Goal: Task Accomplishment & Management: Use online tool/utility

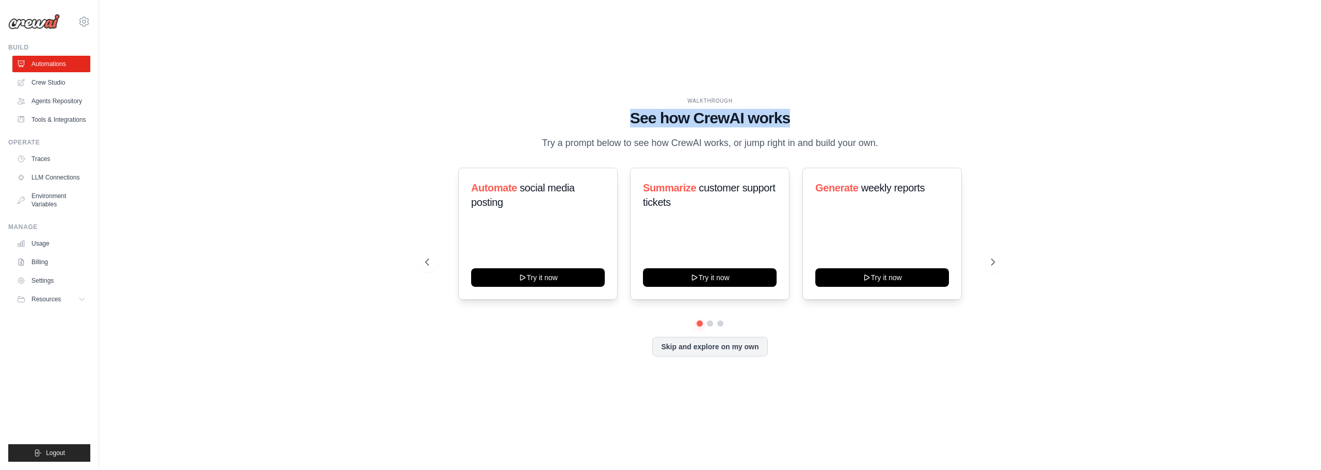
drag, startPoint x: 799, startPoint y: 121, endPoint x: 616, endPoint y: 120, distance: 183.1
click at [616, 120] on h1 "See how CrewAI works" at bounding box center [710, 118] width 570 height 19
click at [616, 121] on h1 "See how CrewAI works" at bounding box center [710, 118] width 570 height 19
click at [638, 117] on h1 "See how CrewAI works" at bounding box center [710, 118] width 570 height 19
drag, startPoint x: 504, startPoint y: 196, endPoint x: 568, endPoint y: 190, distance: 64.7
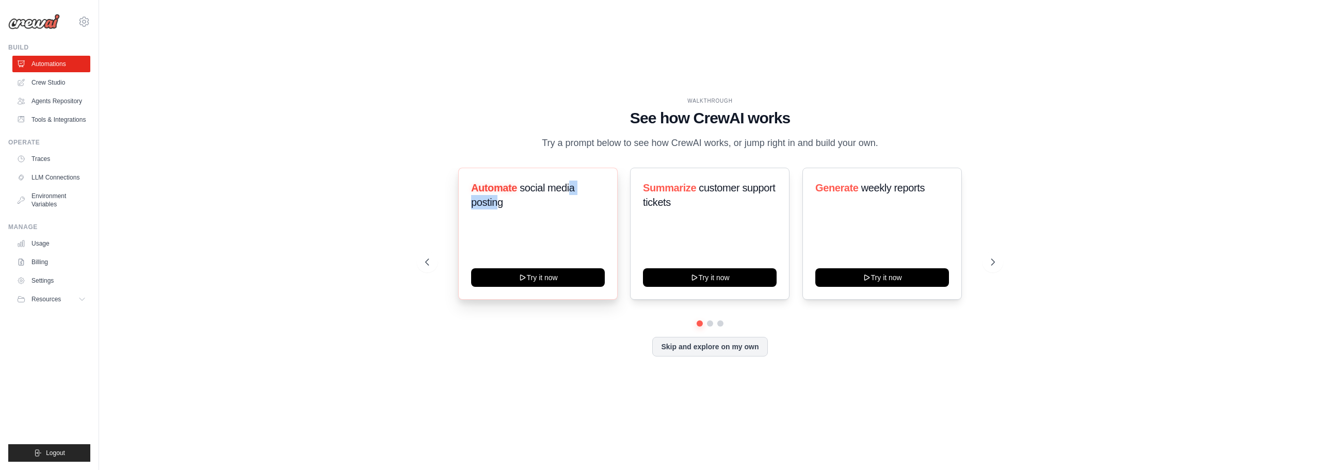
click at [568, 190] on h3 "Automate social media posting" at bounding box center [538, 195] width 134 height 29
click at [568, 234] on div "Automate social media posting Try it now" at bounding box center [537, 234] width 159 height 132
drag, startPoint x: 534, startPoint y: 184, endPoint x: 579, endPoint y: 192, distance: 45.2
click at [574, 190] on span "social media posting" at bounding box center [523, 195] width 104 height 26
click at [579, 192] on h3 "Automate social media posting" at bounding box center [538, 195] width 134 height 29
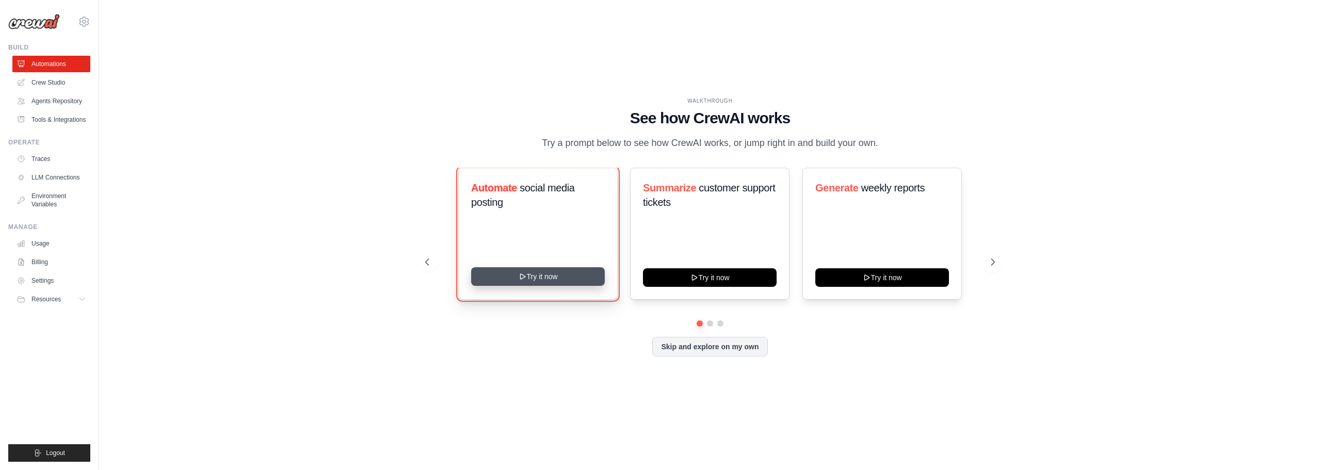
click at [545, 280] on button "Try it now" at bounding box center [538, 276] width 134 height 19
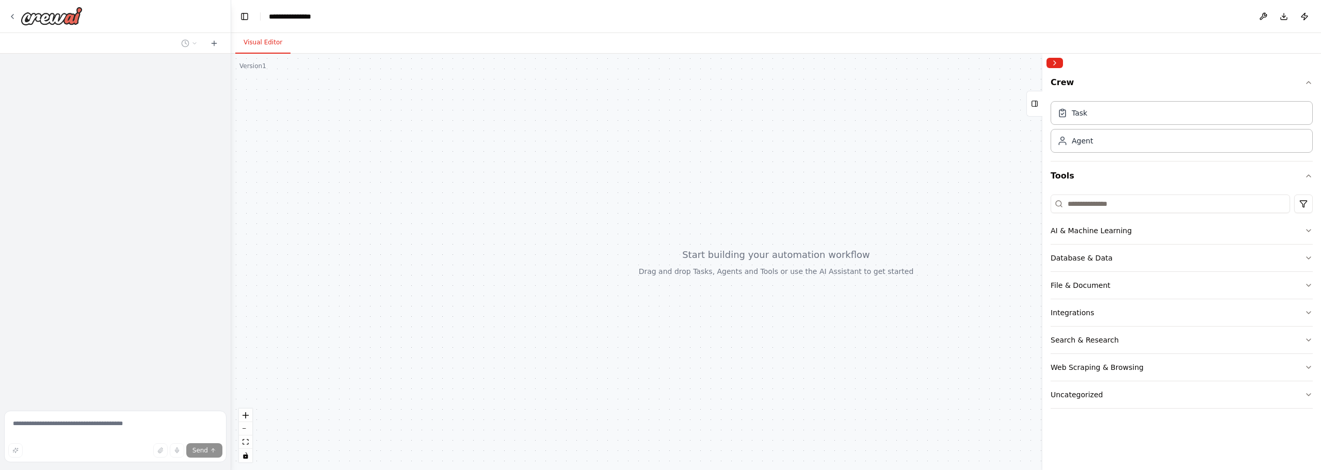
click at [771, 263] on div at bounding box center [776, 262] width 1090 height 416
drag, startPoint x: 774, startPoint y: 262, endPoint x: 677, endPoint y: 266, distance: 97.1
click at [677, 266] on div at bounding box center [776, 262] width 1090 height 416
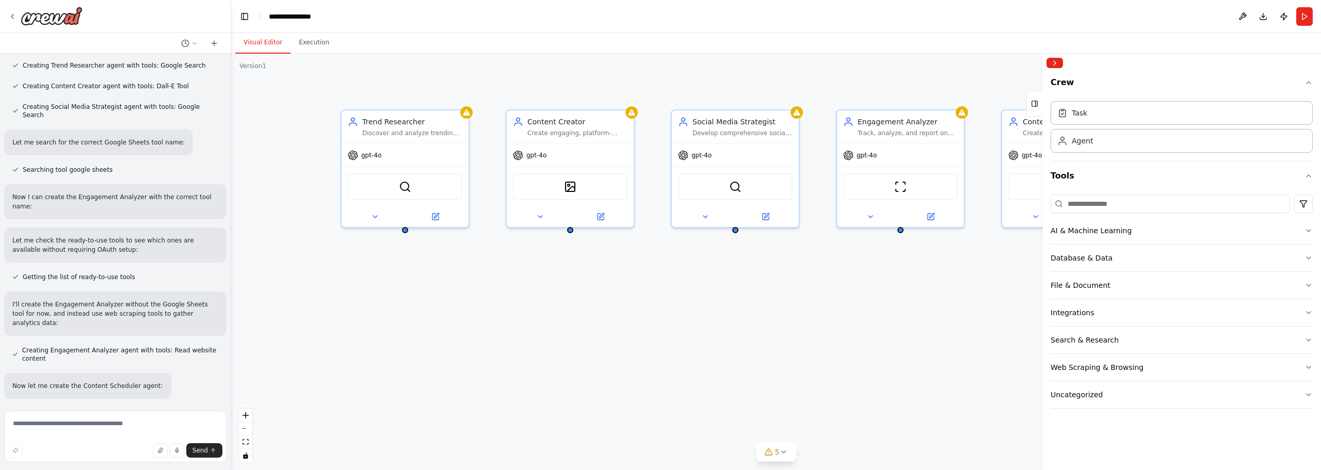
scroll to position [907, 0]
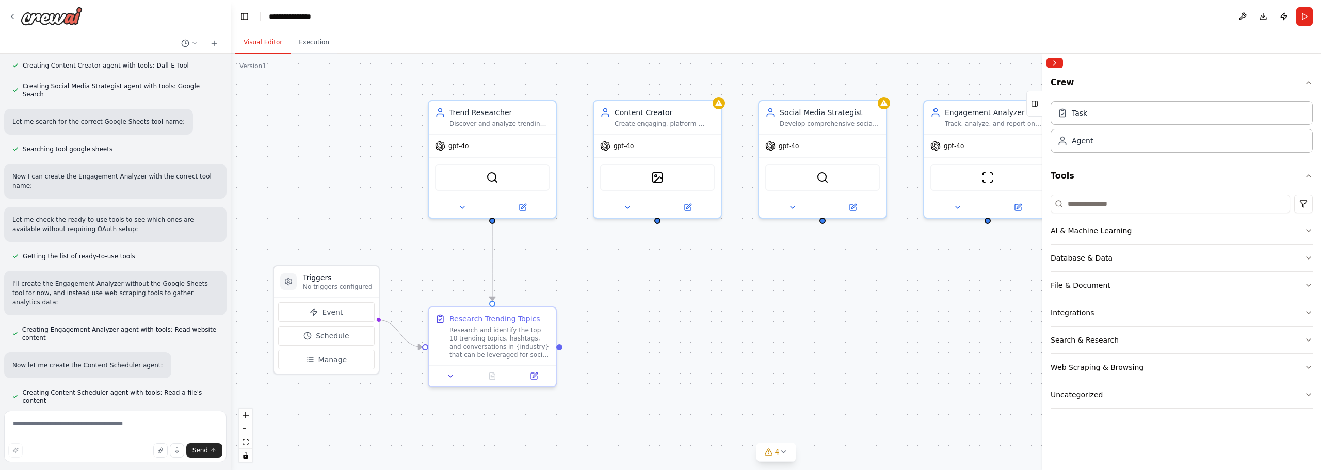
drag, startPoint x: 330, startPoint y: 273, endPoint x: 416, endPoint y: 264, distance: 86.7
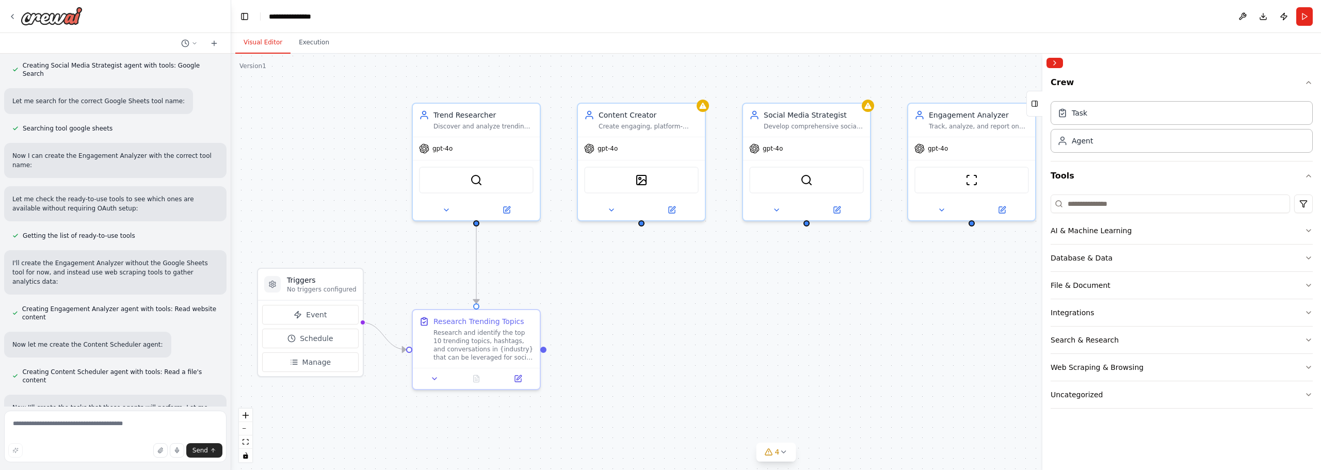
drag, startPoint x: 417, startPoint y: 263, endPoint x: 397, endPoint y: 266, distance: 19.8
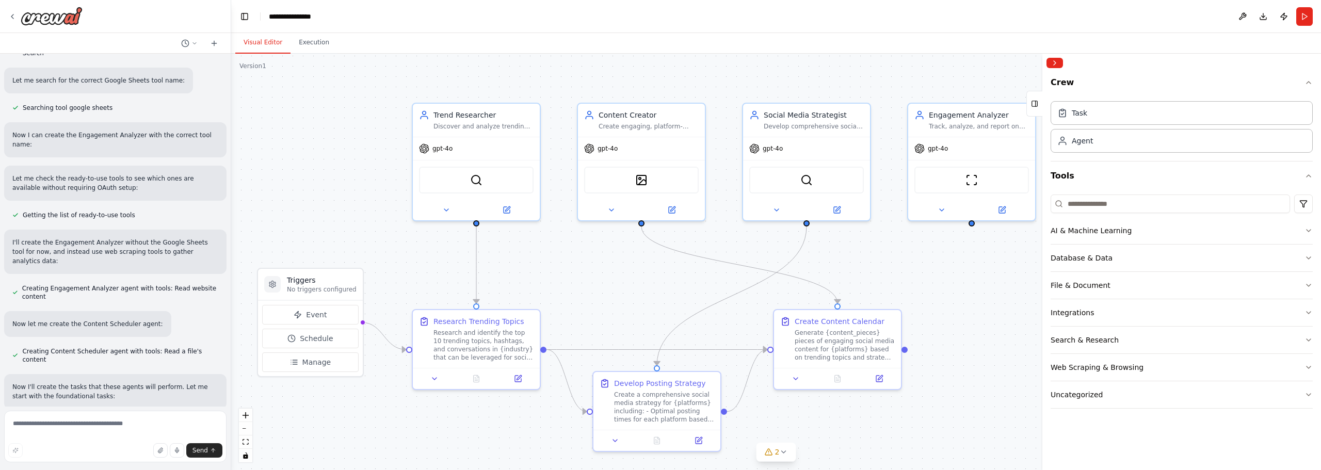
scroll to position [969, 0]
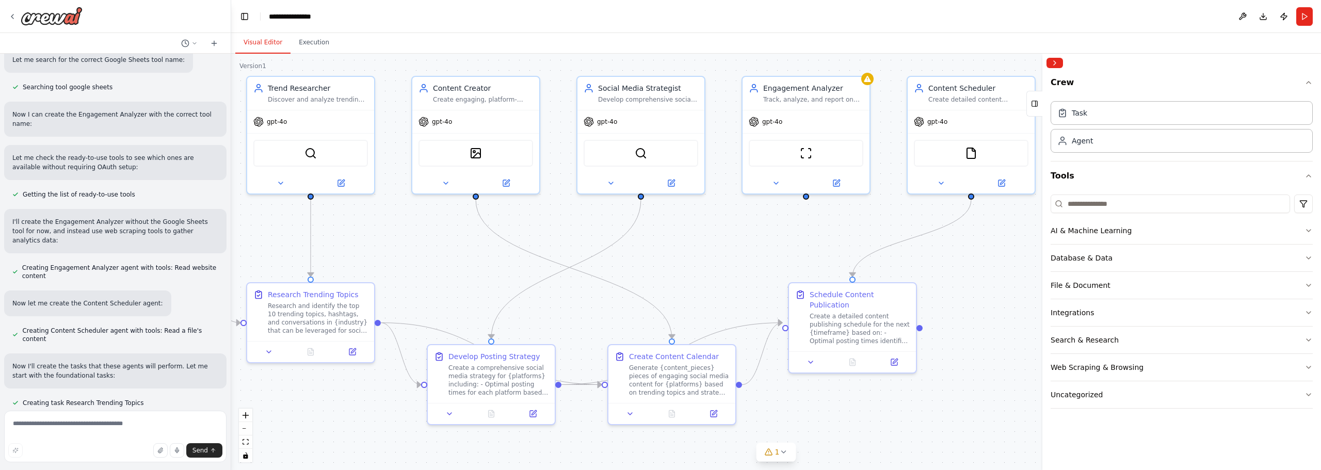
drag, startPoint x: 371, startPoint y: 244, endPoint x: 177, endPoint y: 216, distance: 196.0
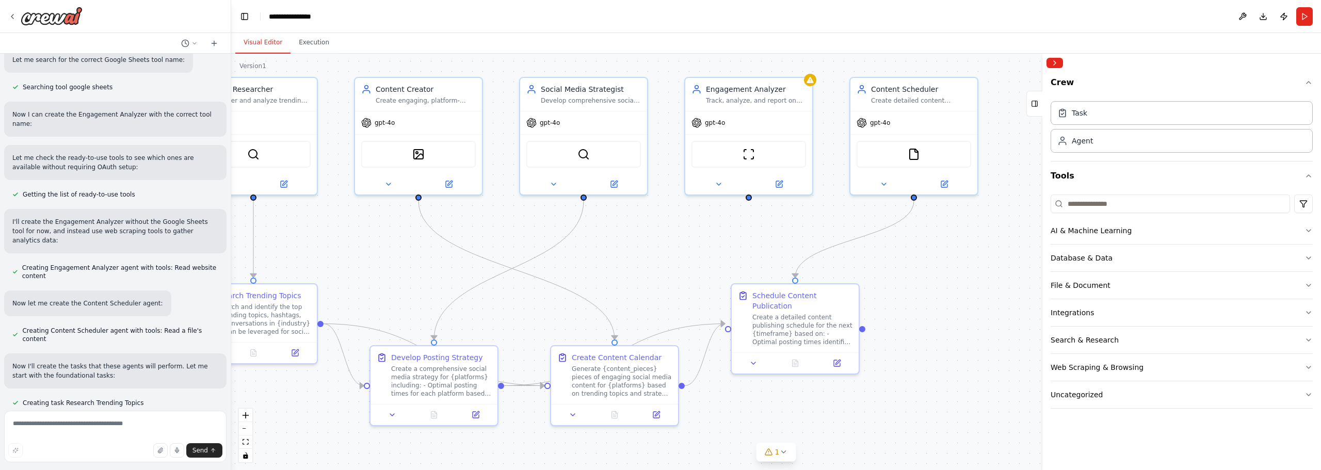
scroll to position [990, 0]
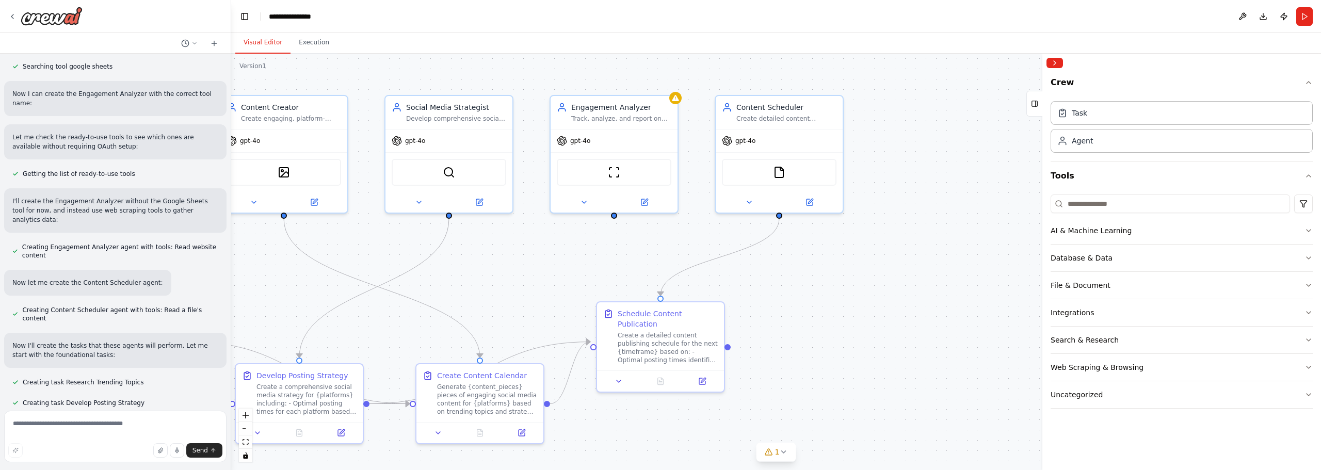
drag, startPoint x: 550, startPoint y: 241, endPoint x: 386, endPoint y: 262, distance: 164.8
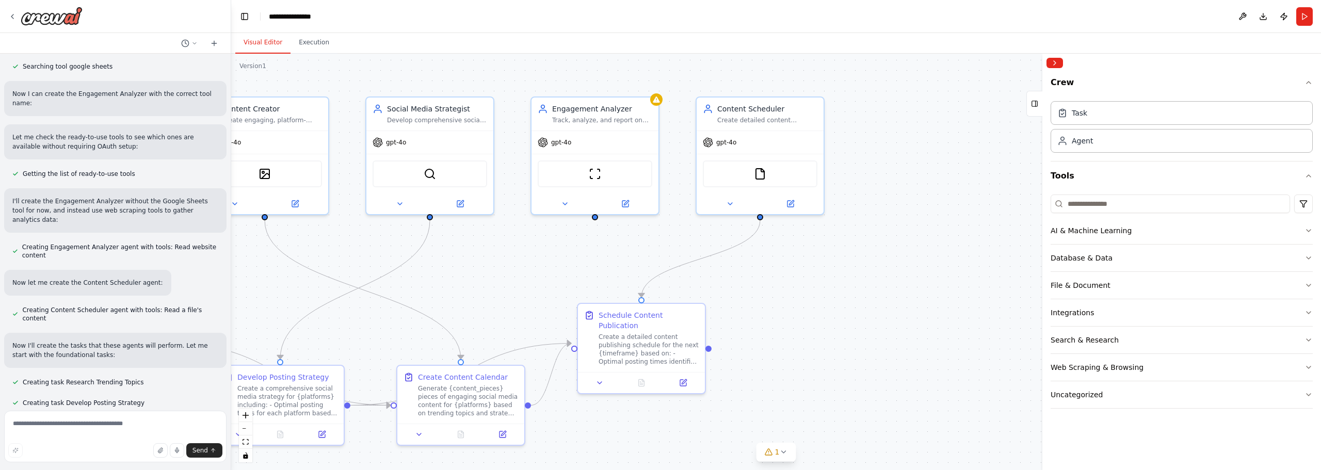
drag, startPoint x: 386, startPoint y: 262, endPoint x: 367, endPoint y: 263, distance: 19.2
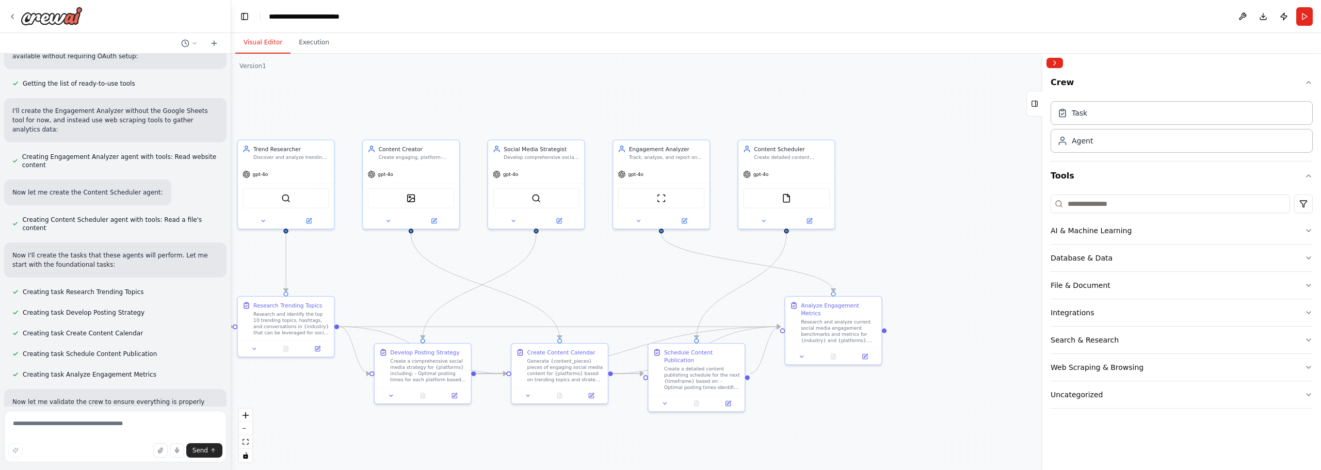
scroll to position [1109, 0]
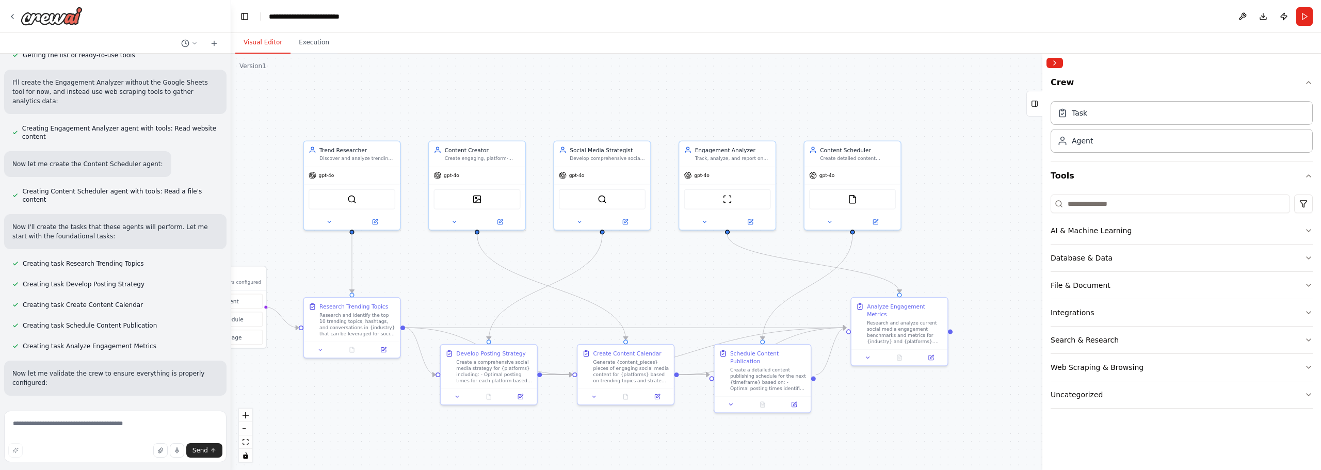
drag, startPoint x: 366, startPoint y: 264, endPoint x: 553, endPoint y: 268, distance: 187.3
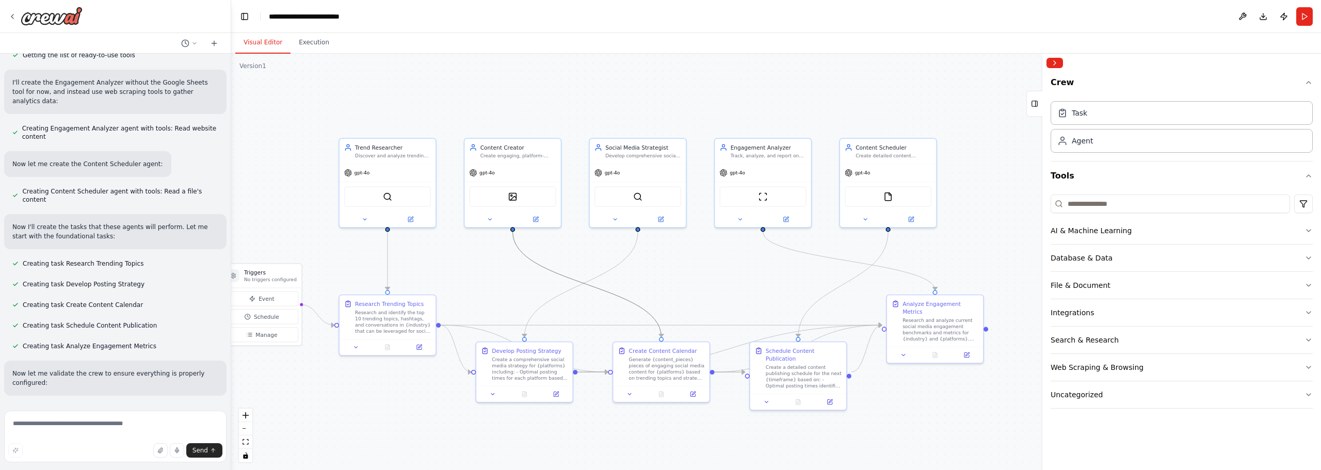
drag, startPoint x: 533, startPoint y: 283, endPoint x: 569, endPoint y: 280, distance: 35.7
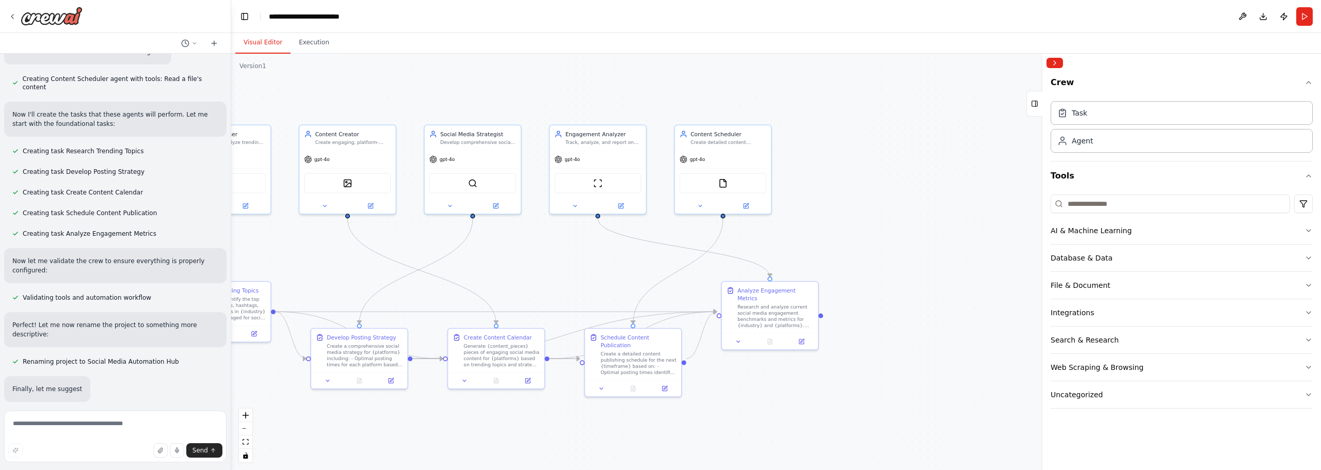
scroll to position [1226, 0]
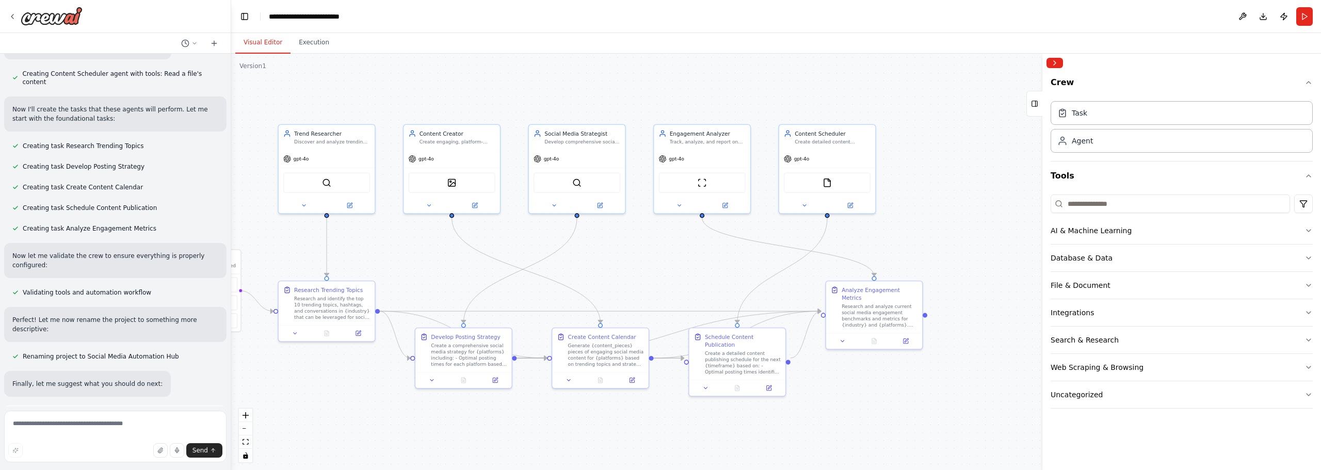
drag, startPoint x: 526, startPoint y: 293, endPoint x: 467, endPoint y: 279, distance: 60.4
click at [122, 460] on span "Run Automation" at bounding box center [120, 464] width 50 height 8
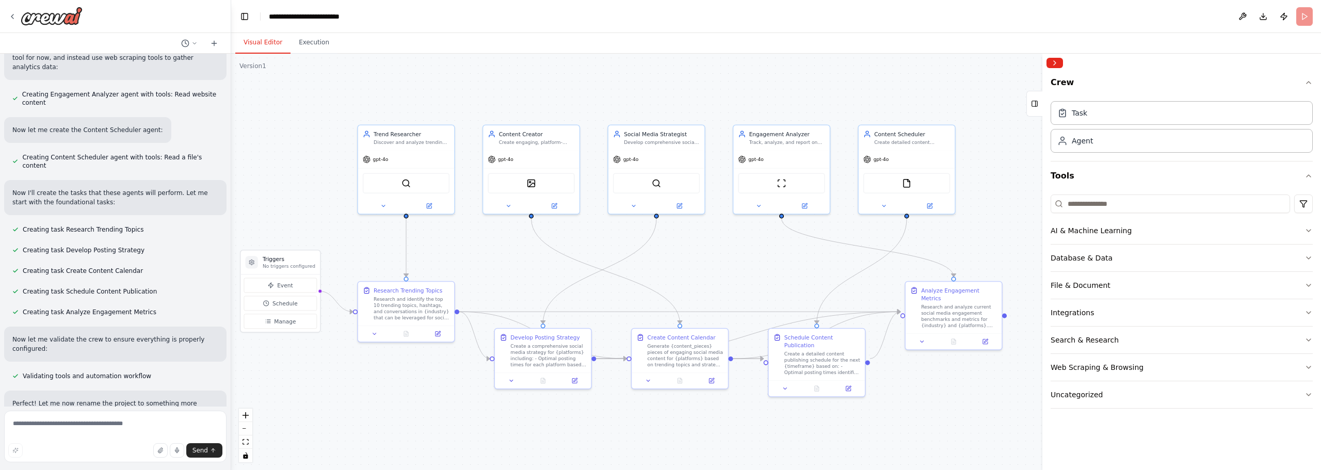
drag, startPoint x: 301, startPoint y: 360, endPoint x: 378, endPoint y: 360, distance: 77.4
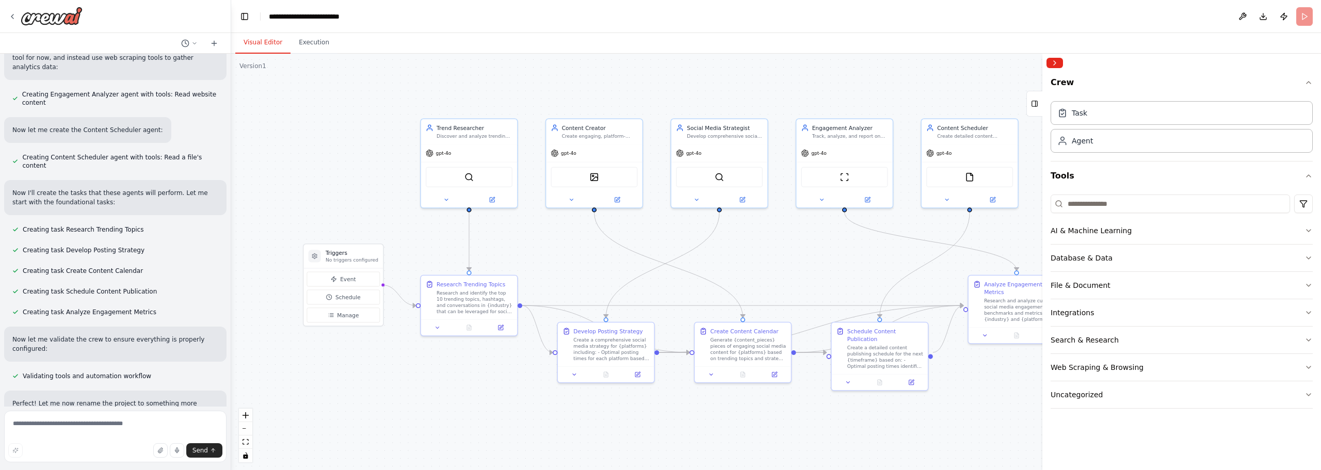
drag, startPoint x: 400, startPoint y: 377, endPoint x: 459, endPoint y: 370, distance: 59.3
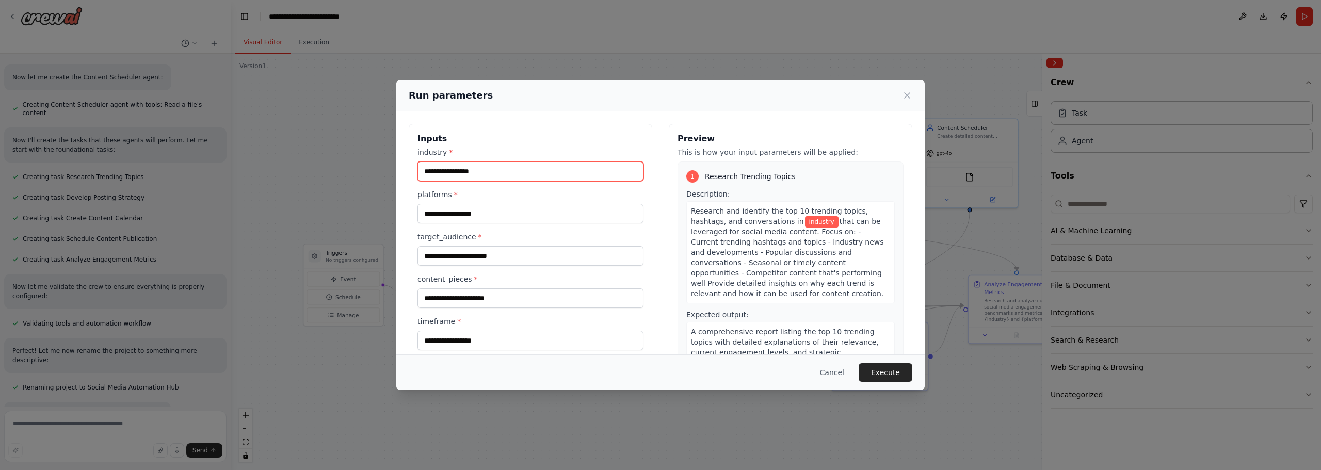
click at [461, 173] on input "industry *" at bounding box center [530, 171] width 226 height 20
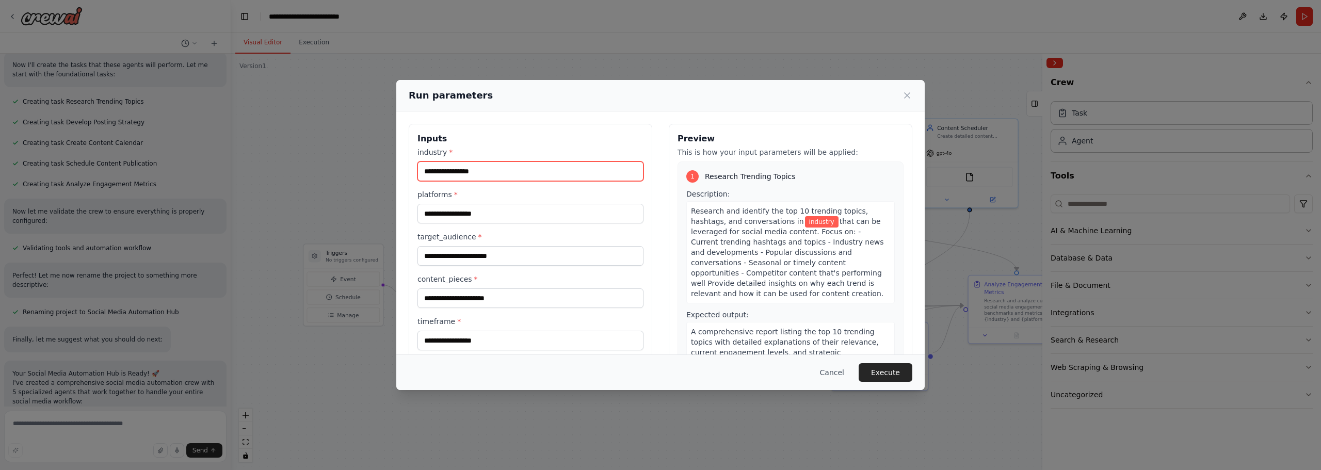
click at [453, 169] on input "industry *" at bounding box center [530, 171] width 226 height 20
click at [456, 179] on input "industry *" at bounding box center [530, 171] width 226 height 20
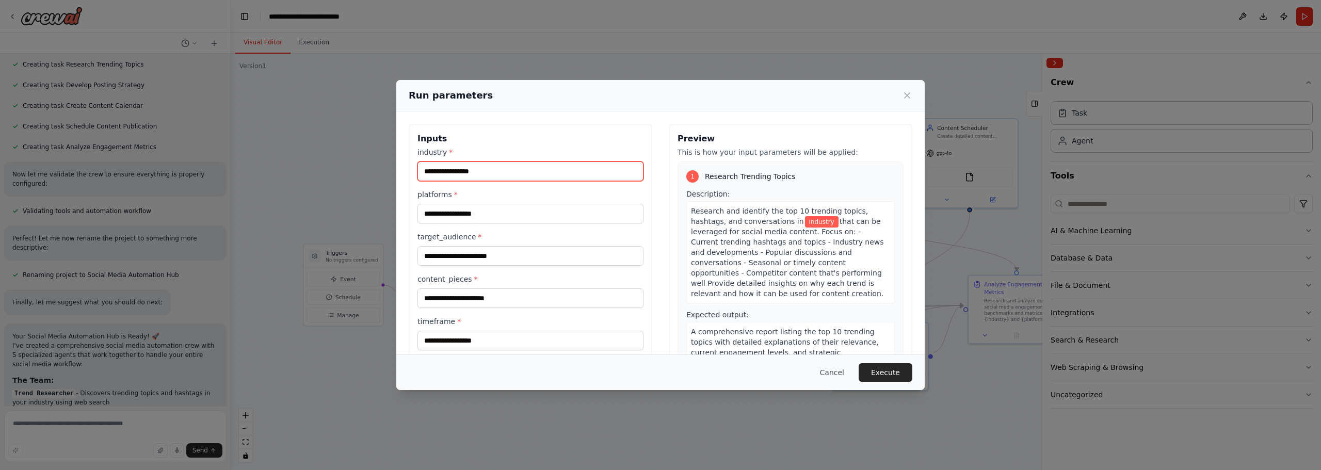
click at [457, 171] on input "industry *" at bounding box center [530, 171] width 226 height 20
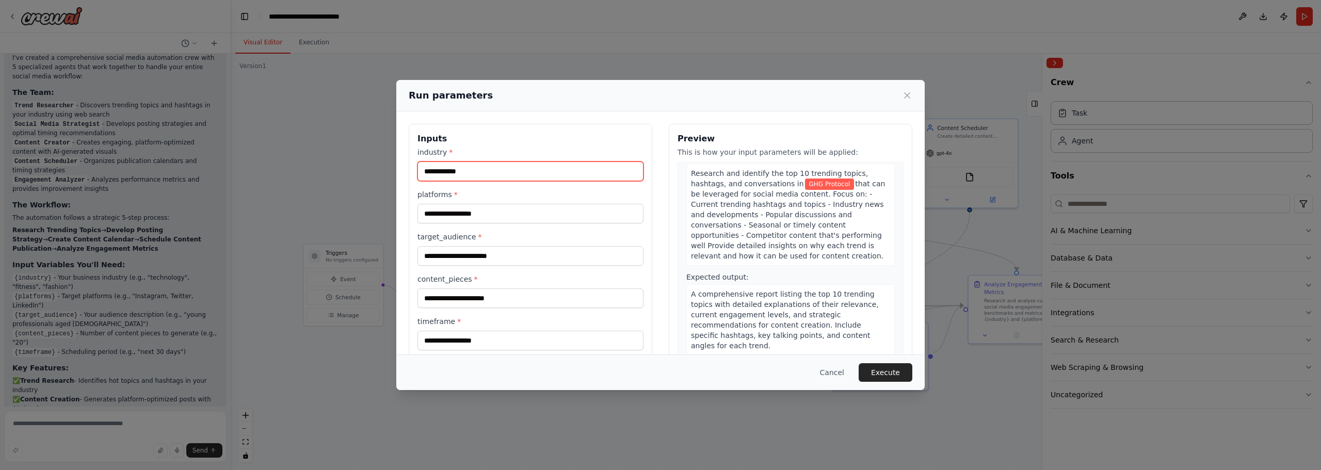
scroll to position [52, 0]
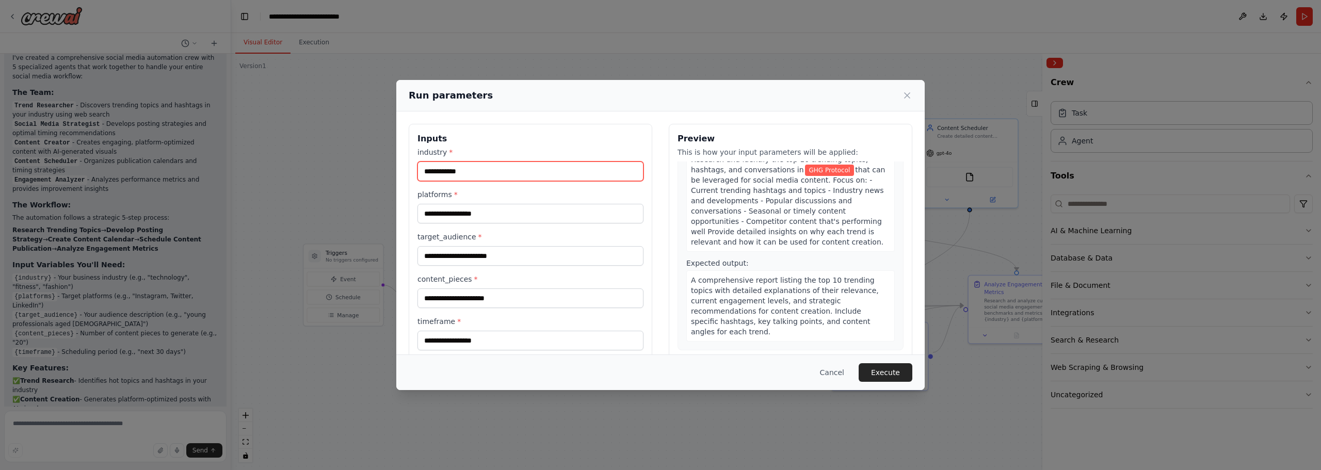
type input "**********"
drag, startPoint x: 416, startPoint y: 153, endPoint x: 444, endPoint y: 155, distance: 27.9
click at [444, 155] on div "**********" at bounding box center [531, 246] width 244 height 245
click at [444, 155] on label "industry *" at bounding box center [530, 152] width 226 height 10
click at [444, 161] on input "**********" at bounding box center [530, 171] width 226 height 20
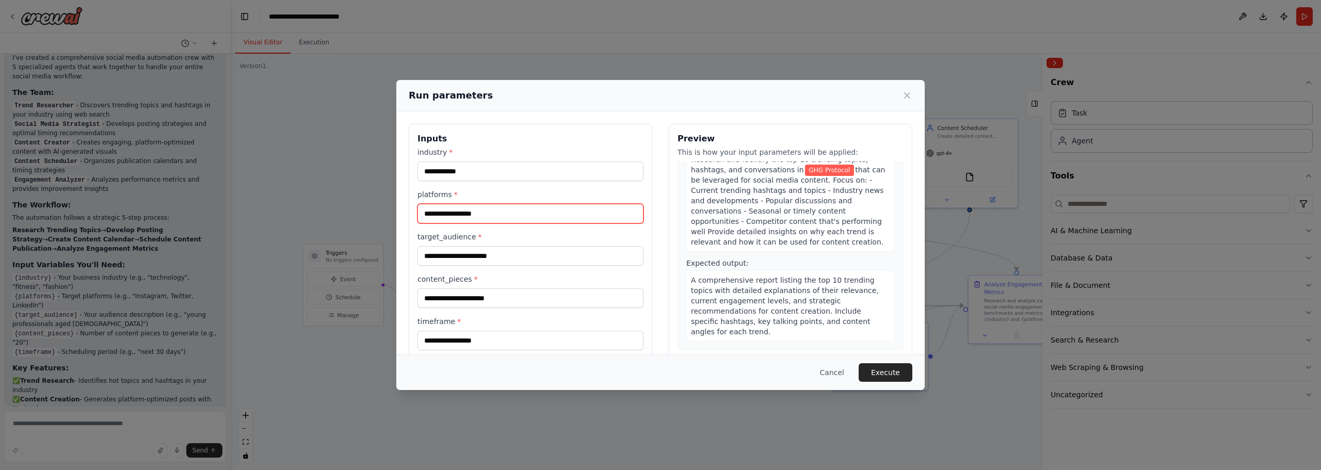
click at [488, 217] on input "platforms *" at bounding box center [530, 214] width 226 height 20
click at [478, 214] on input "platforms *" at bounding box center [530, 214] width 226 height 20
type input "**********"
click at [481, 266] on div "**********" at bounding box center [530, 248] width 226 height 203
click at [478, 260] on input "target_audience *" at bounding box center [530, 256] width 226 height 20
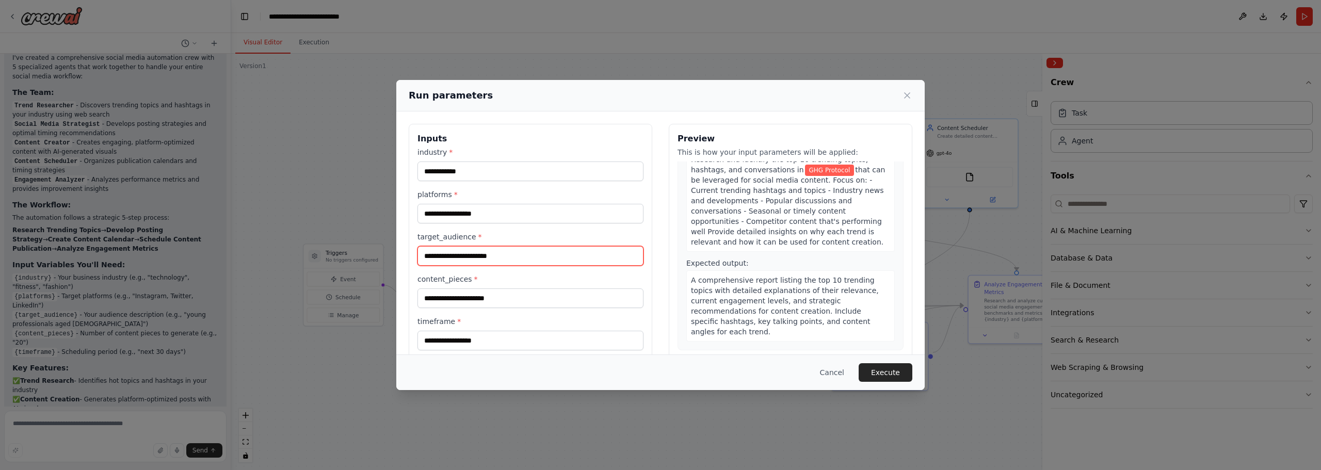
click at [481, 258] on input "target_audience *" at bounding box center [530, 256] width 226 height 20
click at [528, 265] on input "target_audience *" at bounding box center [530, 256] width 226 height 20
click at [510, 259] on input "target_audience *" at bounding box center [530, 256] width 226 height 20
click at [631, 57] on div "**********" at bounding box center [660, 235] width 1321 height 470
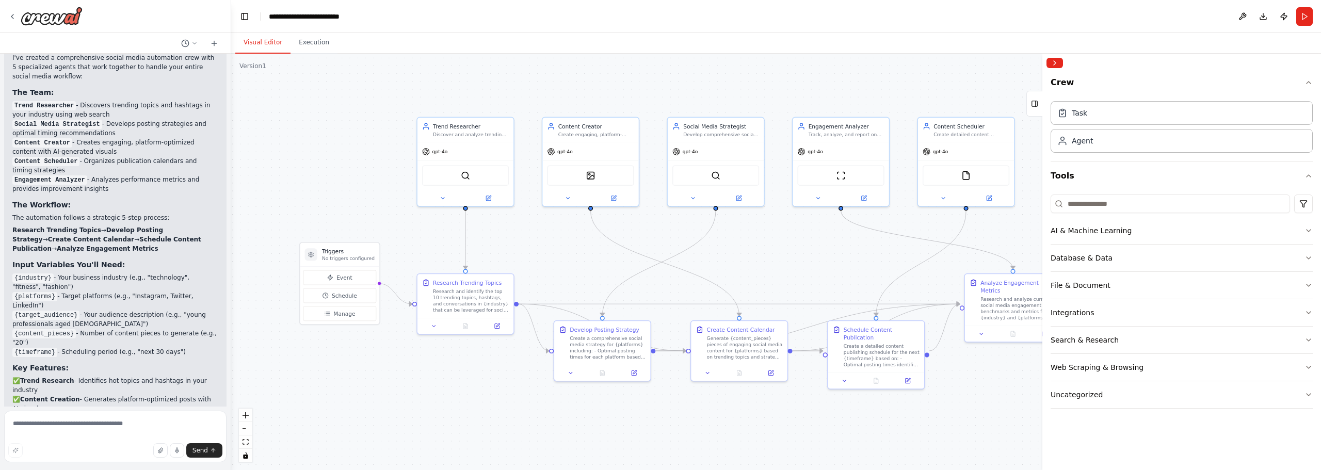
drag, startPoint x: 709, startPoint y: 289, endPoint x: 535, endPoint y: 240, distance: 180.5
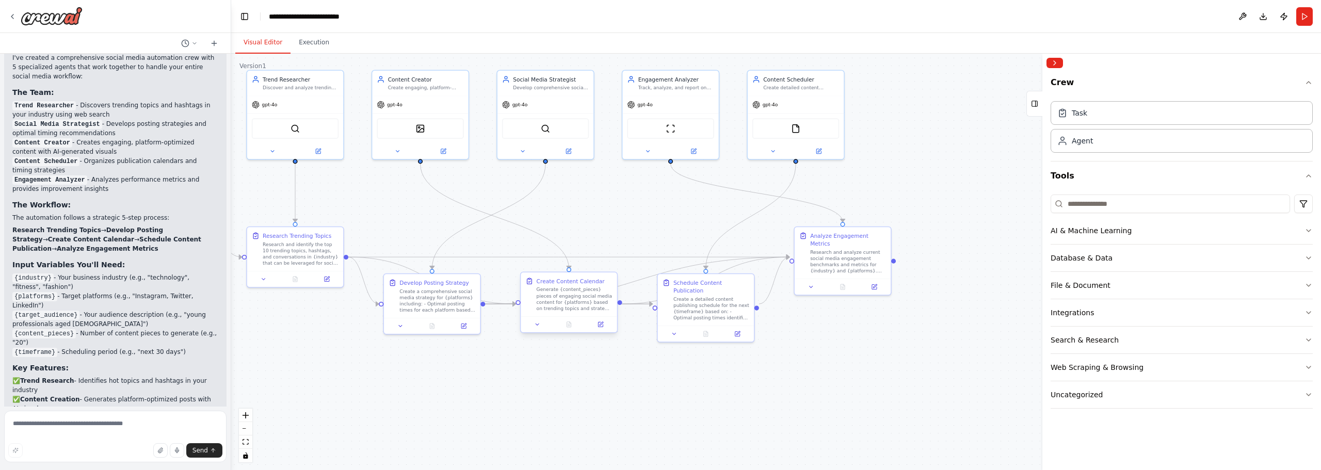
click at [579, 305] on div "Generate {content_pieces} pieces of engaging social media content for {platform…" at bounding box center [575, 298] width 76 height 25
click at [580, 304] on div "Generate {content_pieces} pieces of engaging social media content for {platform…" at bounding box center [575, 298] width 76 height 25
drag, startPoint x: 489, startPoint y: 226, endPoint x: 513, endPoint y: 250, distance: 33.9
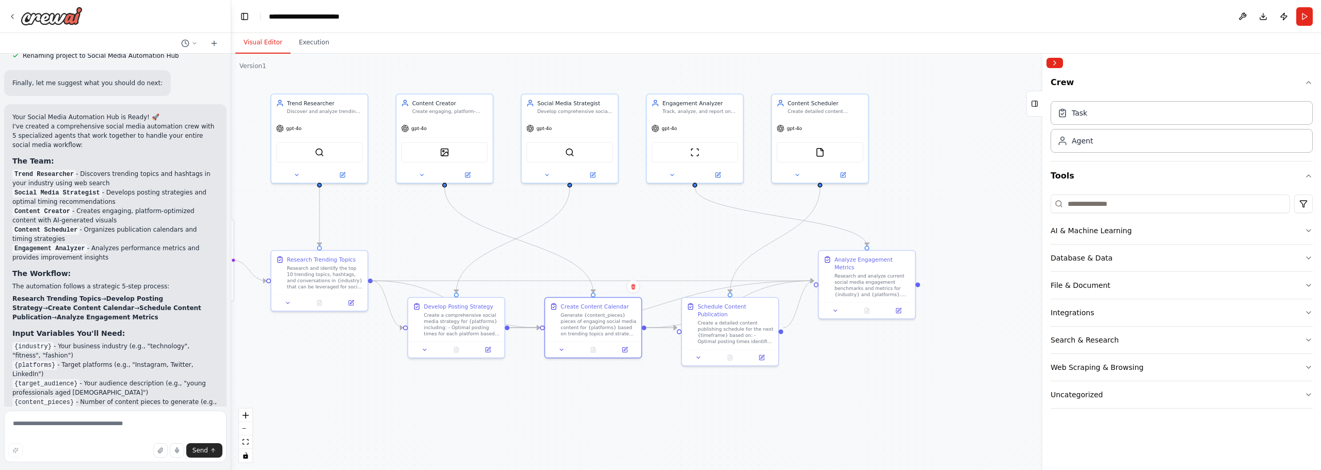
scroll to position [1596, 0]
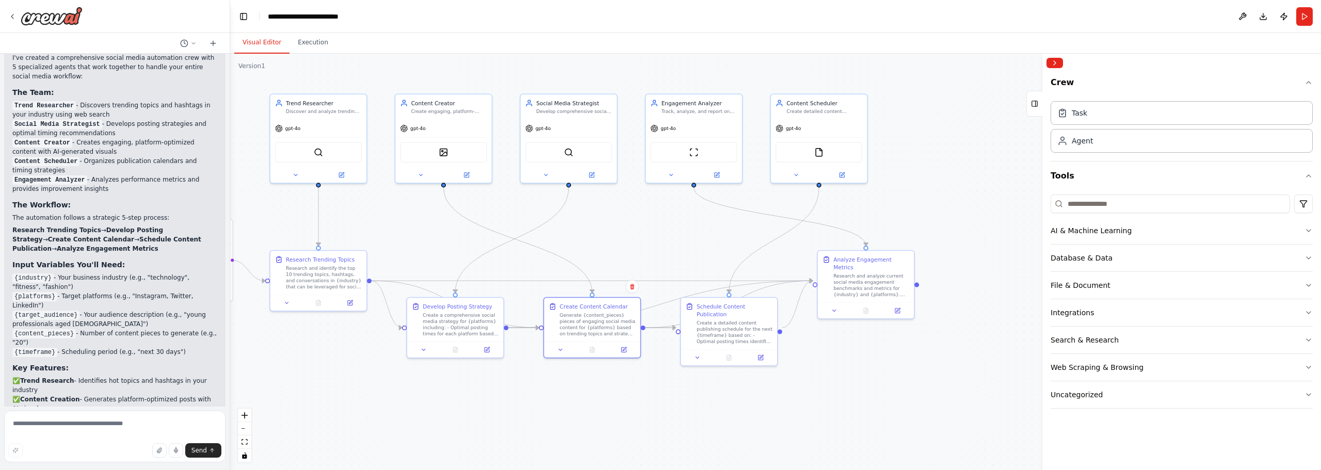
drag, startPoint x: 228, startPoint y: 344, endPoint x: 230, endPoint y: 334, distance: 10.1
click at [230, 334] on div "Create a crew that schedules and publishes social media content across multiple…" at bounding box center [660, 235] width 1321 height 470
drag, startPoint x: 407, startPoint y: 356, endPoint x: 436, endPoint y: 361, distance: 29.7
click at [436, 359] on div "Develop Posting Strategy Create a comprehensive social media strategy for {plat…" at bounding box center [475, 327] width 98 height 61
drag, startPoint x: 464, startPoint y: 347, endPoint x: 442, endPoint y: 345, distance: 22.3
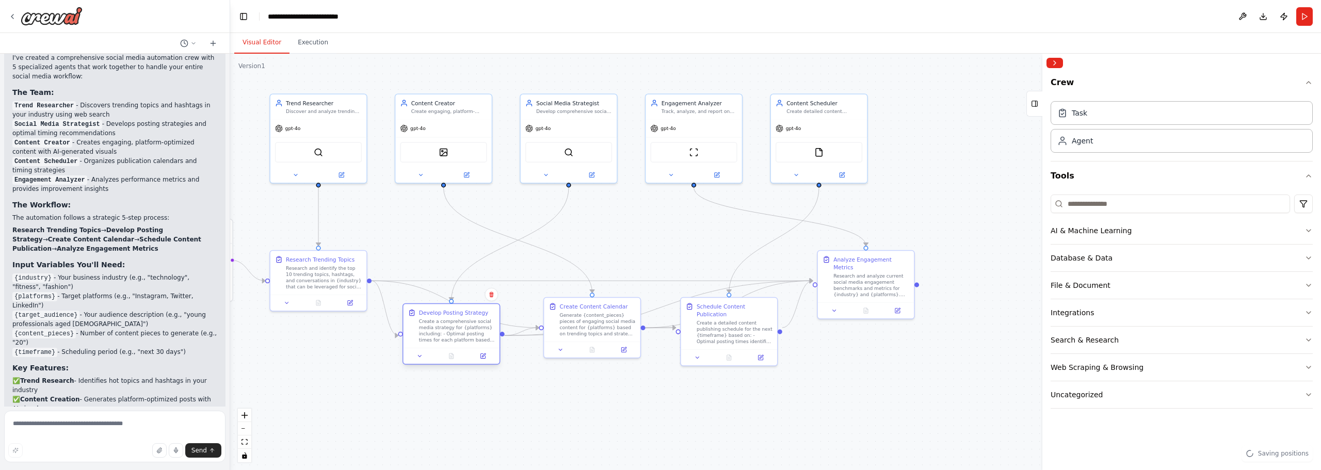
click at [442, 345] on div "Develop Posting Strategy Create a comprehensive social media strategy for {plat…" at bounding box center [451, 326] width 96 height 44
click at [462, 390] on div ".deletable-edge-delete-btn { width: 20px; height: 20px; border: 0px solid #ffff…" at bounding box center [775, 262] width 1091 height 416
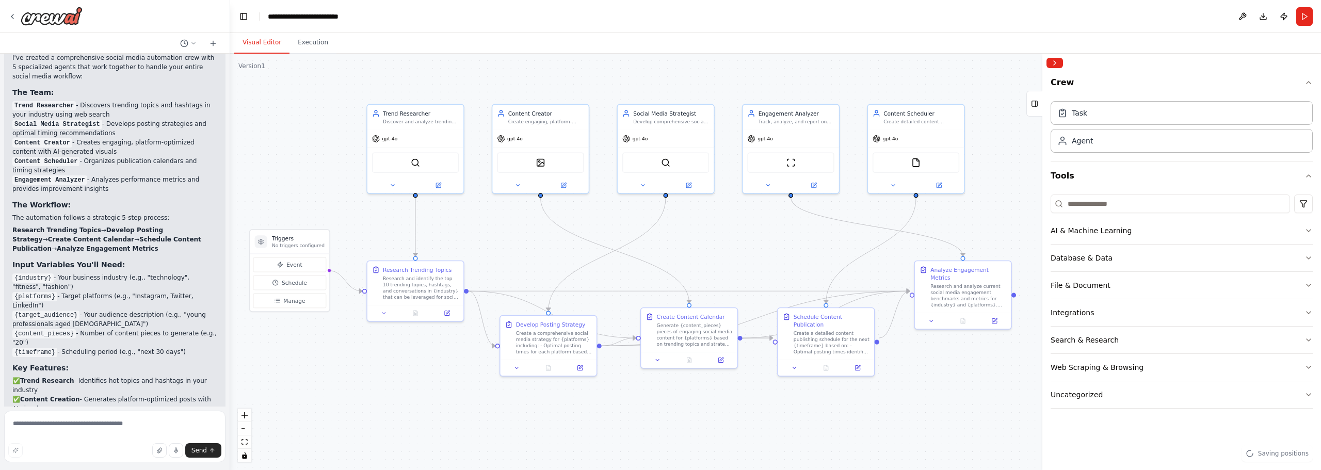
drag, startPoint x: 466, startPoint y: 380, endPoint x: 559, endPoint y: 390, distance: 93.8
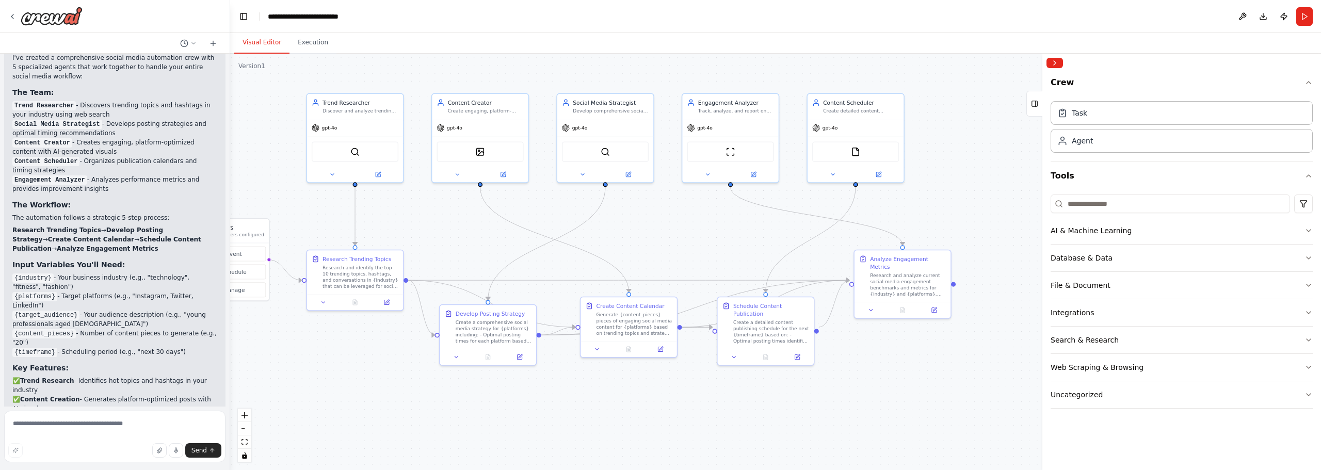
drag, startPoint x: 621, startPoint y: 409, endPoint x: 560, endPoint y: 398, distance: 61.9
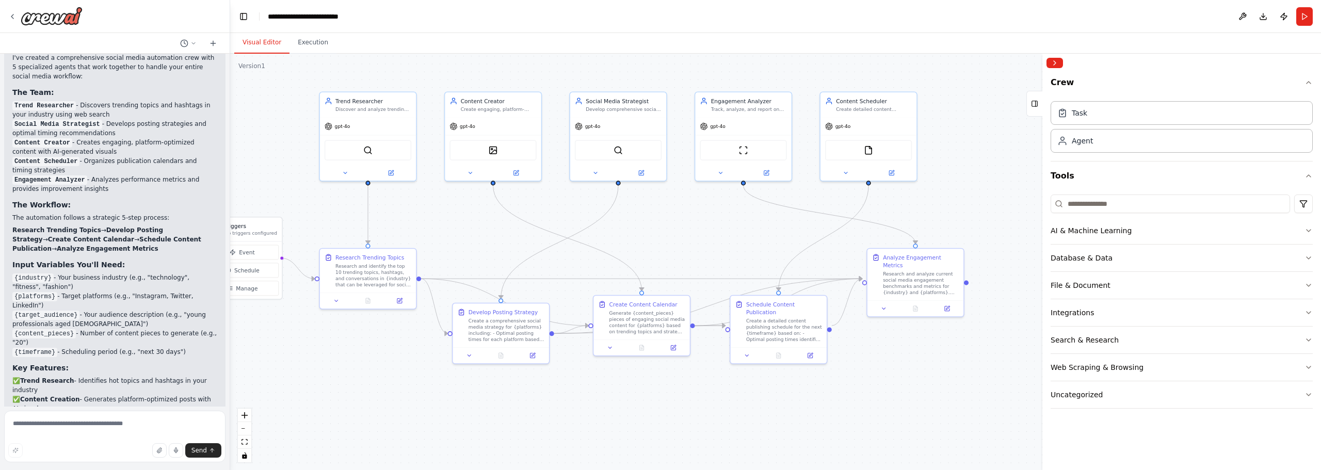
drag, startPoint x: 485, startPoint y: 260, endPoint x: 558, endPoint y: 263, distance: 72.8
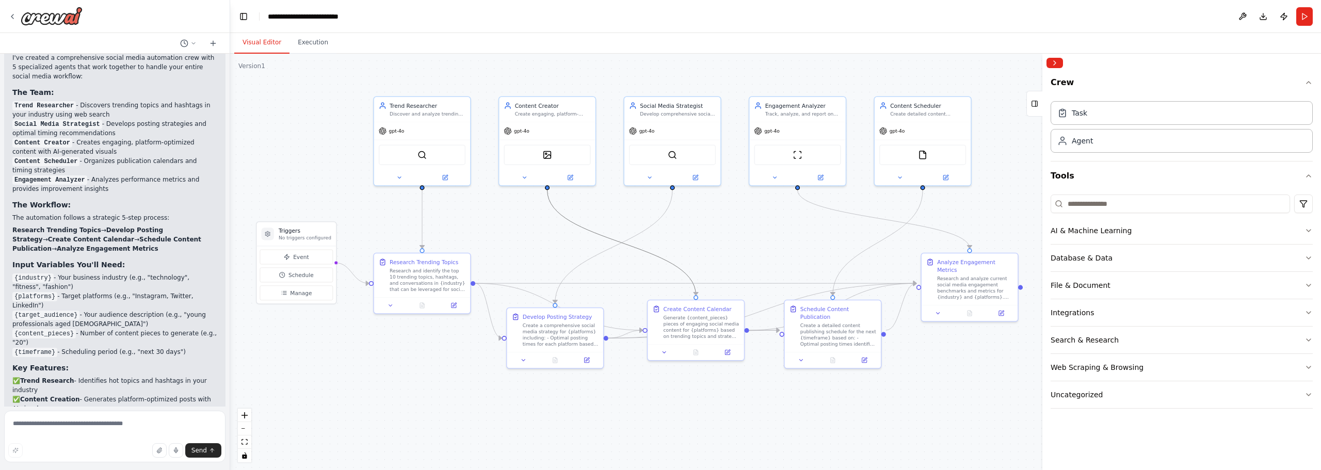
drag, startPoint x: 613, startPoint y: 237, endPoint x: 553, endPoint y: 240, distance: 60.4
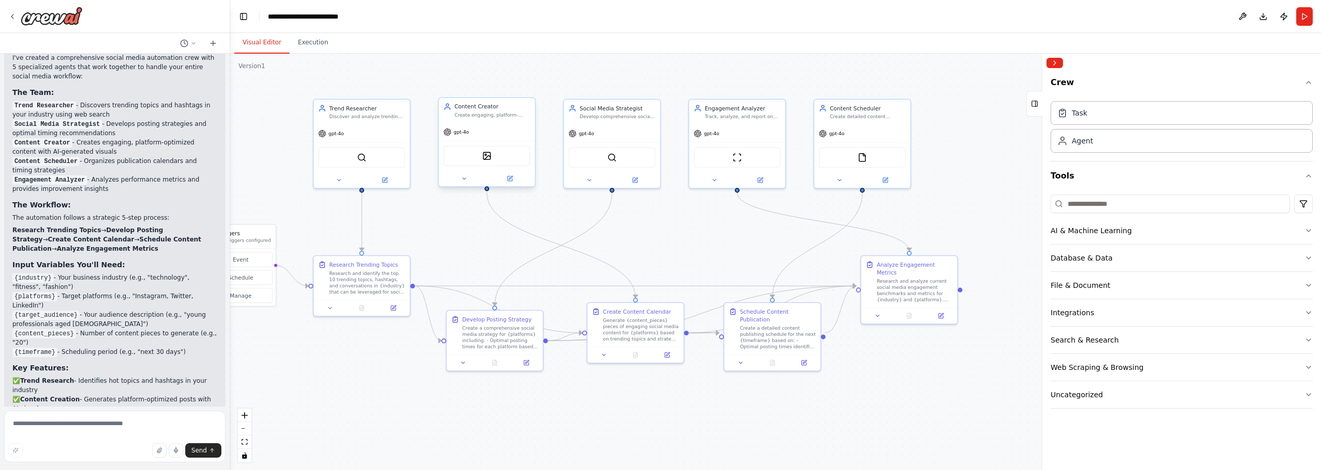
click at [493, 121] on div "Content Creator Create engaging, platform-optimized social media content includ…" at bounding box center [487, 110] width 96 height 25
click at [627, 330] on div "Generate {content_pieces} pieces of engaging social media content for {platform…" at bounding box center [641, 327] width 76 height 25
click at [664, 355] on icon at bounding box center [667, 353] width 6 height 6
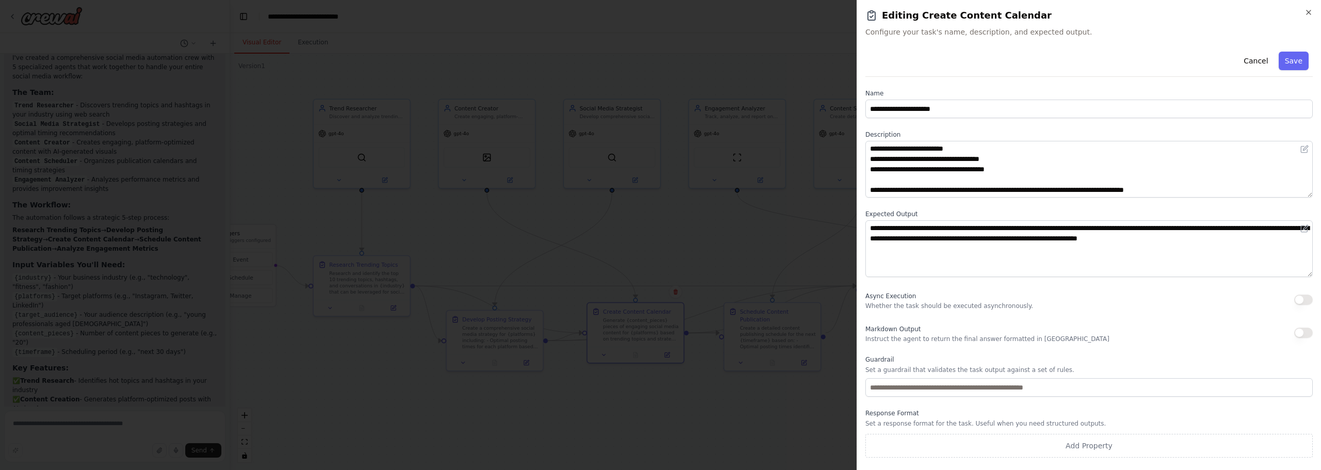
scroll to position [0, 0]
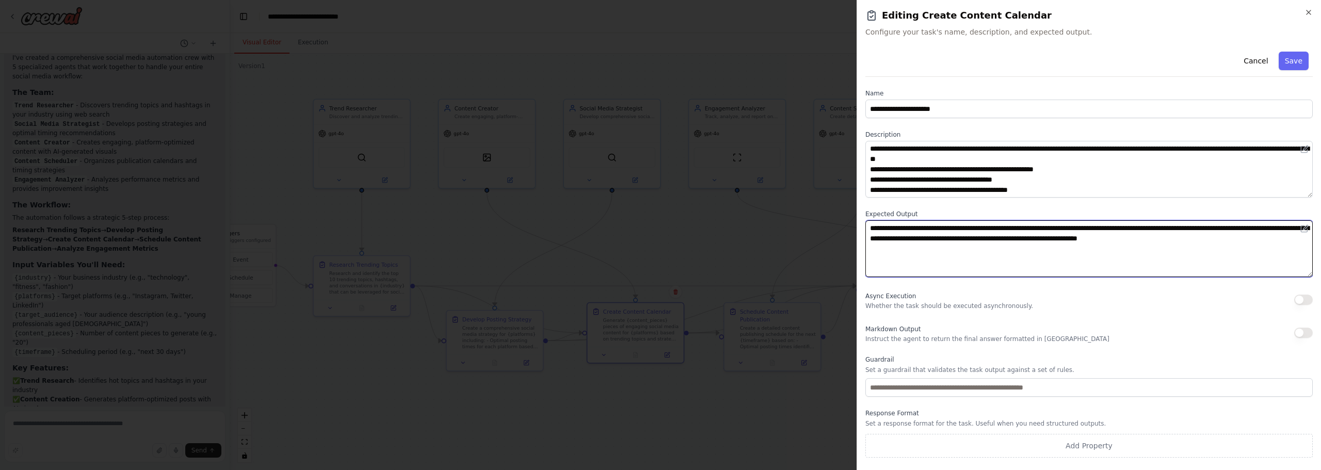
click at [945, 243] on textarea "**********" at bounding box center [1088, 248] width 447 height 57
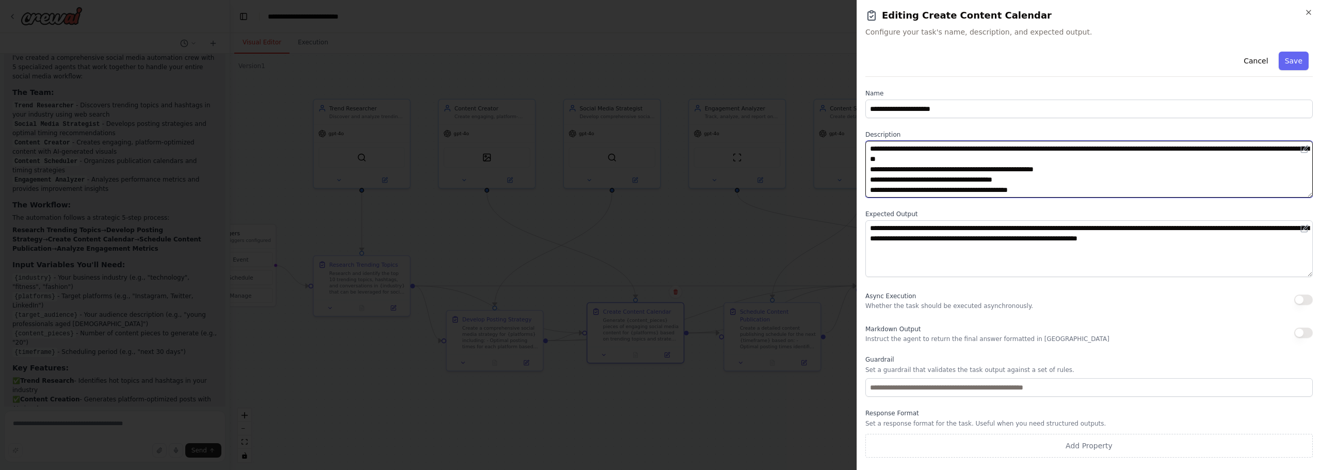
drag, startPoint x: 905, startPoint y: 157, endPoint x: 893, endPoint y: 155, distance: 12.1
click at [904, 157] on textarea "**********" at bounding box center [1088, 169] width 447 height 57
drag, startPoint x: 878, startPoint y: 151, endPoint x: 923, endPoint y: 161, distance: 46.4
click at [920, 158] on textarea "**********" at bounding box center [1088, 169] width 447 height 57
click at [929, 178] on textarea "**********" at bounding box center [1088, 169] width 447 height 57
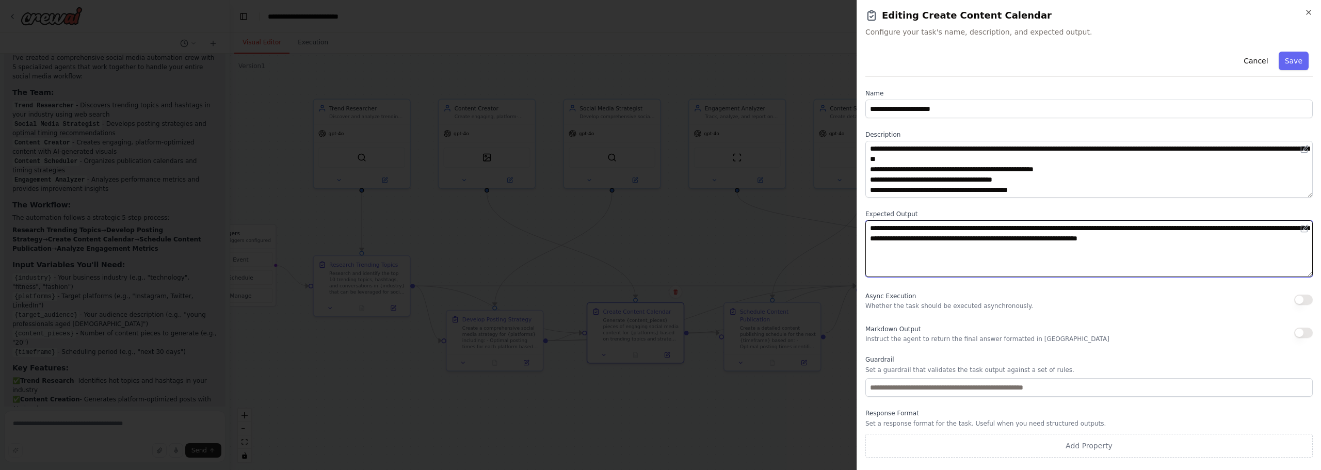
drag, startPoint x: 916, startPoint y: 255, endPoint x: 881, endPoint y: 224, distance: 46.8
click at [873, 221] on textarea "**********" at bounding box center [1088, 248] width 447 height 57
click at [914, 245] on textarea "**********" at bounding box center [1088, 248] width 447 height 57
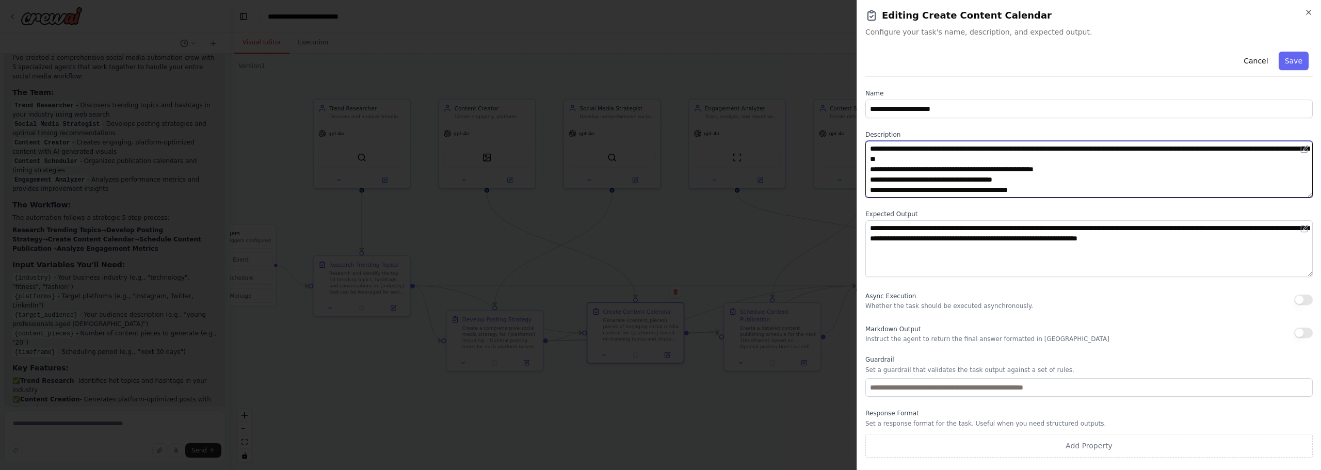
click at [922, 158] on textarea "**********" at bounding box center [1088, 169] width 447 height 57
click at [1041, 187] on textarea "**********" at bounding box center [1088, 169] width 447 height 57
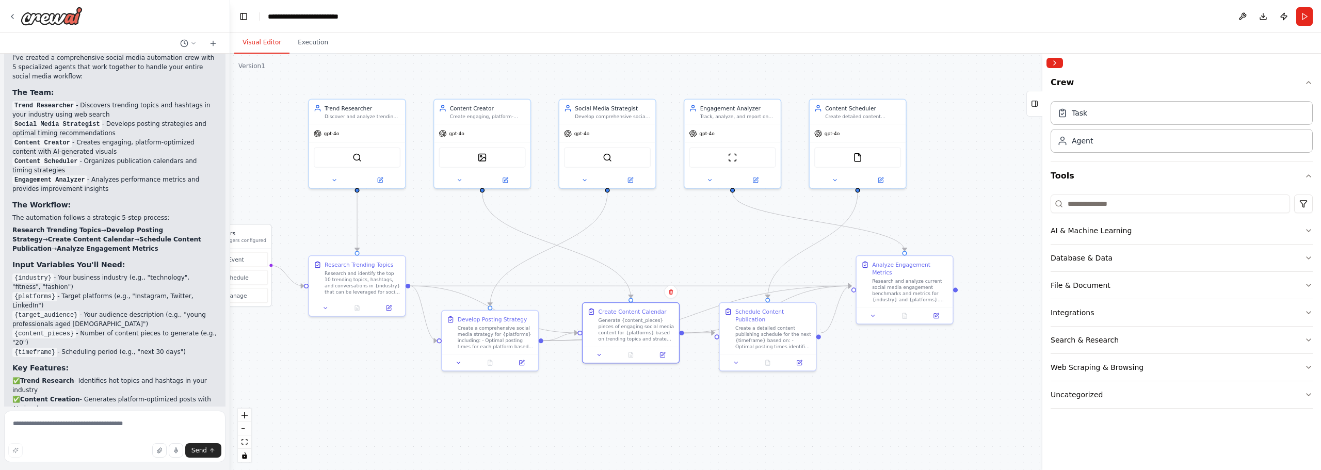
drag, startPoint x: 764, startPoint y: 223, endPoint x: 699, endPoint y: 218, distance: 64.7
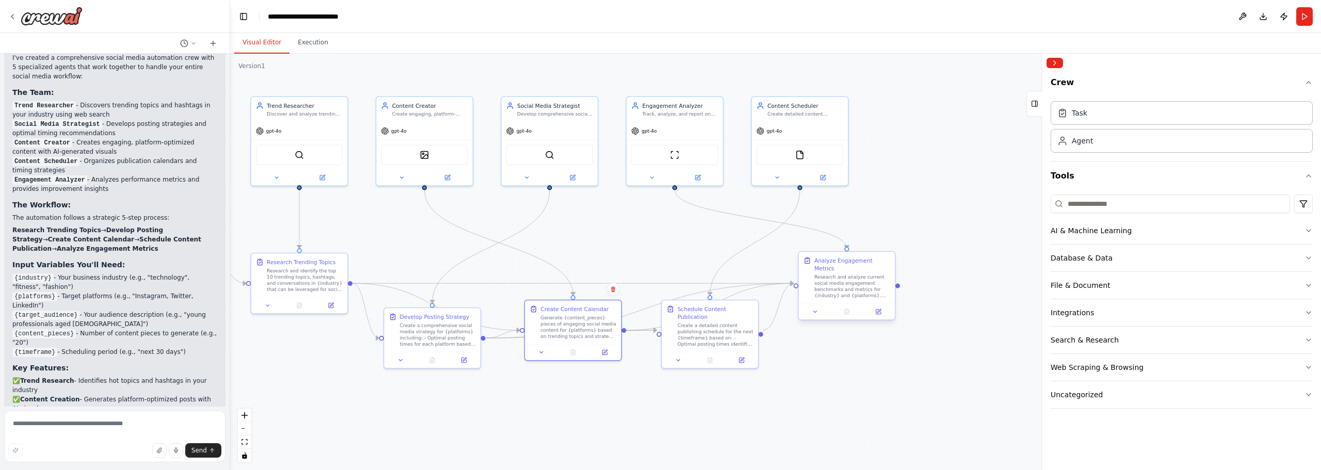
click at [834, 274] on div "Research and analyze current social media engagement benchmarks and metrics for…" at bounding box center [852, 286] width 76 height 25
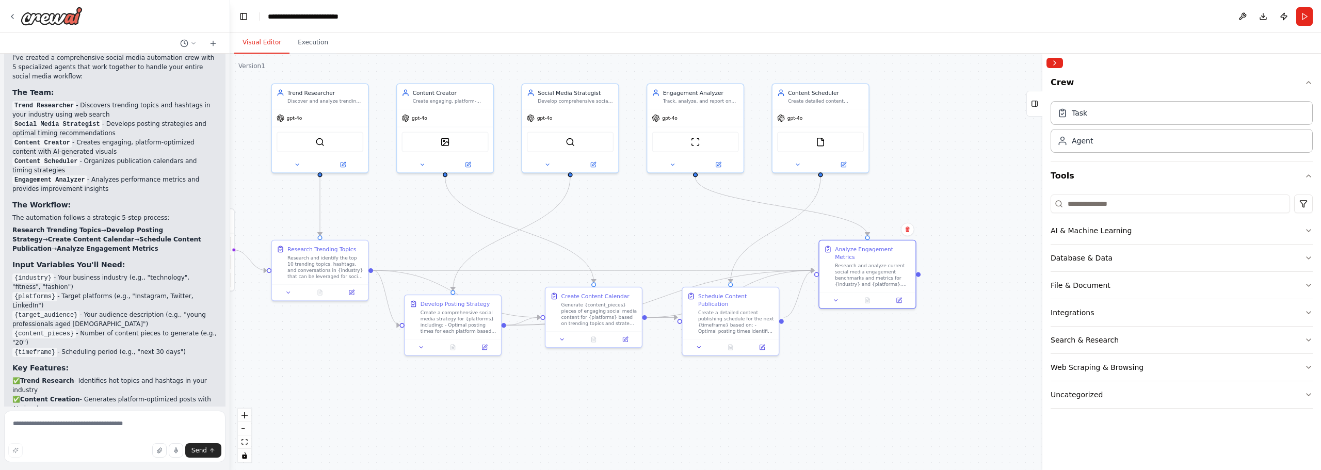
drag, startPoint x: 946, startPoint y: 201, endPoint x: 972, endPoint y: 186, distance: 30.3
drag, startPoint x: 942, startPoint y: 198, endPoint x: 955, endPoint y: 193, distance: 14.0
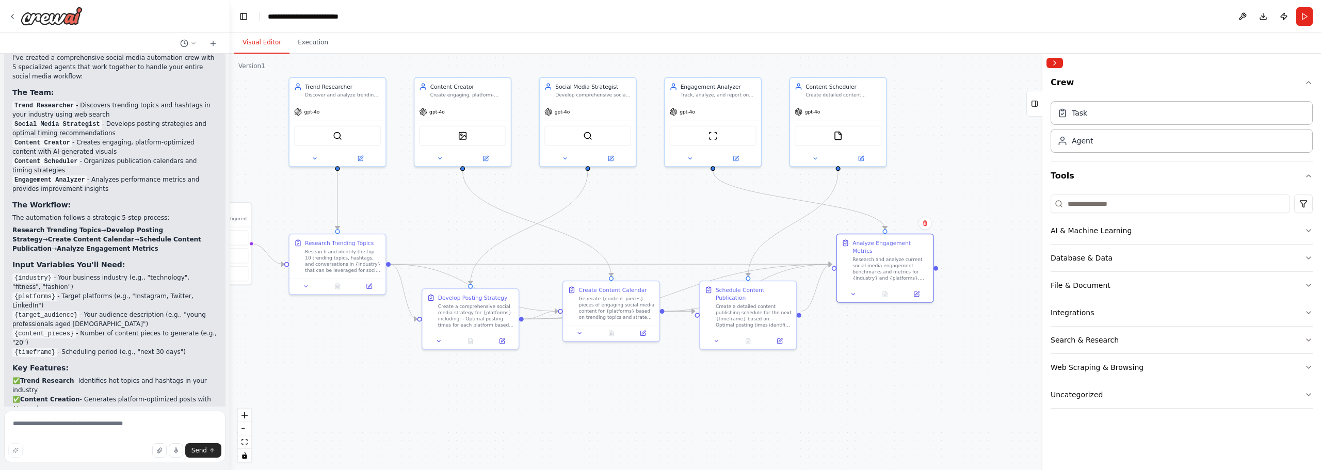
drag, startPoint x: 945, startPoint y: 202, endPoint x: 944, endPoint y: 194, distance: 7.8
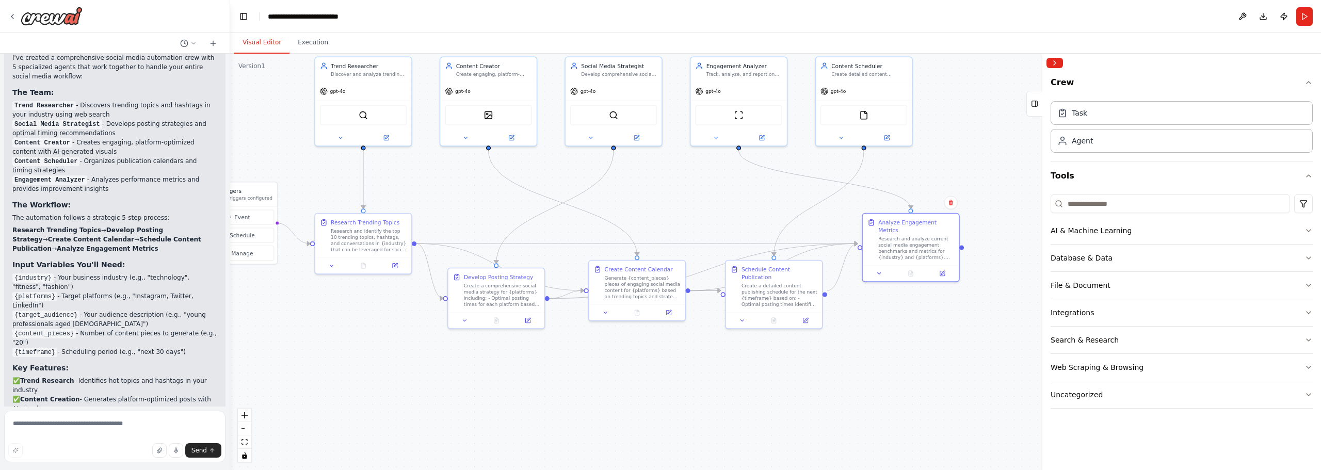
drag, startPoint x: 758, startPoint y: 227, endPoint x: 771, endPoint y: 221, distance: 14.3
drag, startPoint x: 721, startPoint y: 214, endPoint x: 733, endPoint y: 240, distance: 28.6
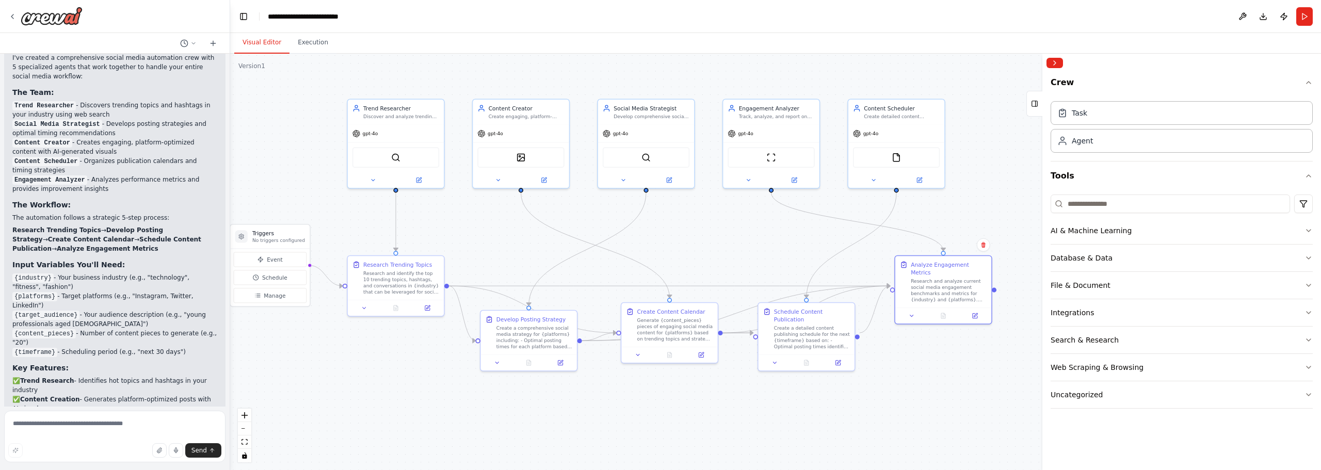
drag, startPoint x: 732, startPoint y: 242, endPoint x: 749, endPoint y: 260, distance: 24.8
drag, startPoint x: 755, startPoint y: 247, endPoint x: 732, endPoint y: 256, distance: 25.5
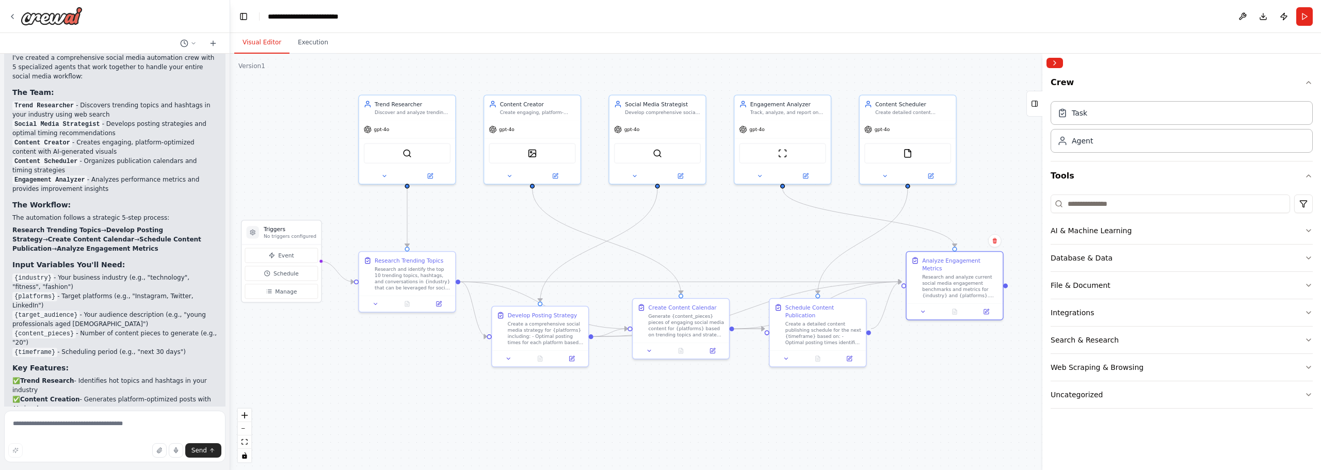
drag, startPoint x: 732, startPoint y: 255, endPoint x: 755, endPoint y: 247, distance: 24.6
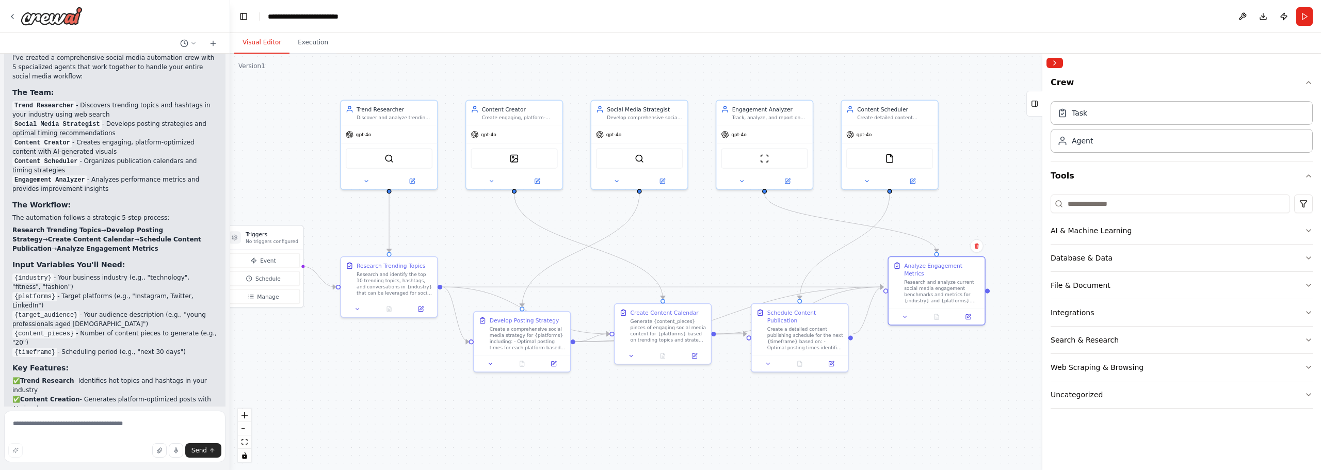
drag, startPoint x: 750, startPoint y: 246, endPoint x: 732, endPoint y: 251, distance: 18.8
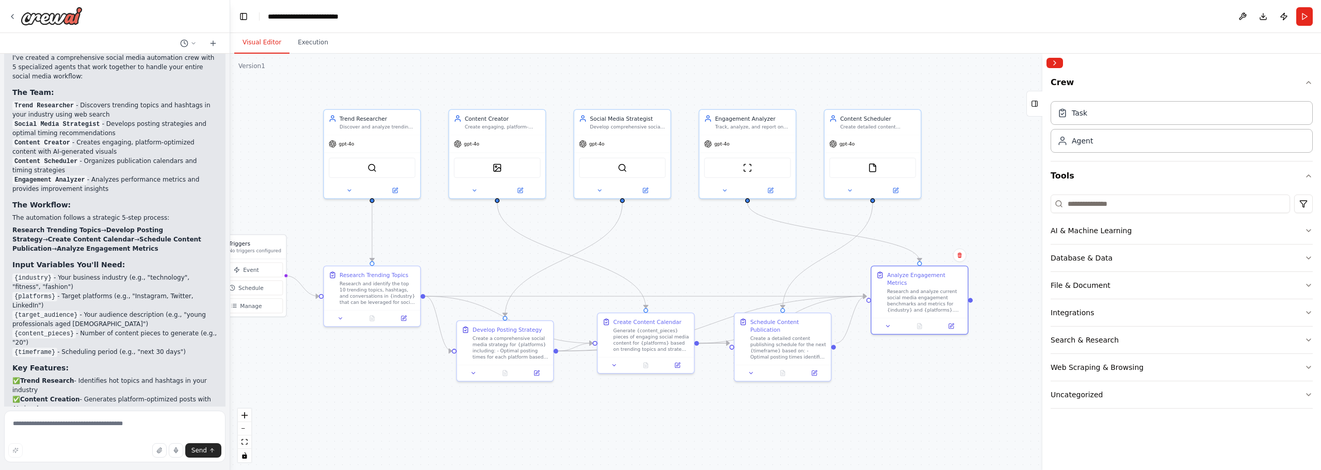
drag, startPoint x: 736, startPoint y: 244, endPoint x: 723, endPoint y: 252, distance: 14.6
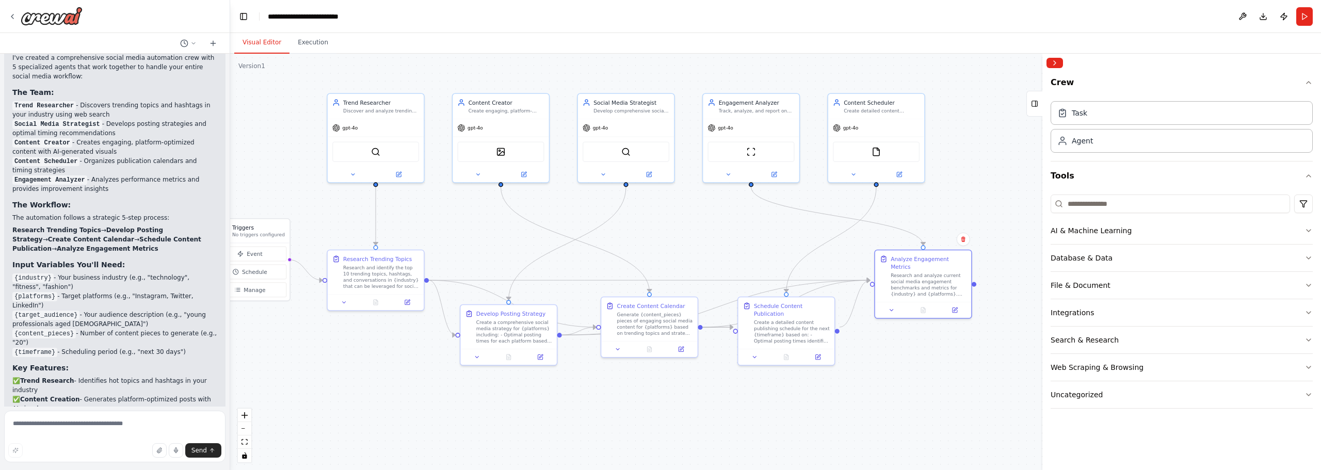
drag, startPoint x: 724, startPoint y: 251, endPoint x: 734, endPoint y: 234, distance: 19.9
click at [1073, 278] on button "File & Document" at bounding box center [1181, 285] width 262 height 27
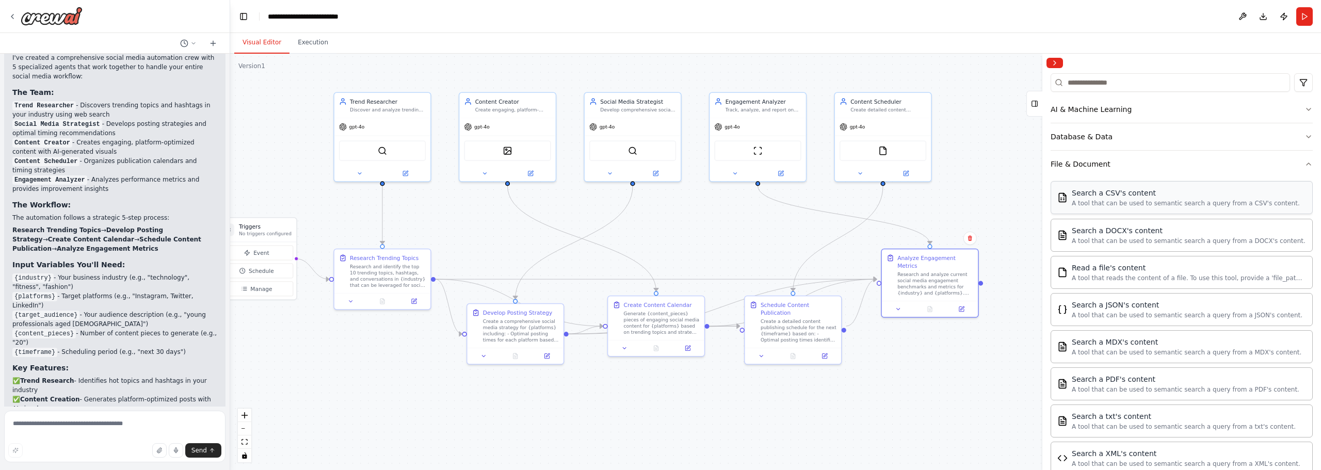
scroll to position [103, 0]
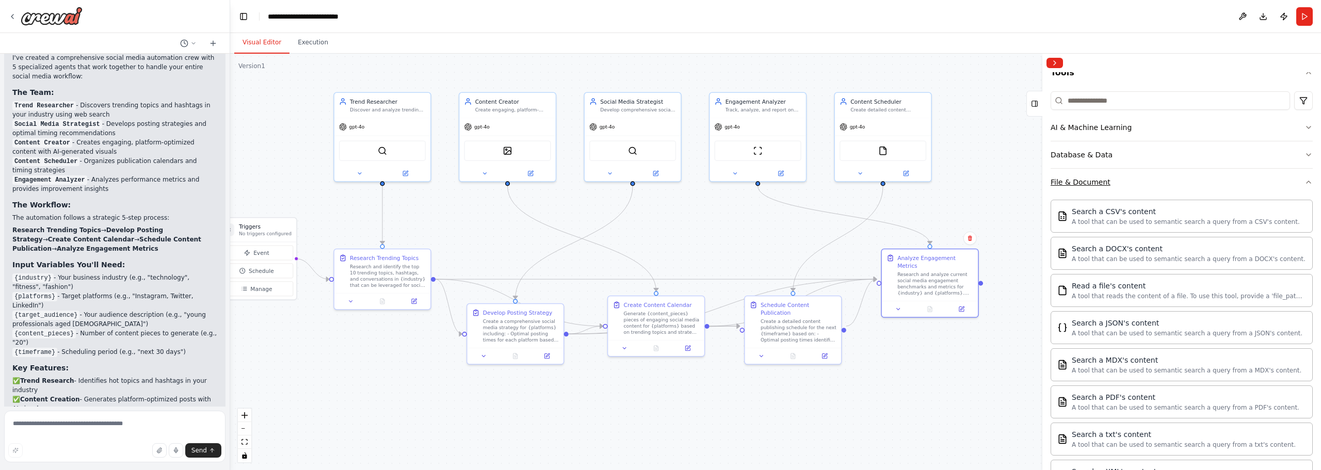
click at [1088, 185] on div "File & Document" at bounding box center [1080, 182] width 60 height 10
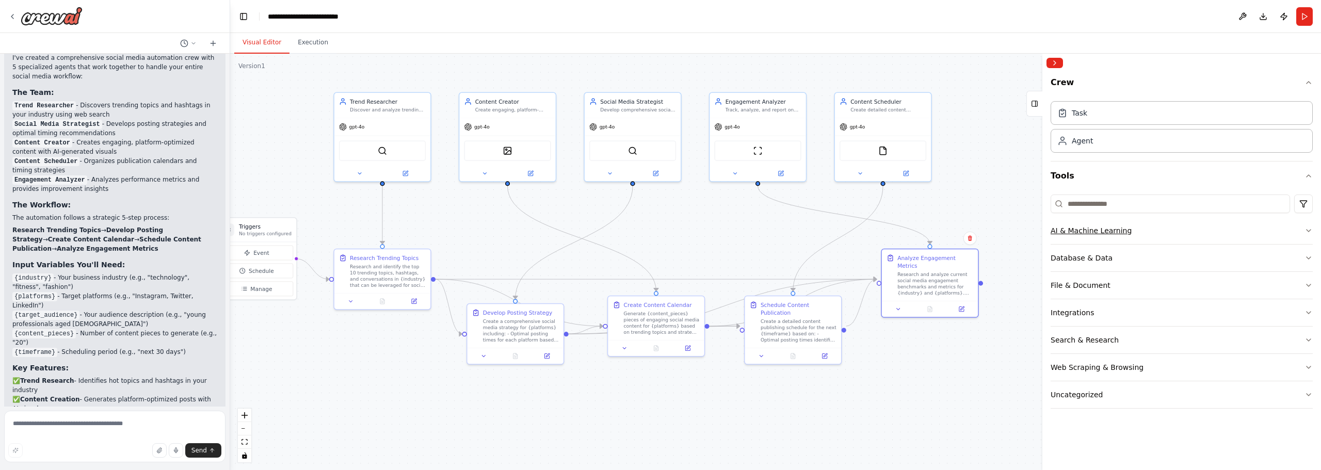
click at [1097, 228] on div "AI & Machine Learning" at bounding box center [1090, 230] width 81 height 10
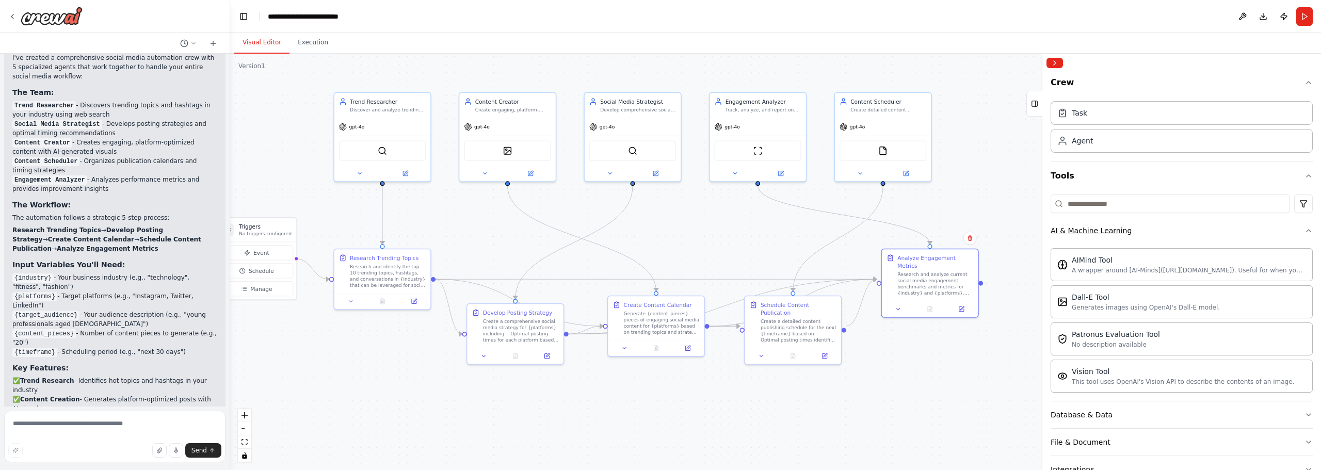
click at [1096, 228] on div "AI & Machine Learning" at bounding box center [1090, 230] width 81 height 10
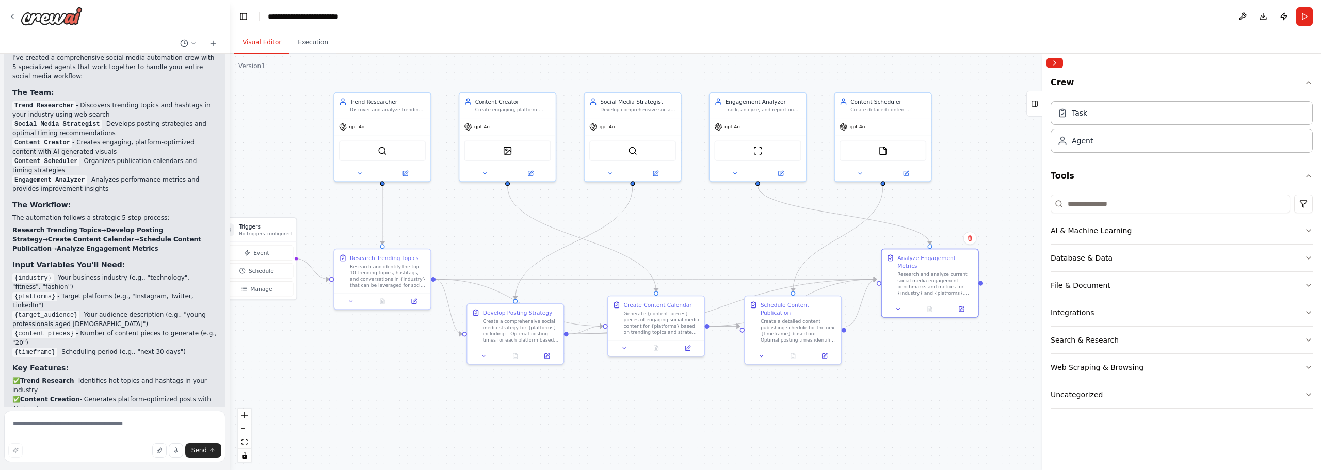
click at [1084, 306] on button "Integrations" at bounding box center [1181, 312] width 262 height 27
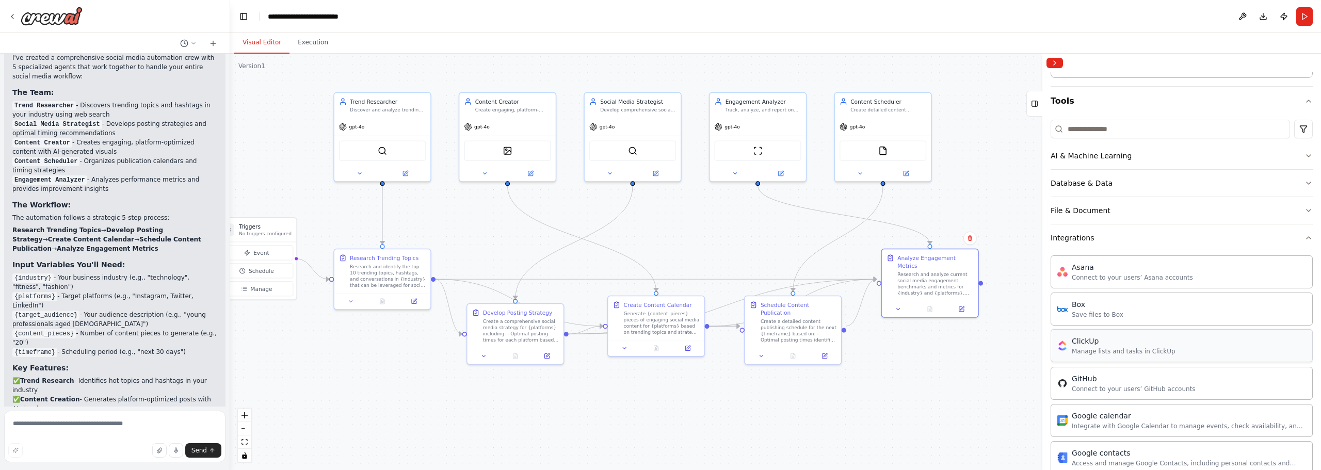
scroll to position [103, 0]
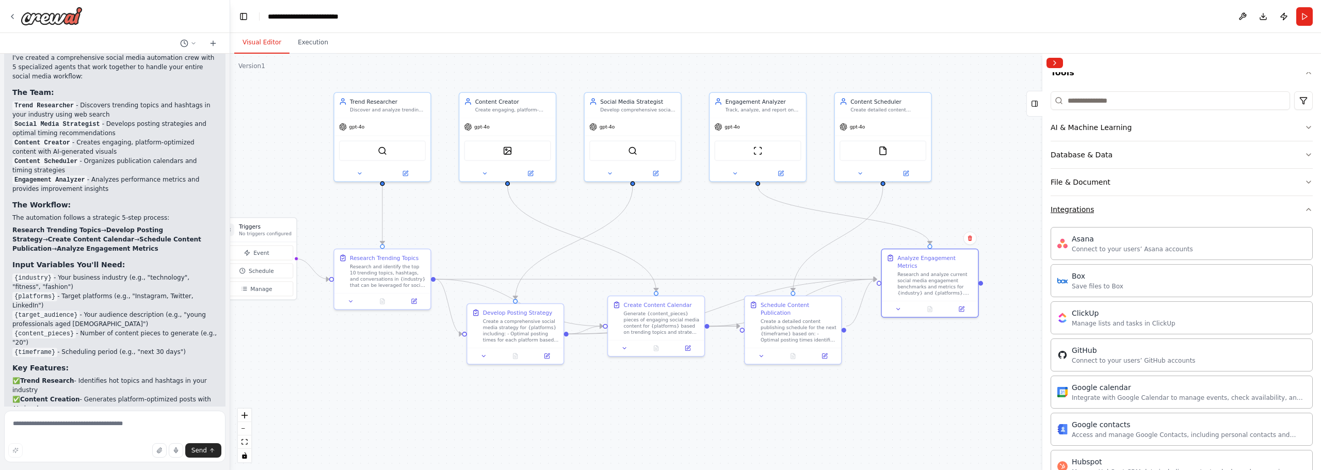
click at [1074, 215] on button "Integrations" at bounding box center [1181, 209] width 262 height 27
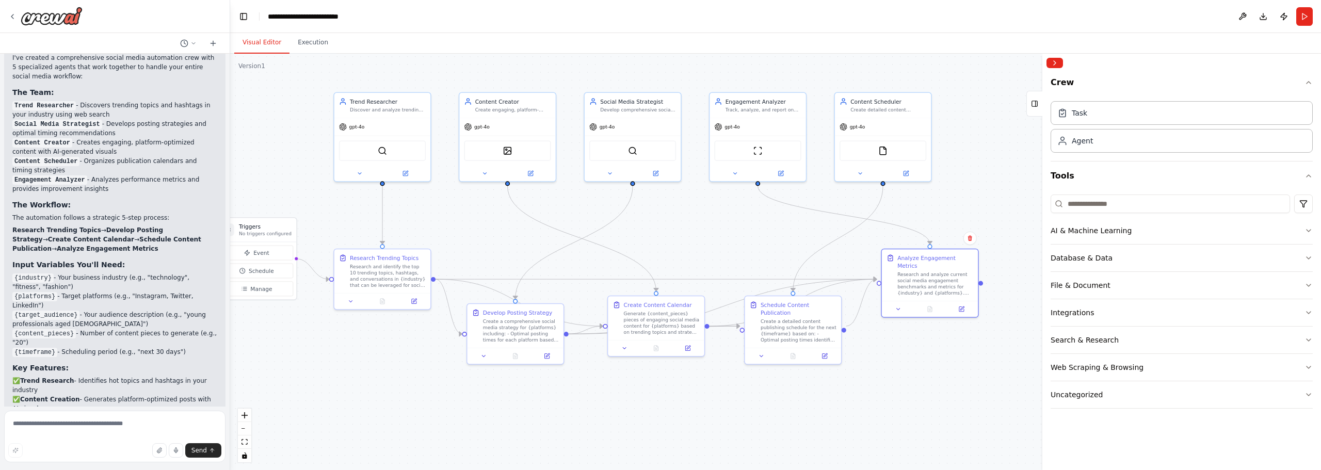
scroll to position [0, 0]
click at [1089, 262] on div "Database & Data" at bounding box center [1081, 258] width 62 height 10
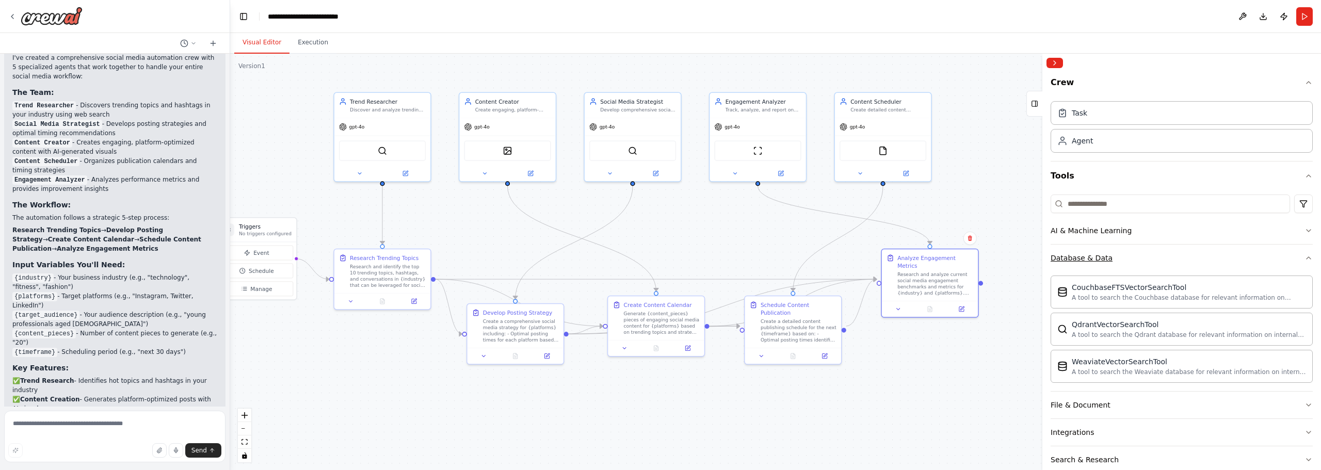
click at [1089, 262] on div "Database & Data" at bounding box center [1081, 258] width 62 height 10
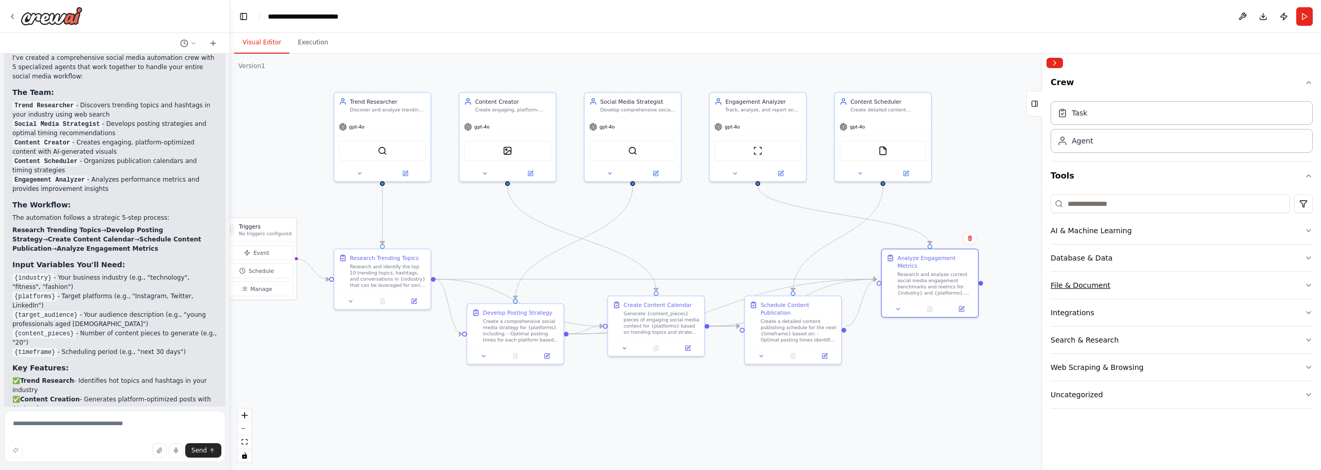
click at [1069, 289] on div "File & Document" at bounding box center [1080, 285] width 60 height 10
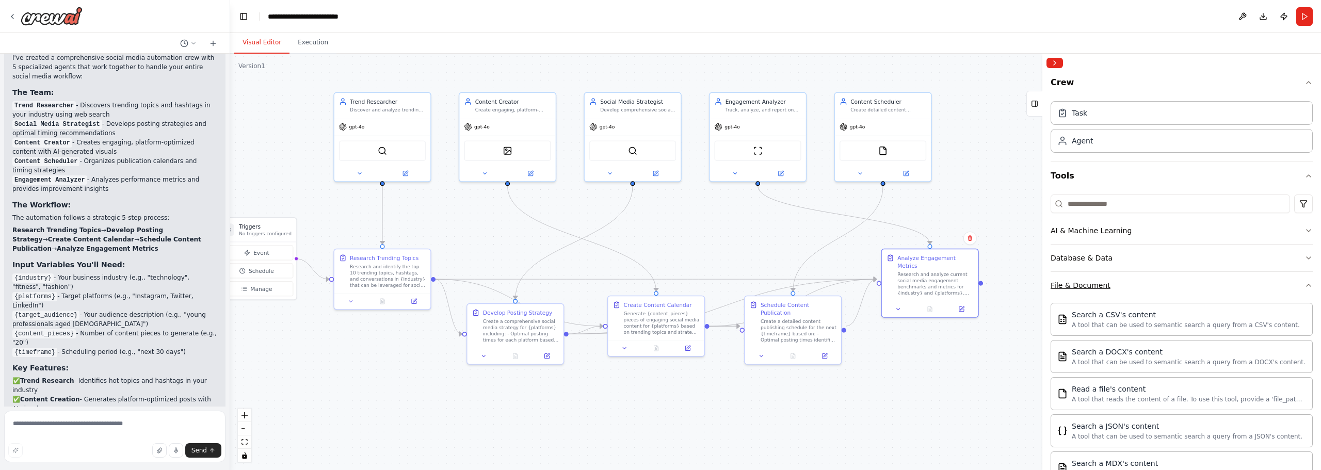
click at [1069, 292] on button "File & Document" at bounding box center [1181, 285] width 262 height 27
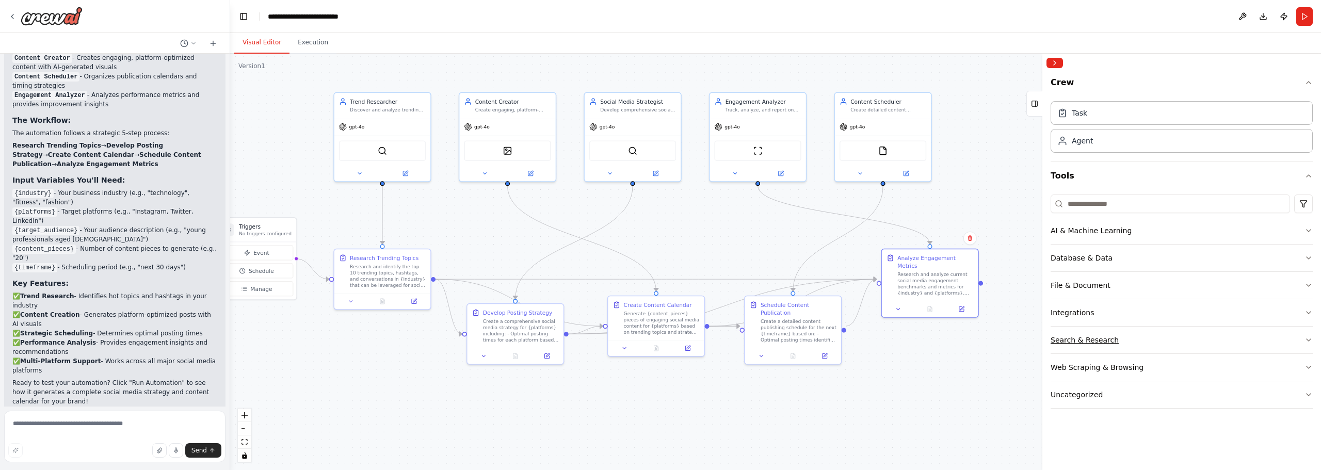
scroll to position [1511, 0]
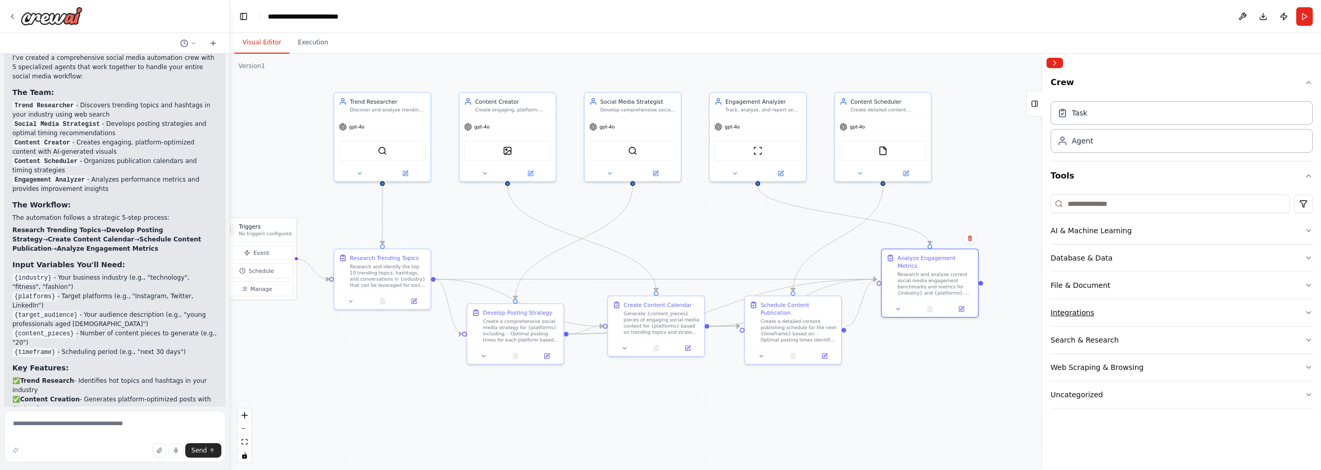
click at [1073, 317] on div "Integrations" at bounding box center [1071, 312] width 43 height 10
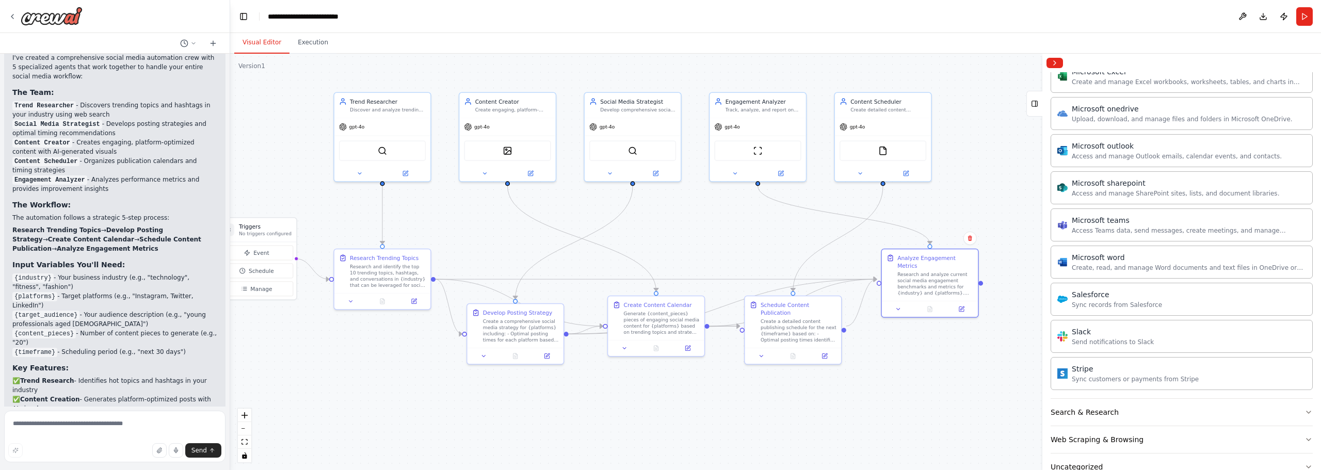
scroll to position [595, 0]
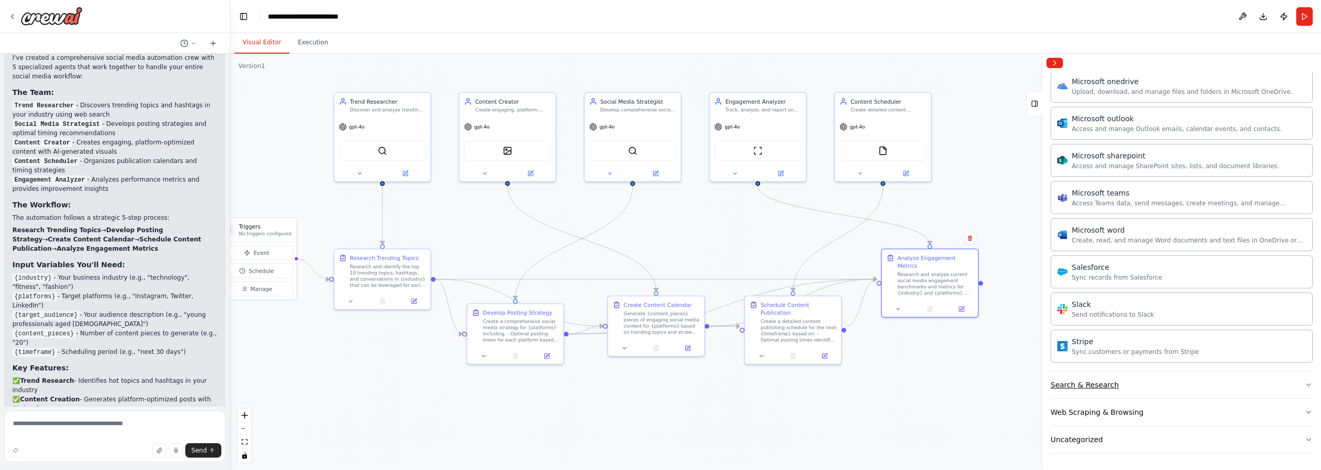
click at [1096, 390] on div "Search & Research" at bounding box center [1084, 385] width 68 height 10
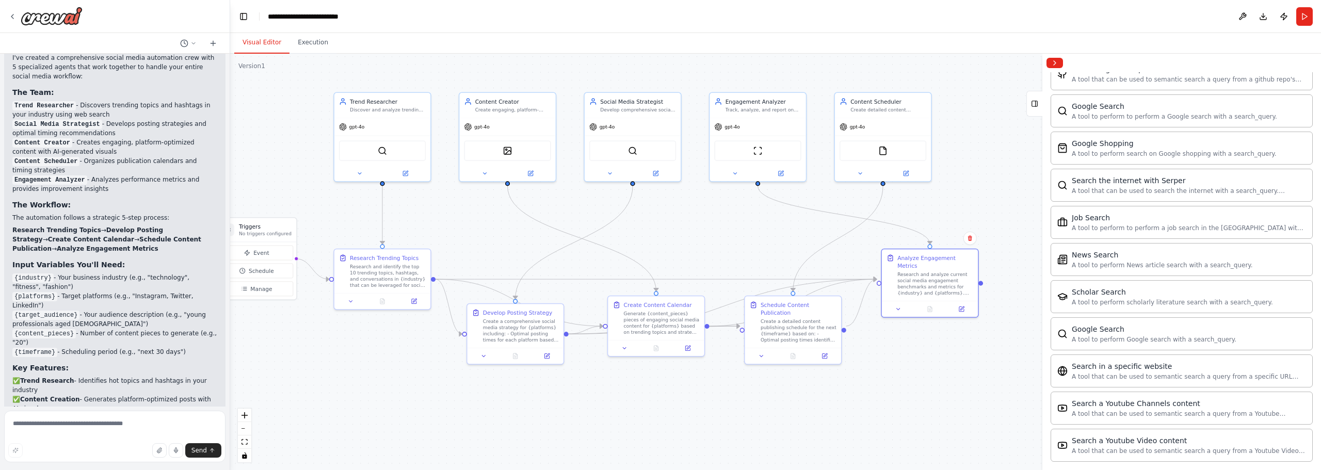
scroll to position [1123, 0]
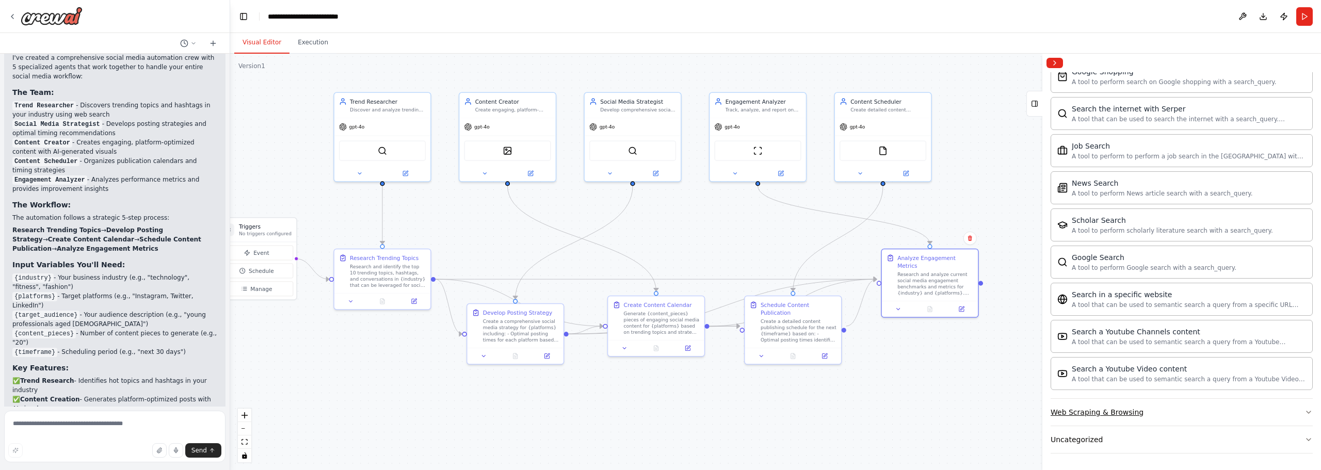
click at [1093, 414] on div "Web Scraping & Browsing" at bounding box center [1096, 412] width 93 height 10
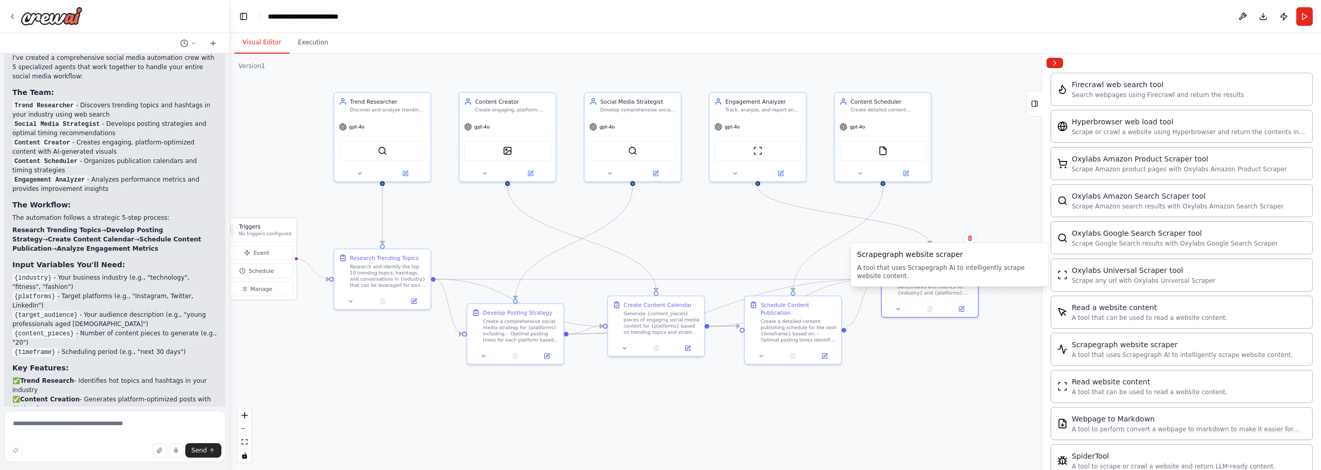
scroll to position [1689, 0]
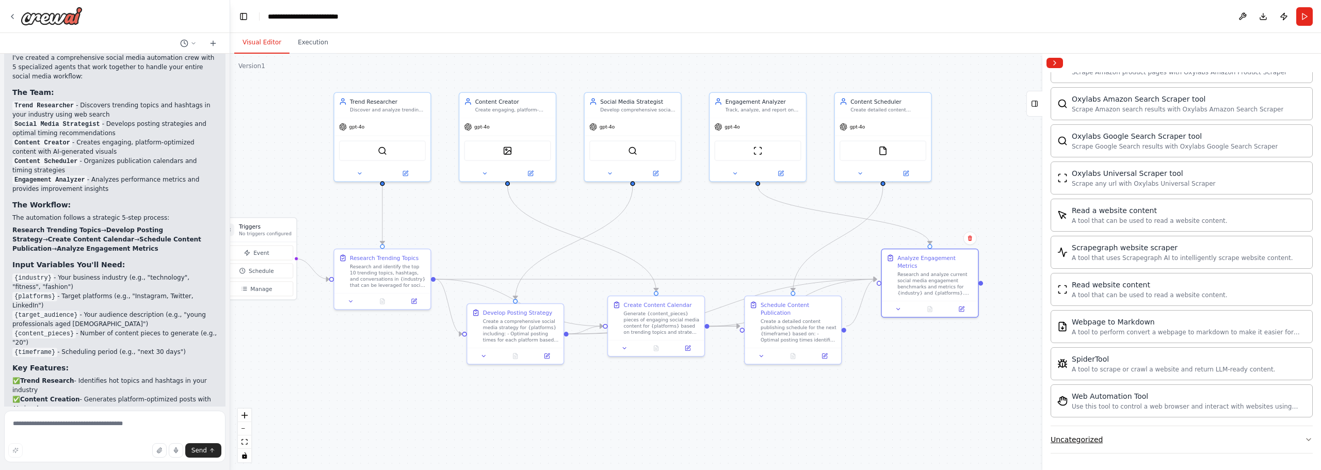
click at [1086, 447] on button "Uncategorized" at bounding box center [1181, 439] width 262 height 27
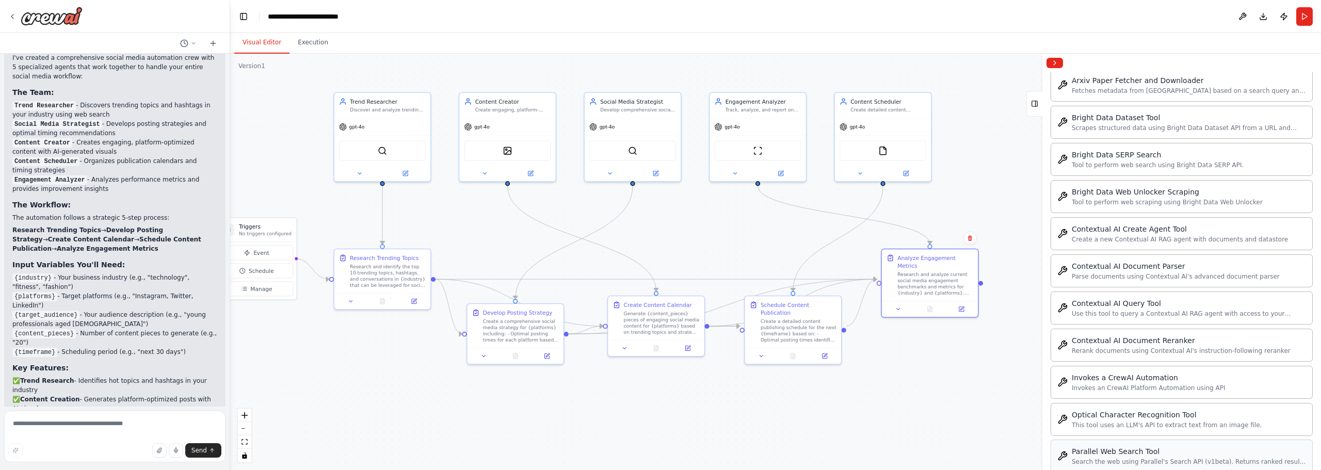
scroll to position [2101, 0]
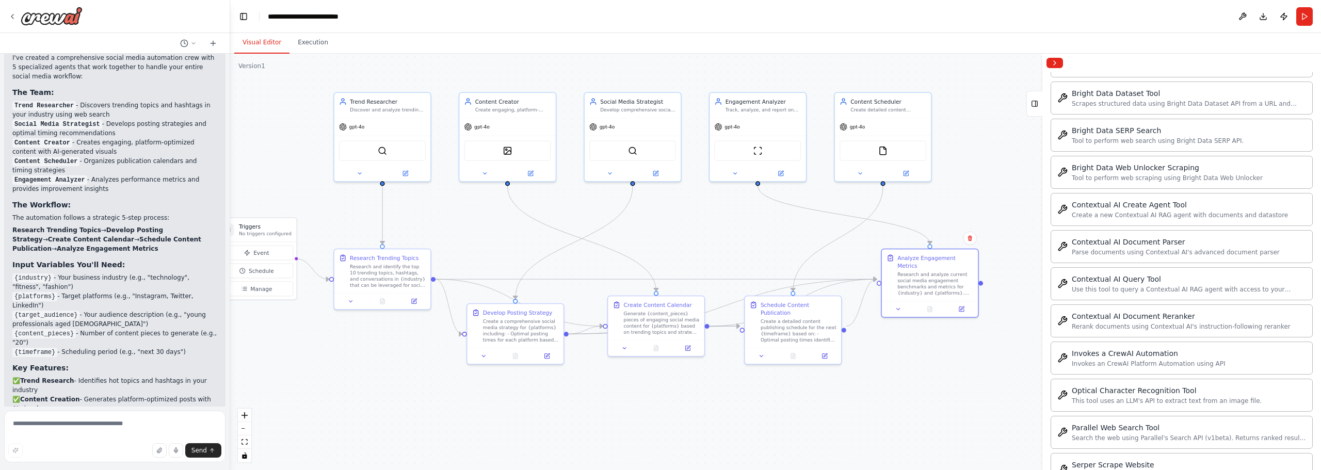
drag, startPoint x: 974, startPoint y: 406, endPoint x: 945, endPoint y: 400, distance: 28.9
click at [945, 400] on div ".deletable-edge-delete-btn { width: 20px; height: 20px; border: 0px solid #ffff…" at bounding box center [775, 262] width 1091 height 416
drag, startPoint x: 957, startPoint y: 395, endPoint x: 948, endPoint y: 396, distance: 8.8
click at [948, 396] on div ".deletable-edge-delete-btn { width: 20px; height: 20px; border: 0px solid #ffff…" at bounding box center [775, 262] width 1091 height 416
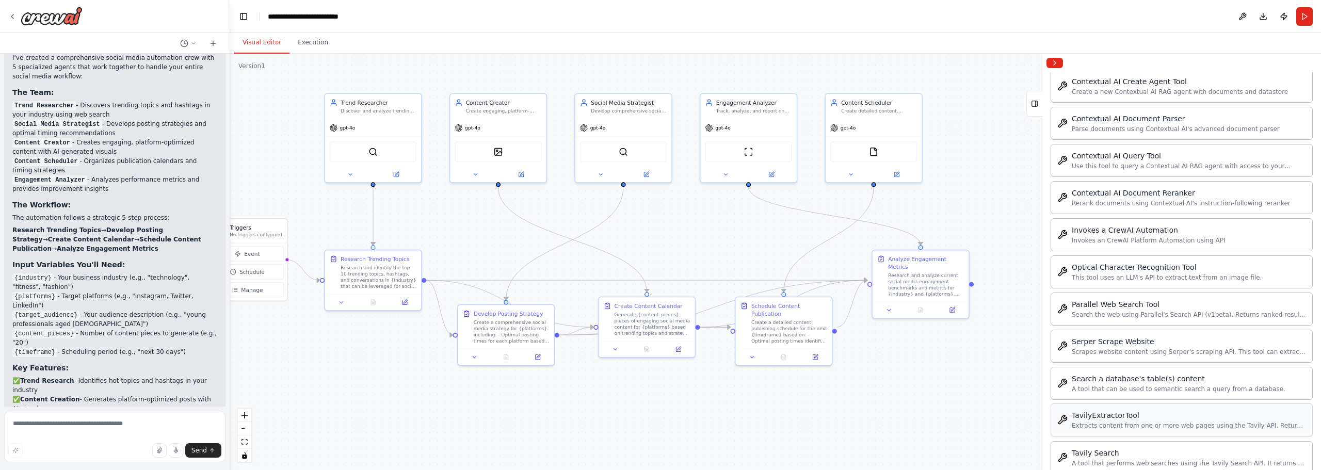
scroll to position [2254, 0]
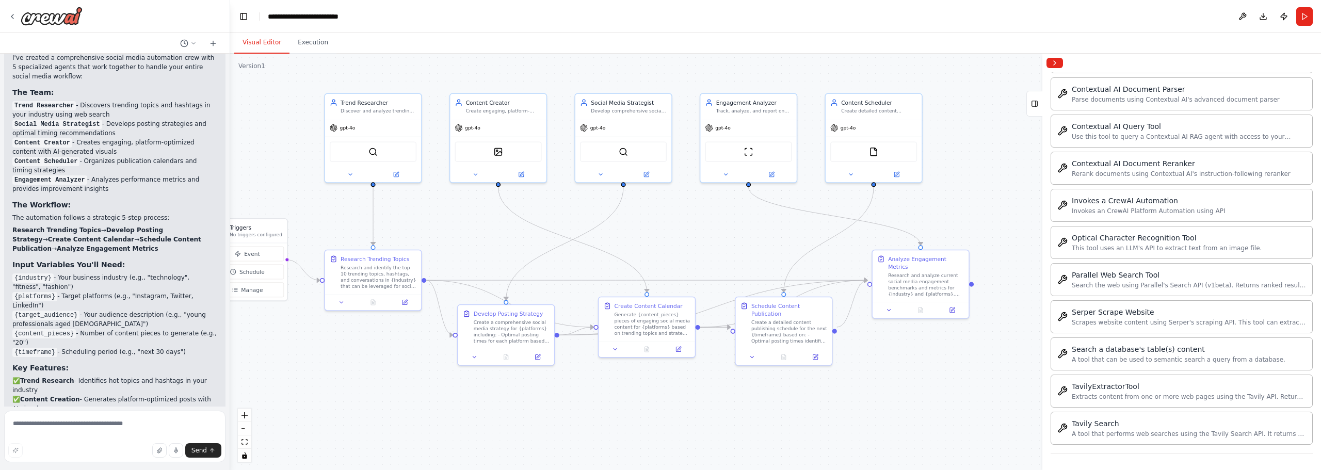
click at [302, 234] on div ".deletable-edge-delete-btn { width: 20px; height: 20px; border: 0px solid #ffff…" at bounding box center [775, 262] width 1091 height 416
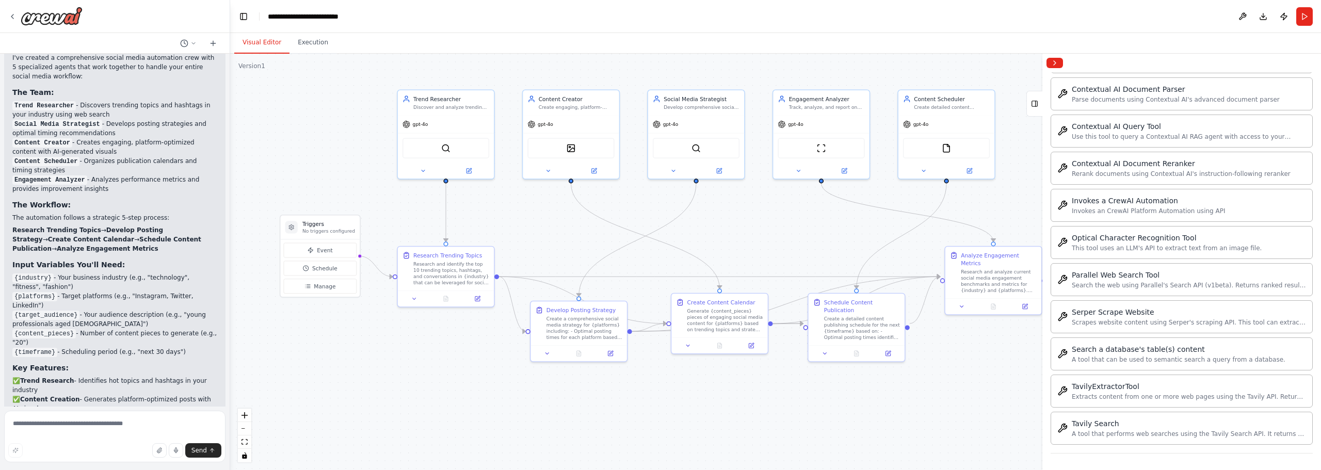
drag, startPoint x: 352, startPoint y: 232, endPoint x: 398, endPoint y: 226, distance: 45.8
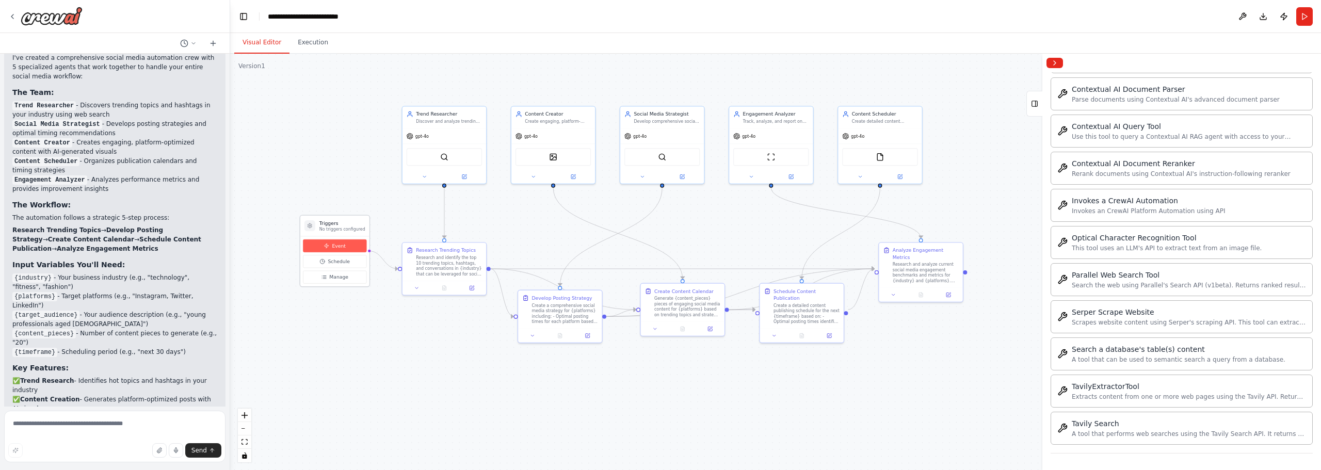
click at [334, 246] on span "Event" at bounding box center [338, 245] width 13 height 7
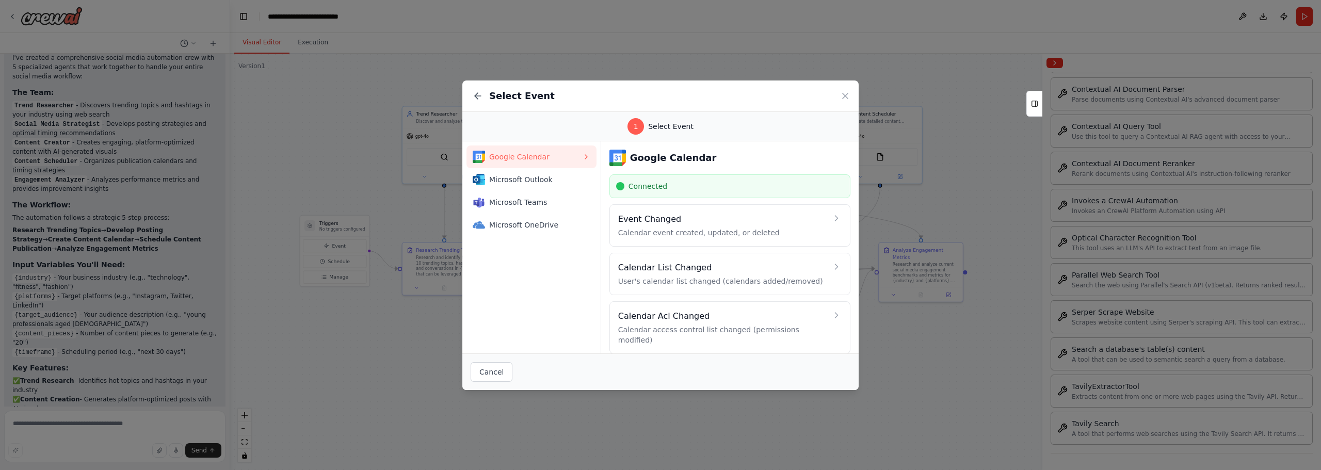
click at [381, 207] on div "Select Event 1 Select Event Google Calendar Microsoft Outlook Microsoft Teams M…" at bounding box center [660, 235] width 1321 height 470
click at [321, 172] on div "Select Event 1 Select Event Google Calendar Microsoft Outlook Microsoft Teams M…" at bounding box center [660, 235] width 1321 height 470
click at [847, 95] on icon at bounding box center [845, 96] width 10 height 10
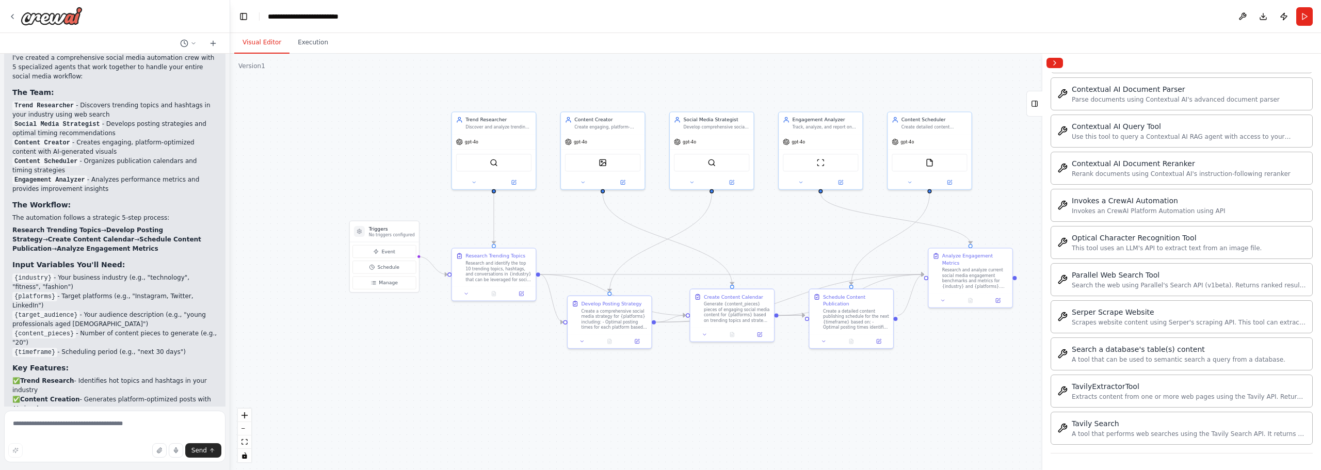
drag, startPoint x: 515, startPoint y: 231, endPoint x: 486, endPoint y: 224, distance: 30.2
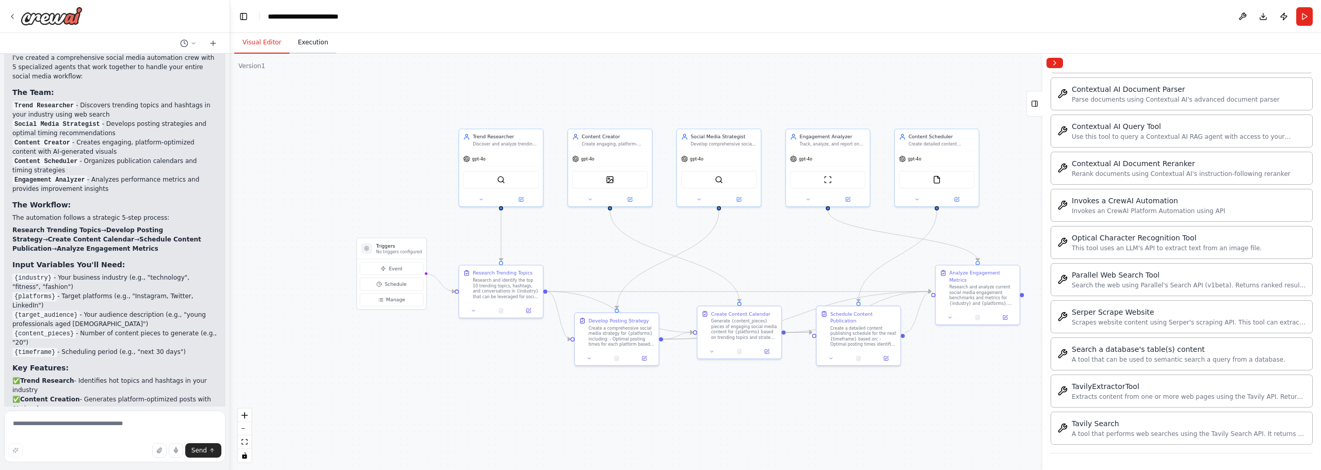
click at [324, 52] on div "Visual Editor Execution Version 1 Show Tools Hide Agents .deletable-edge-delete…" at bounding box center [775, 251] width 1091 height 437
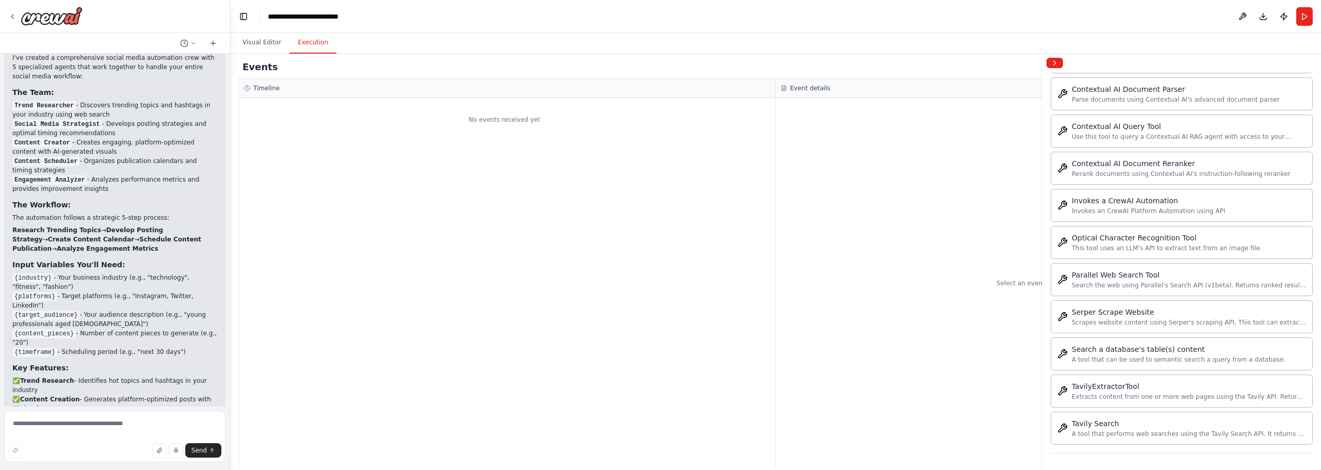
click at [312, 45] on button "Execution" at bounding box center [312, 43] width 47 height 22
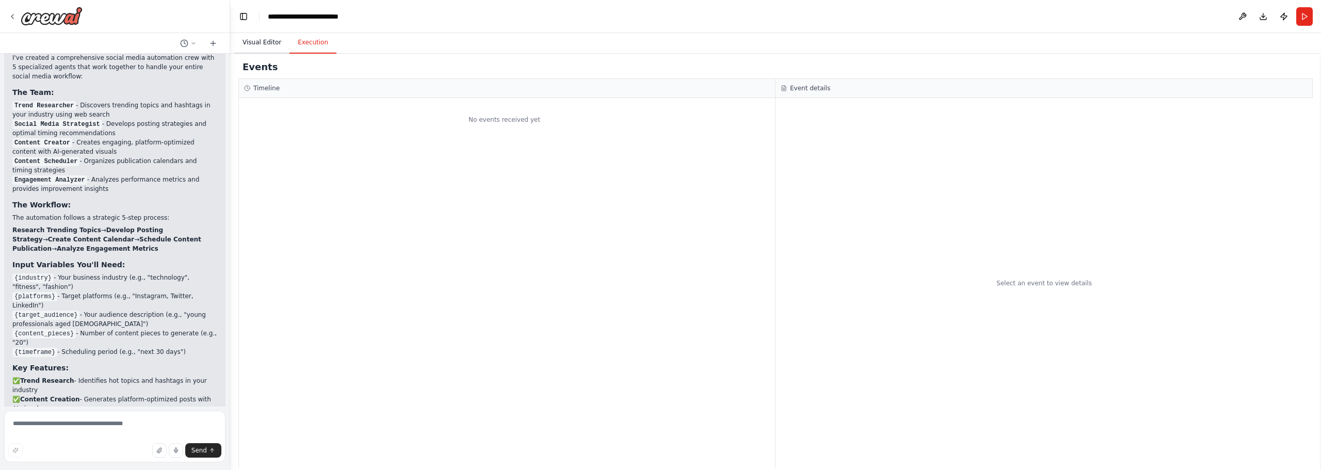
click at [263, 41] on button "Visual Editor" at bounding box center [261, 43] width 55 height 22
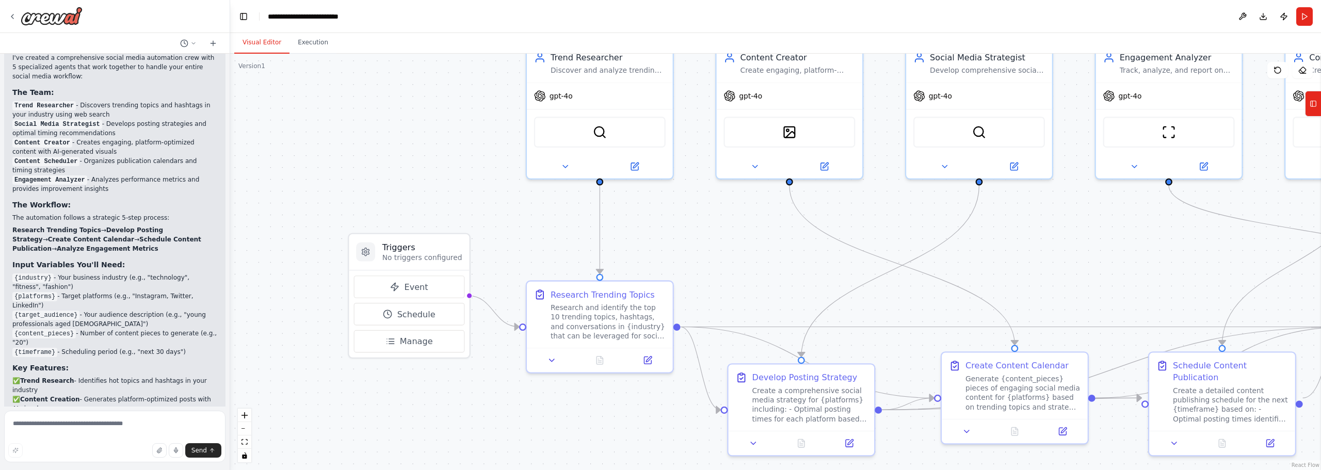
drag, startPoint x: 348, startPoint y: 172, endPoint x: 395, endPoint y: 175, distance: 47.0
click at [395, 175] on div ".deletable-edge-delete-btn { width: 20px; height: 20px; border: 0px solid #ffff…" at bounding box center [775, 262] width 1091 height 416
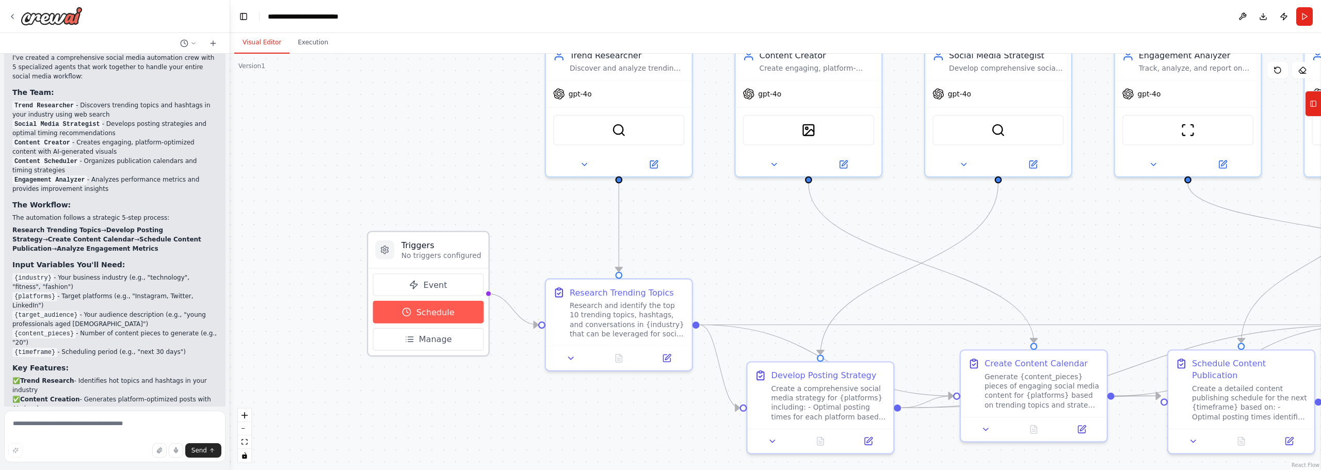
click at [417, 312] on span "Schedule" at bounding box center [435, 312] width 38 height 12
select select "******"
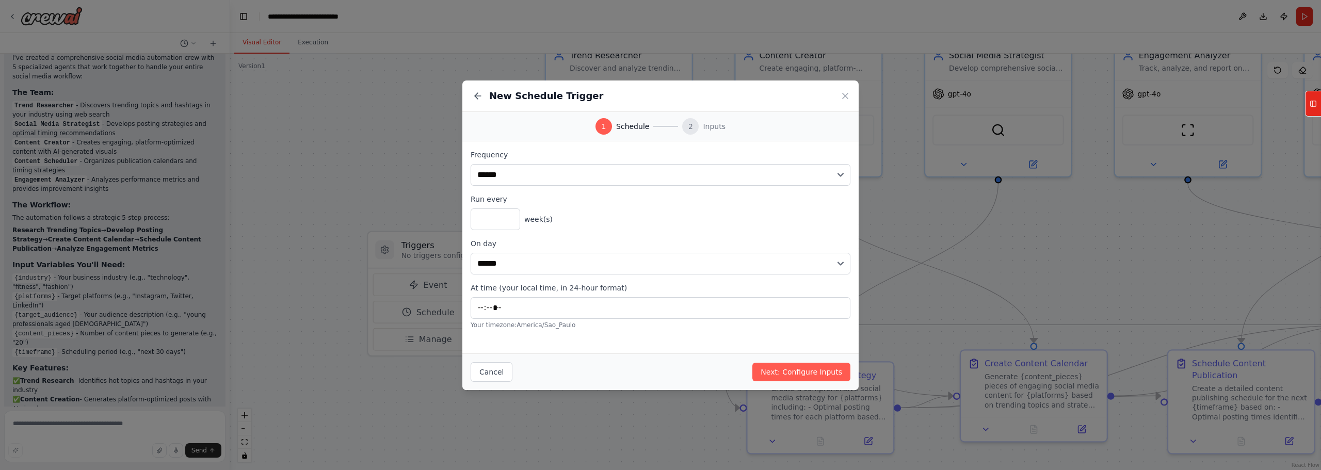
click at [347, 173] on div "**********" at bounding box center [660, 235] width 1321 height 470
click at [476, 364] on button "Cancel" at bounding box center [492, 372] width 42 height 20
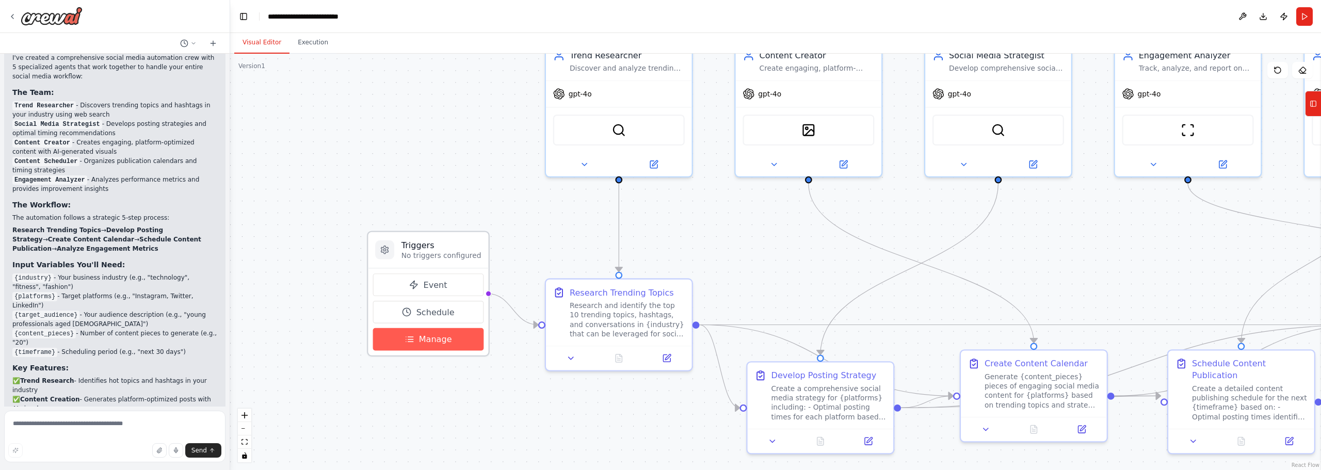
click at [457, 342] on button "Manage" at bounding box center [428, 339] width 110 height 23
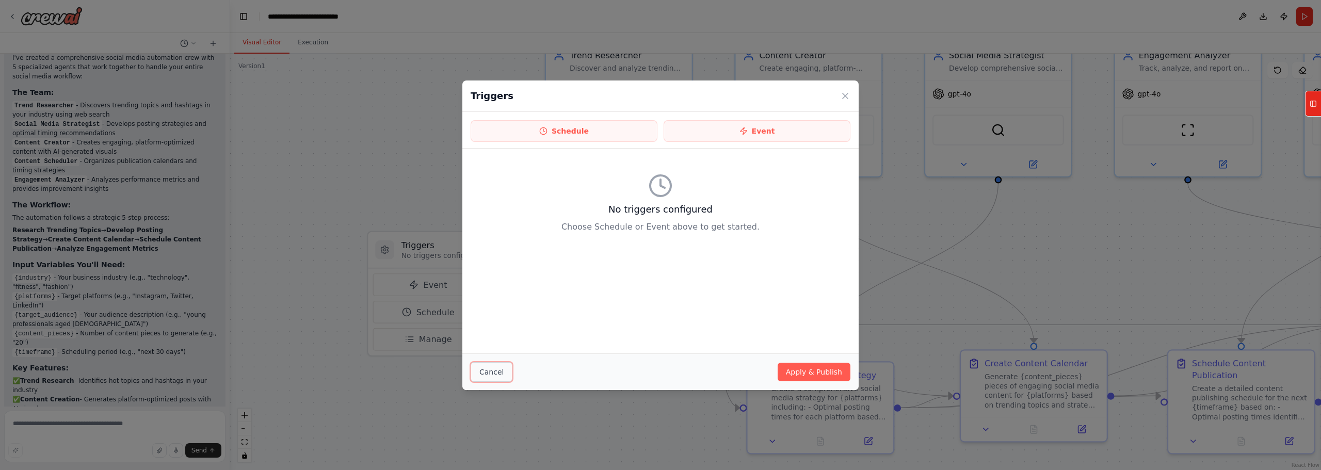
click at [494, 366] on button "Cancel" at bounding box center [492, 372] width 42 height 20
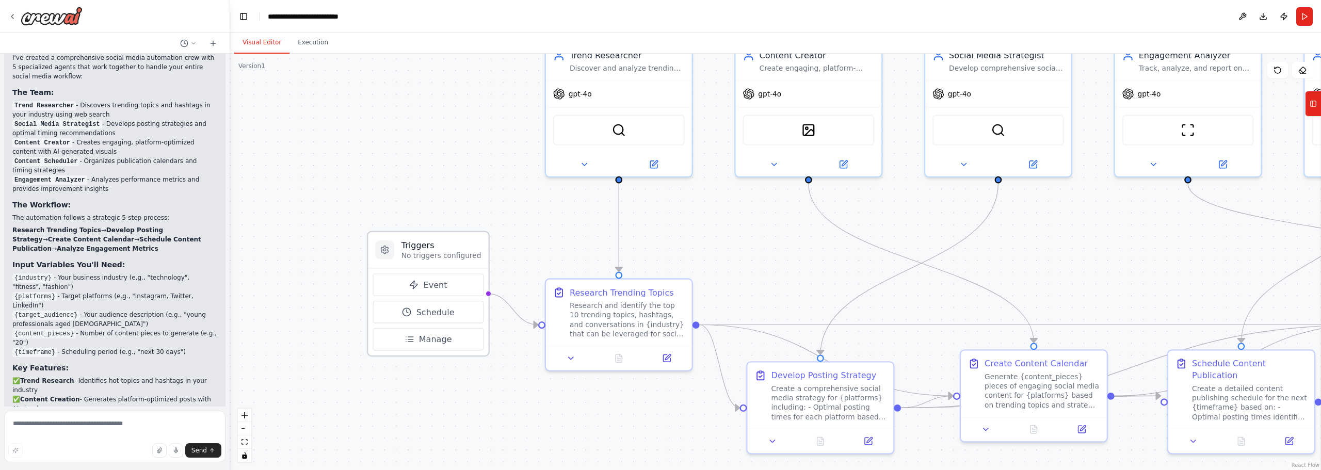
drag, startPoint x: 404, startPoint y: 262, endPoint x: 410, endPoint y: 269, distance: 9.9
click at [408, 266] on div "Triggers No triggers configured" at bounding box center [428, 250] width 120 height 36
drag, startPoint x: 407, startPoint y: 266, endPoint x: 376, endPoint y: 256, distance: 32.8
click at [376, 256] on div "Triggers No triggers configured" at bounding box center [404, 250] width 120 height 36
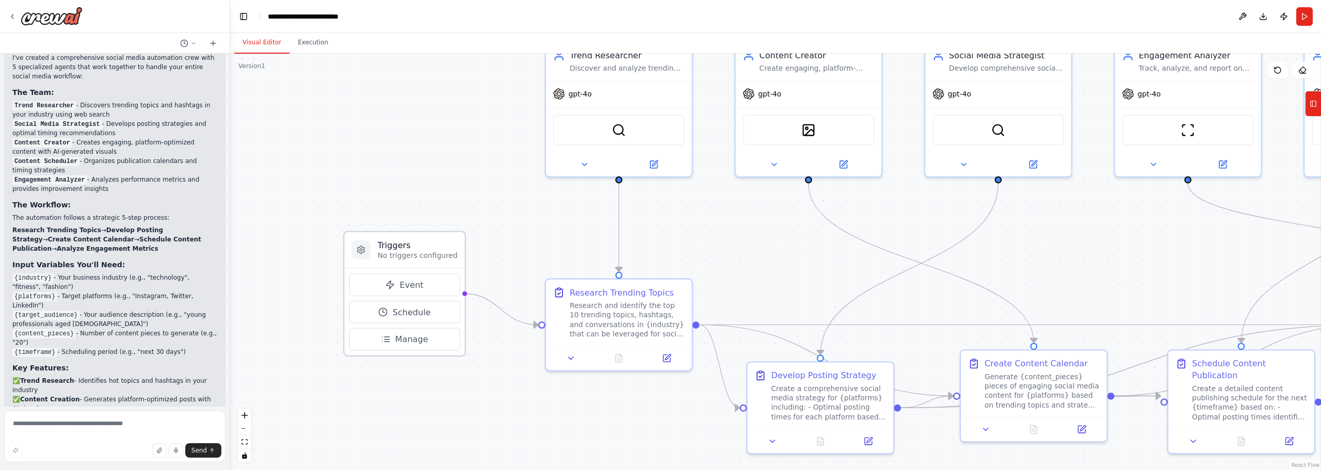
click at [376, 256] on div "Triggers No triggers configured" at bounding box center [404, 250] width 120 height 36
click at [410, 292] on button "Event" at bounding box center [404, 284] width 110 height 23
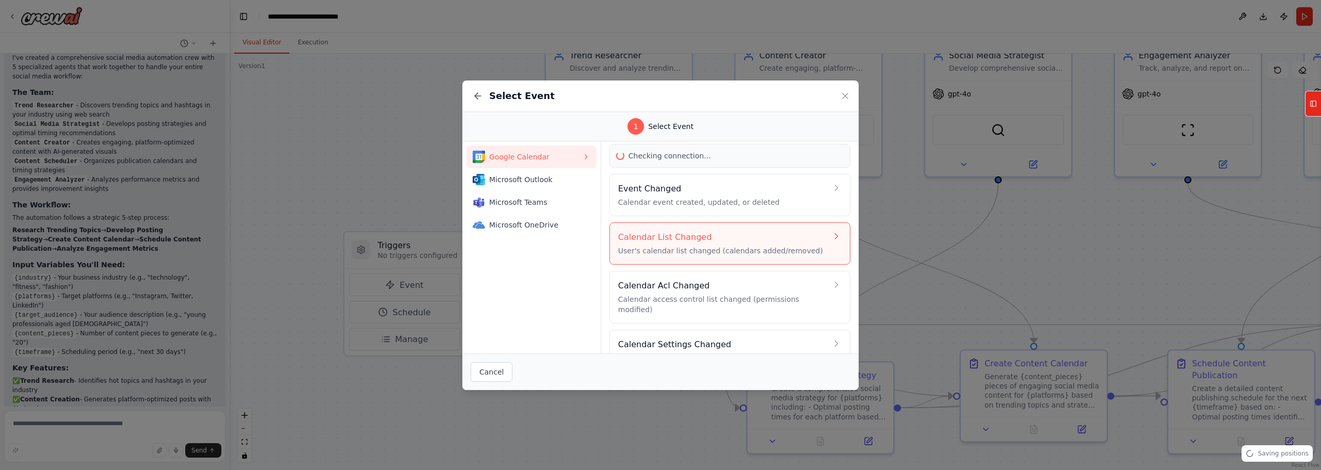
scroll to position [47, 0]
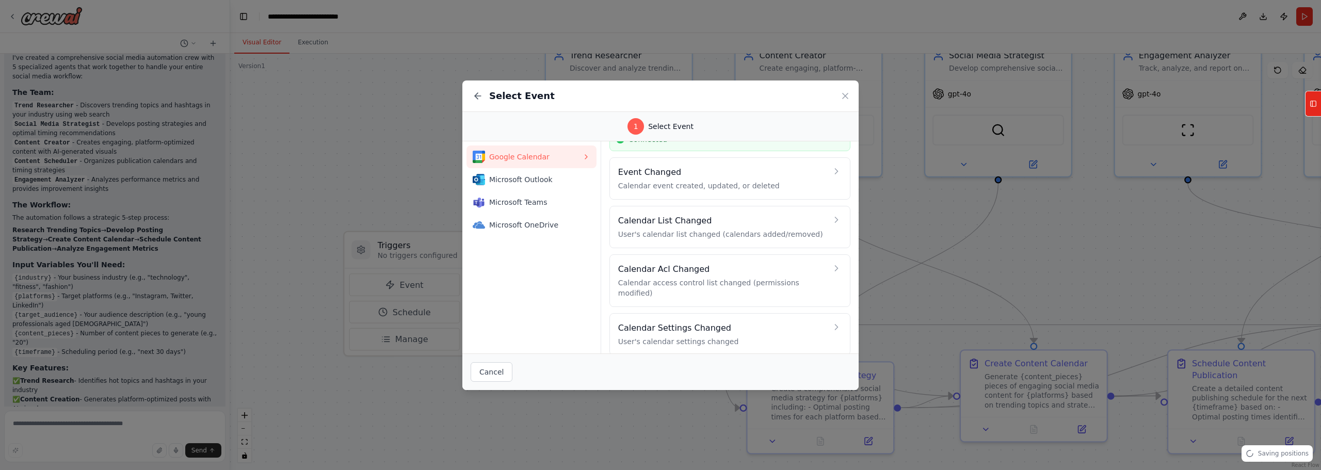
click at [498, 62] on div "Select Event 1 Select Event Google Calendar Microsoft Outlook Microsoft Teams M…" at bounding box center [660, 235] width 1321 height 470
click at [841, 95] on icon at bounding box center [845, 96] width 10 height 10
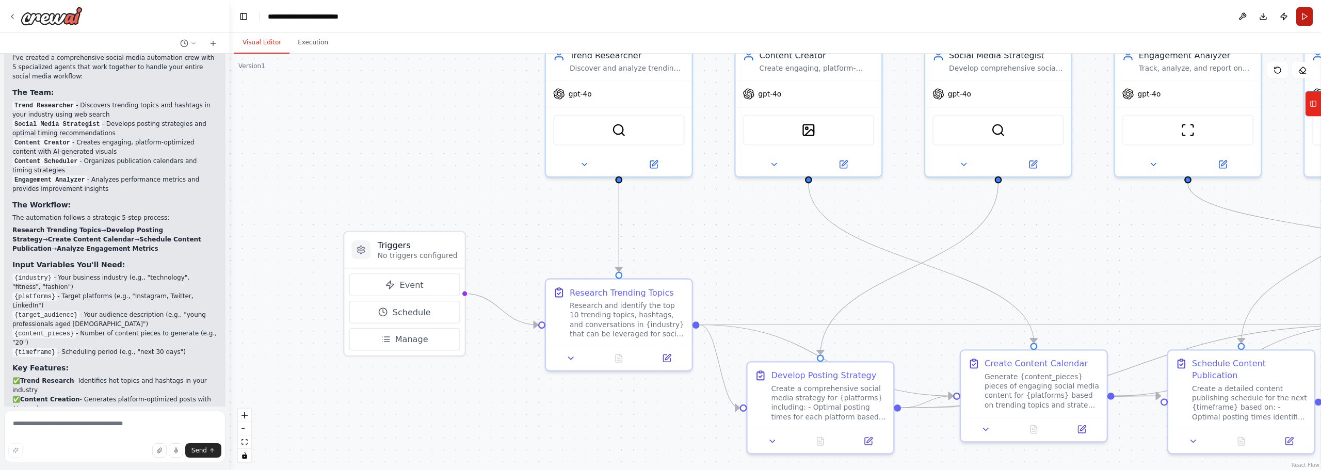
click at [1306, 14] on button "Run" at bounding box center [1304, 16] width 17 height 19
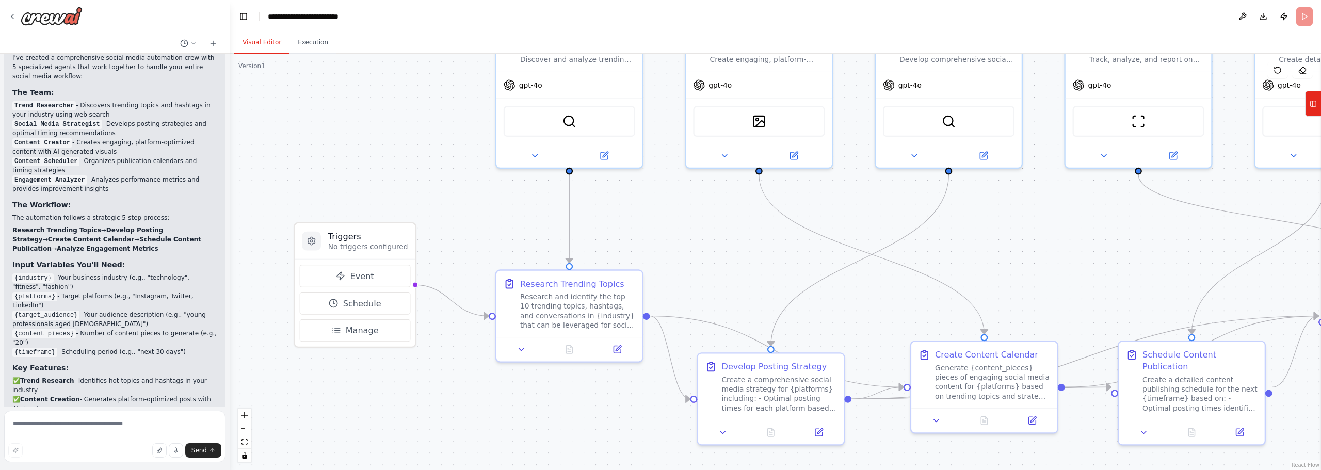
drag, startPoint x: 769, startPoint y: 235, endPoint x: 722, endPoint y: 226, distance: 48.3
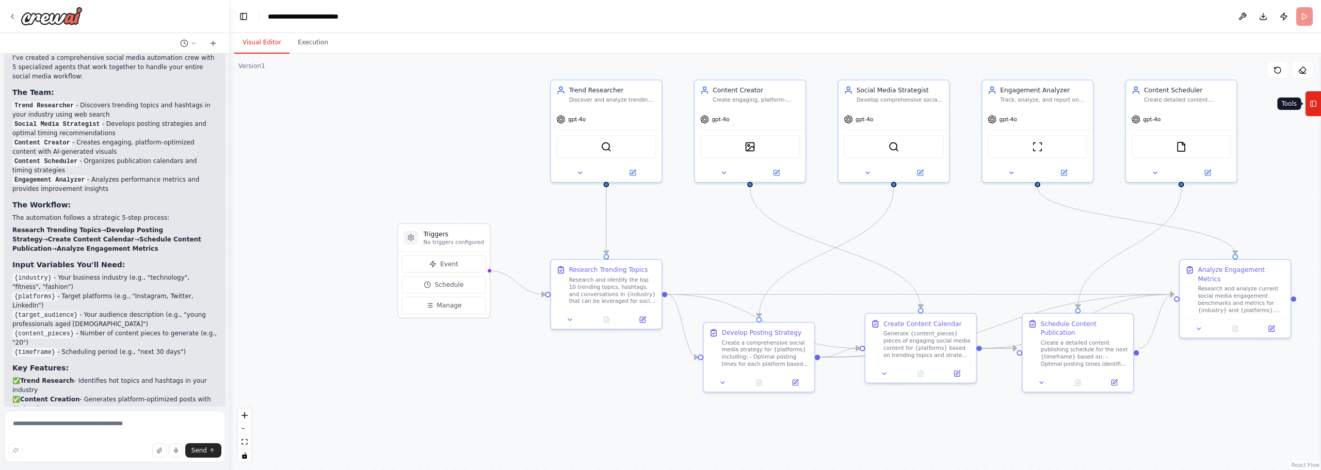
click at [1313, 107] on icon at bounding box center [1312, 103] width 7 height 17
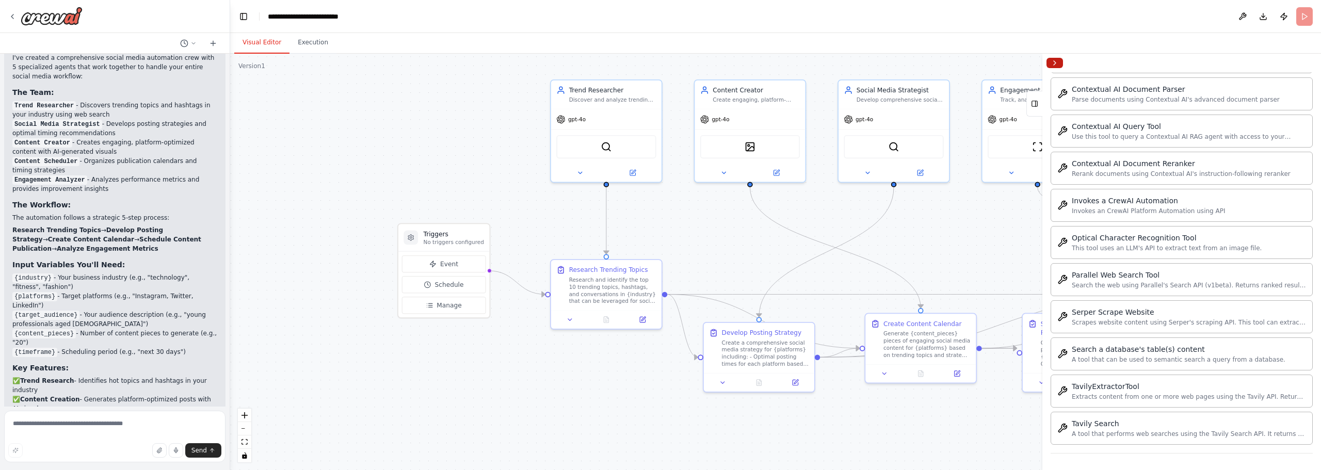
click at [1047, 62] on button "Collapse right sidebar" at bounding box center [1054, 63] width 17 height 10
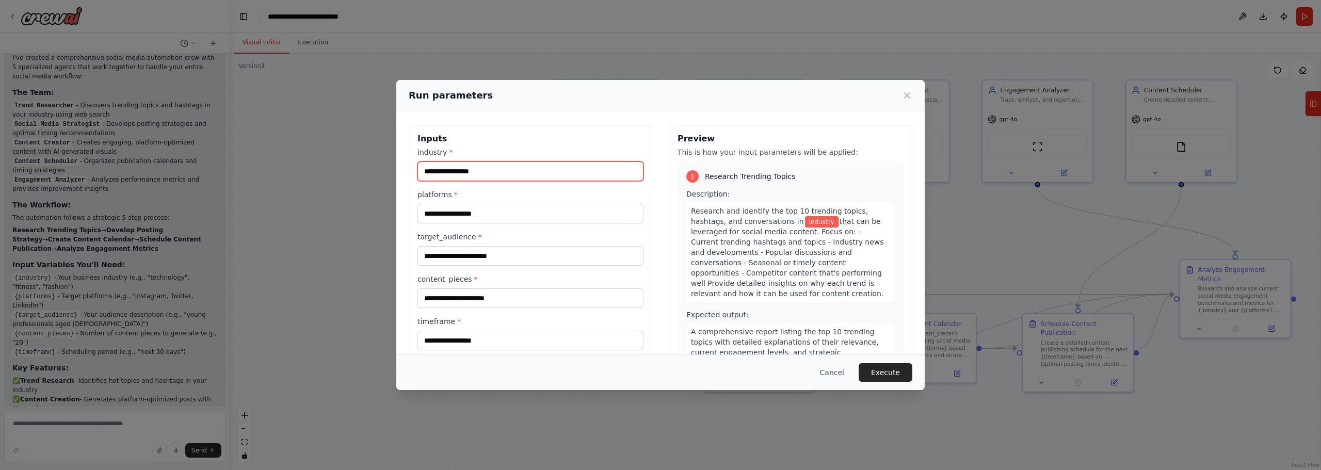
click at [514, 172] on input "industry *" at bounding box center [530, 171] width 226 height 20
type input "**********"
click at [476, 215] on input "platforms *" at bounding box center [530, 214] width 226 height 20
type input "**********"
click at [468, 256] on input "target_audience *" at bounding box center [530, 256] width 226 height 20
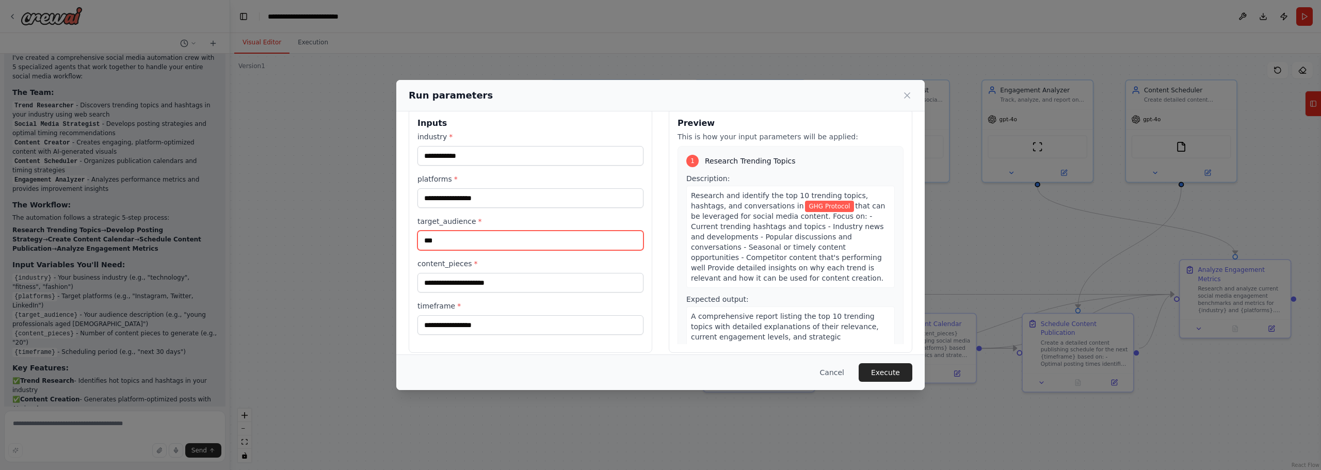
scroll to position [26, 0]
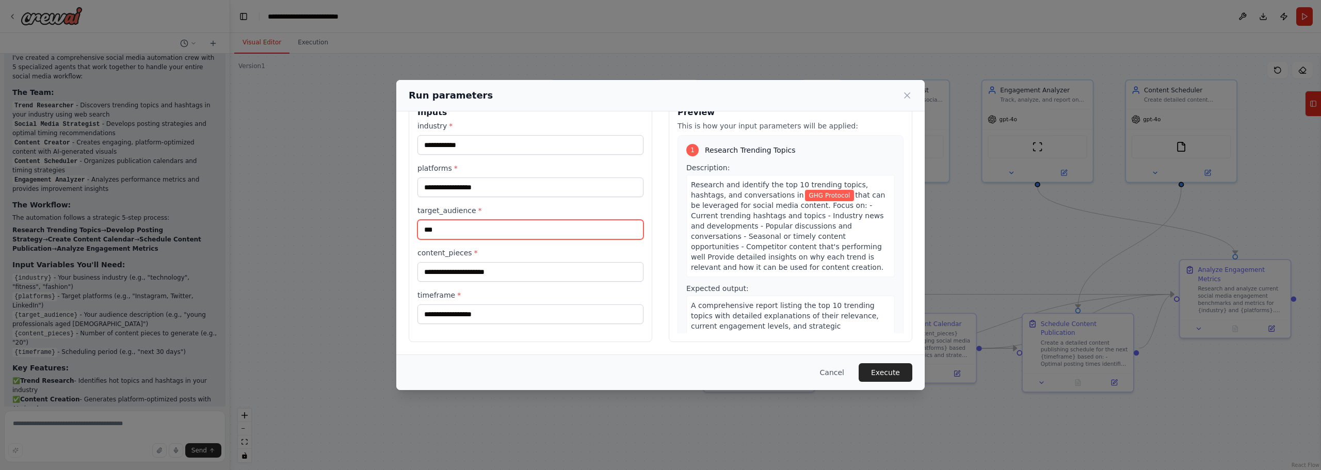
type input "***"
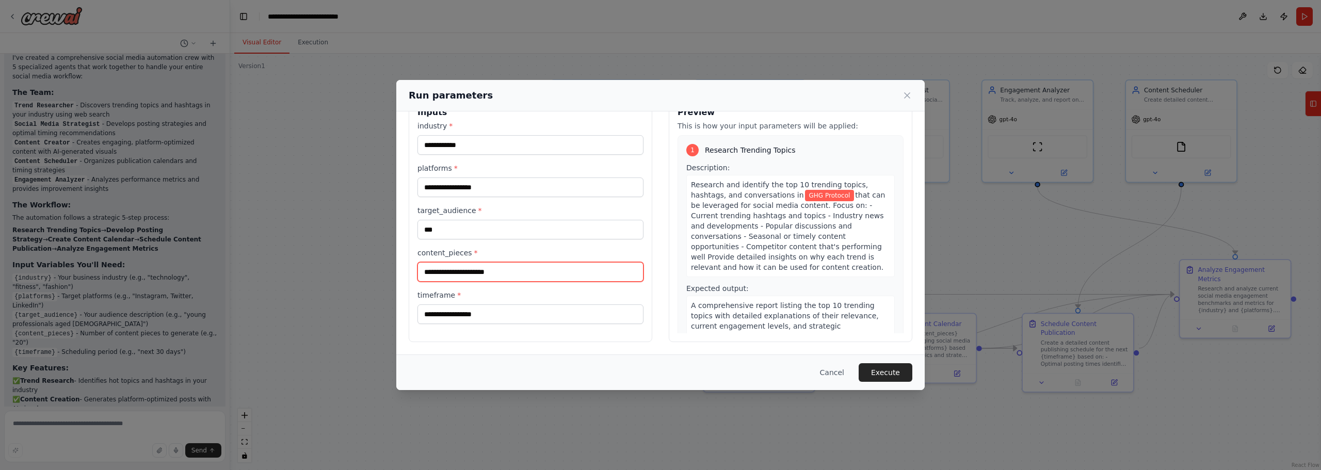
click at [490, 272] on input "content_pieces *" at bounding box center [530, 272] width 226 height 20
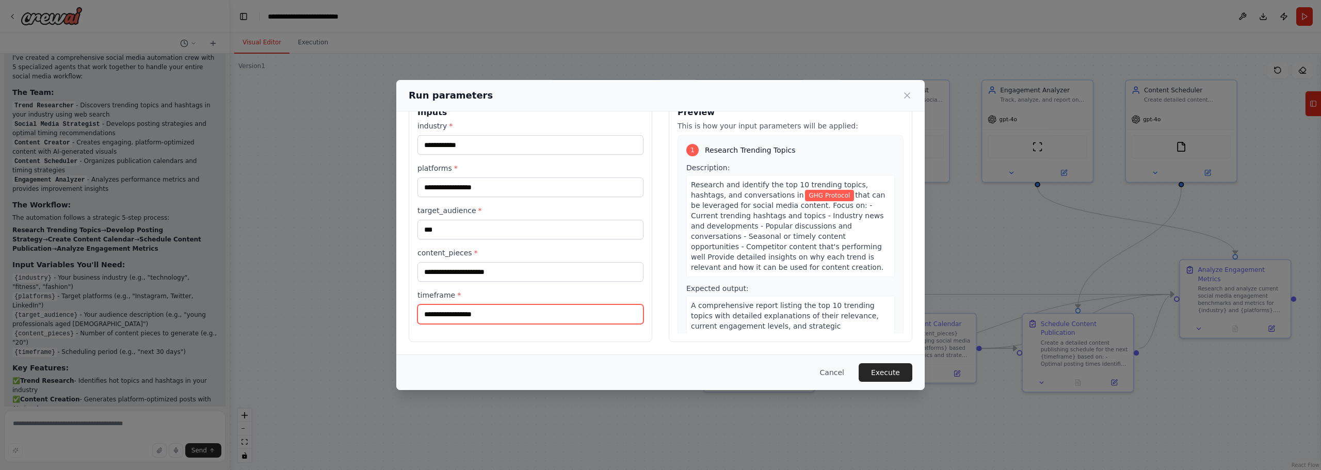
click at [506, 316] on input "timeframe *" at bounding box center [530, 314] width 226 height 20
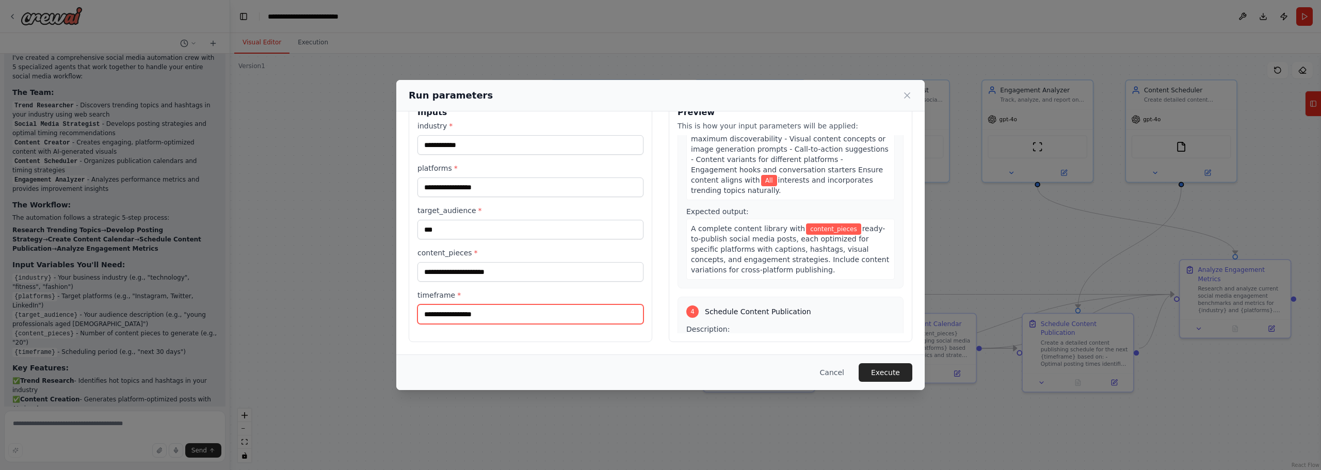
scroll to position [619, 0]
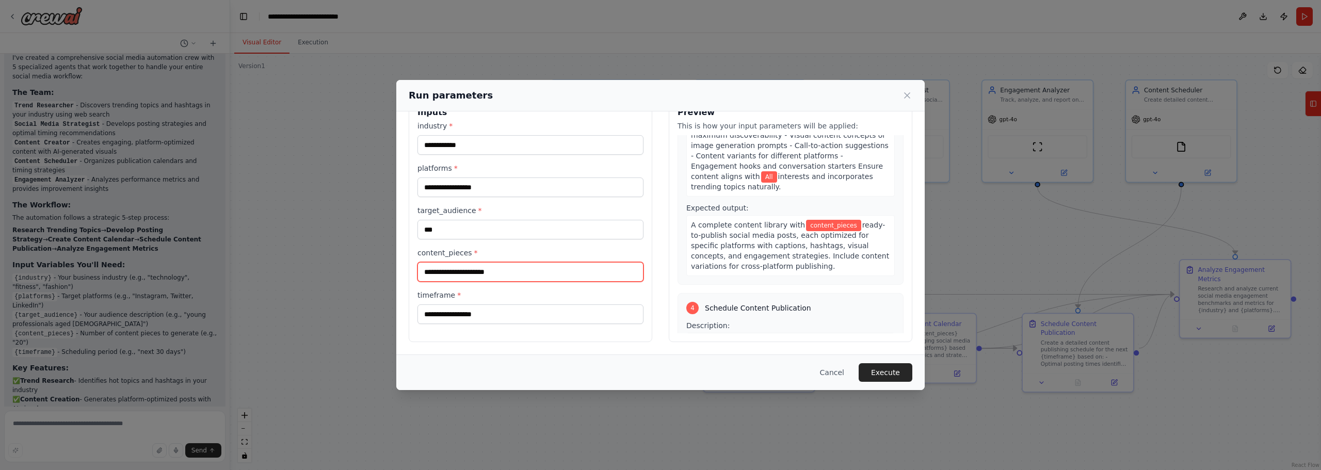
click at [501, 266] on input "content_pieces *" at bounding box center [530, 272] width 226 height 20
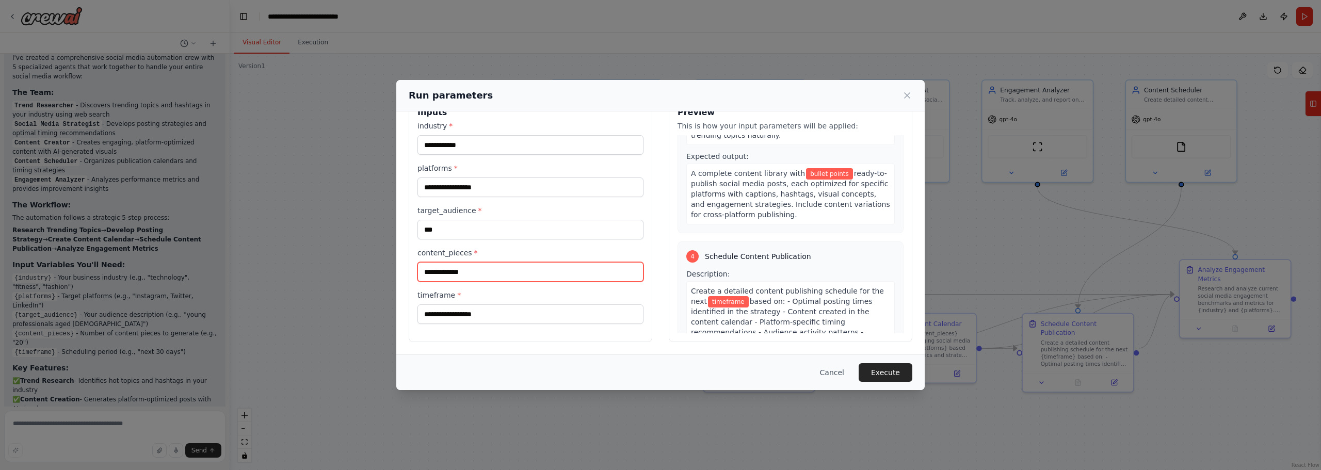
type input "**********"
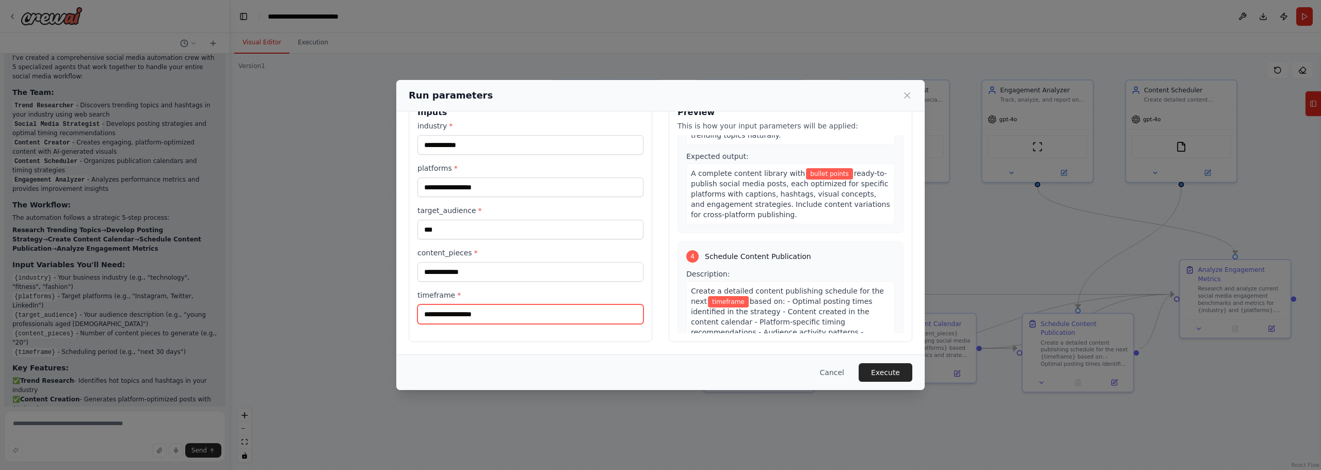
click at [526, 312] on input "timeframe *" at bounding box center [530, 314] width 226 height 20
type input "****"
click at [883, 370] on button "Execute" at bounding box center [885, 372] width 54 height 19
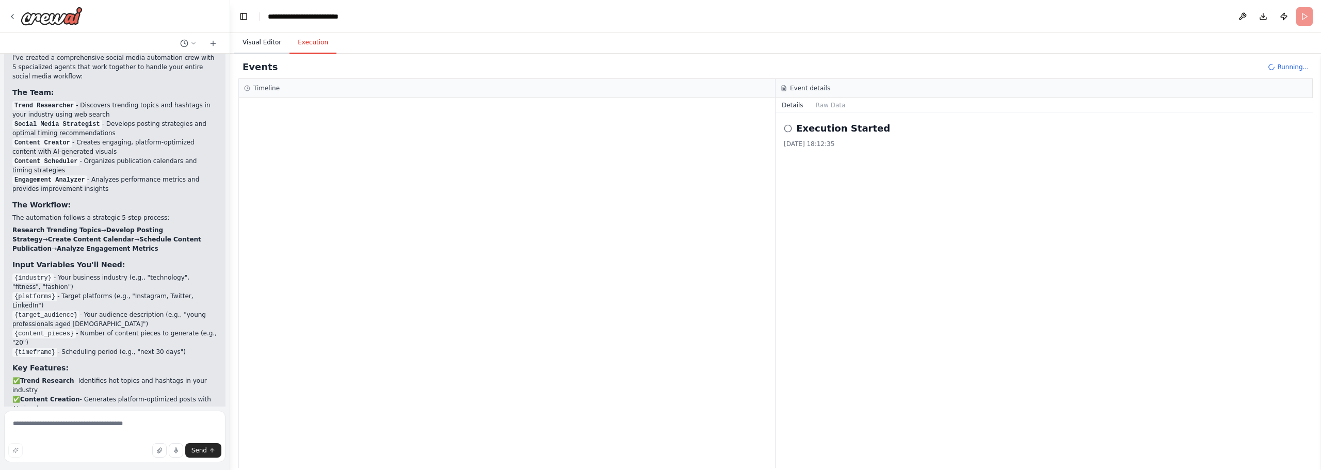
click at [257, 36] on button "Visual Editor" at bounding box center [261, 43] width 55 height 22
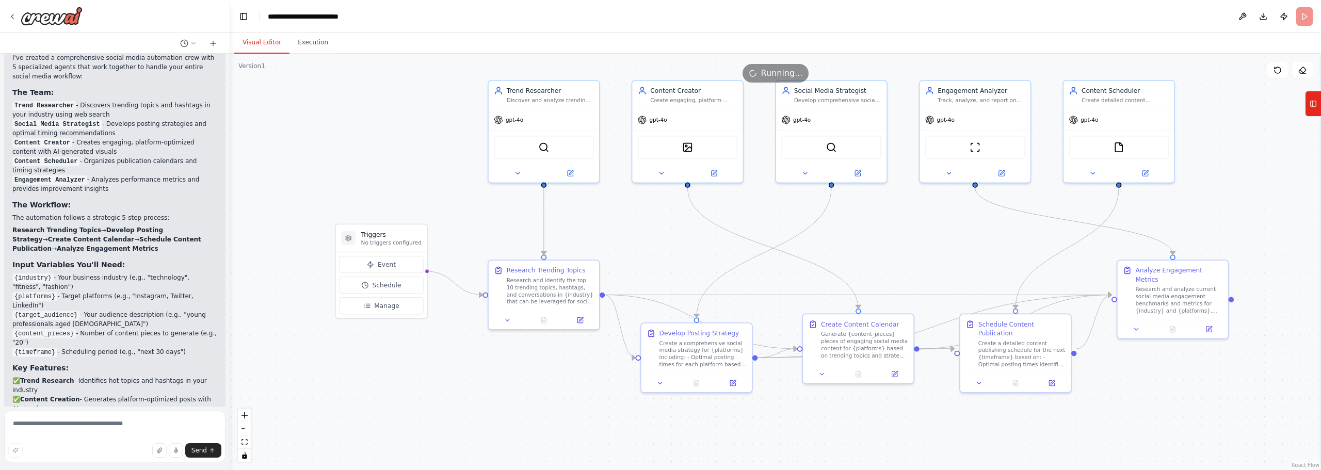
drag, startPoint x: 492, startPoint y: 174, endPoint x: 429, endPoint y: 175, distance: 62.4
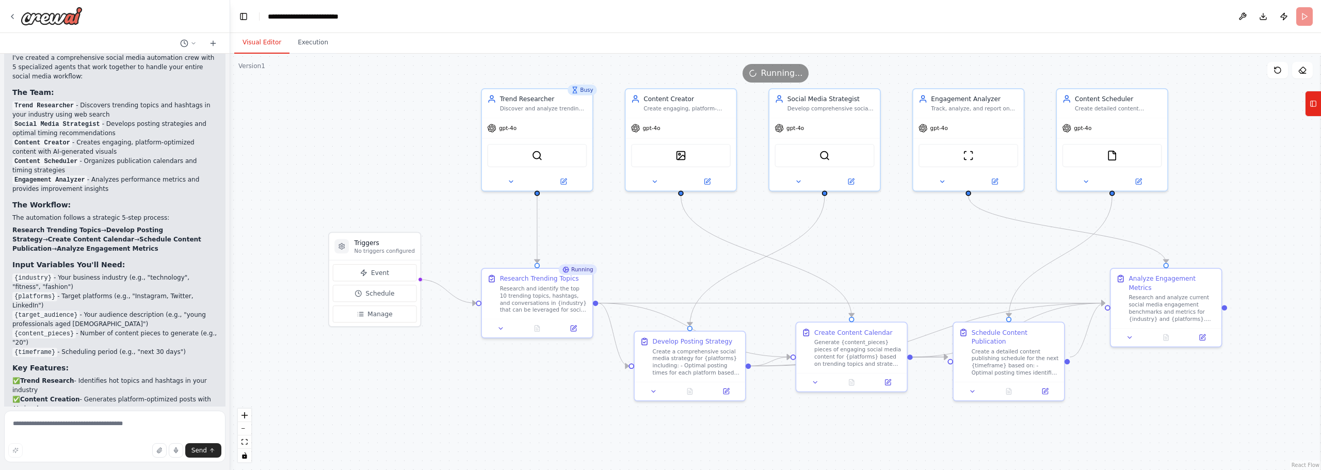
drag, startPoint x: 434, startPoint y: 167, endPoint x: 427, endPoint y: 175, distance: 10.6
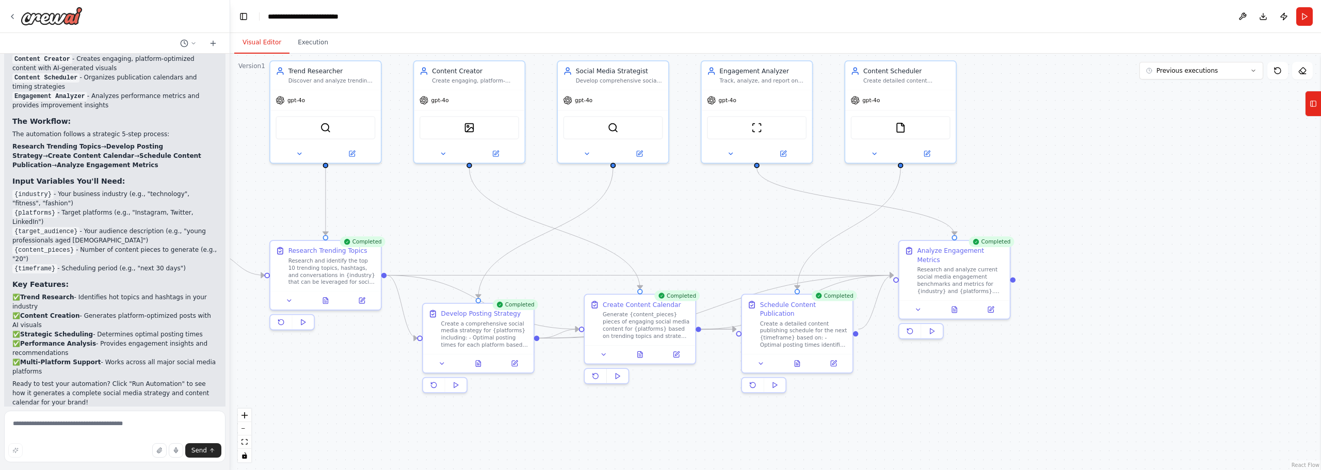
drag, startPoint x: 888, startPoint y: 278, endPoint x: 645, endPoint y: 247, distance: 245.0
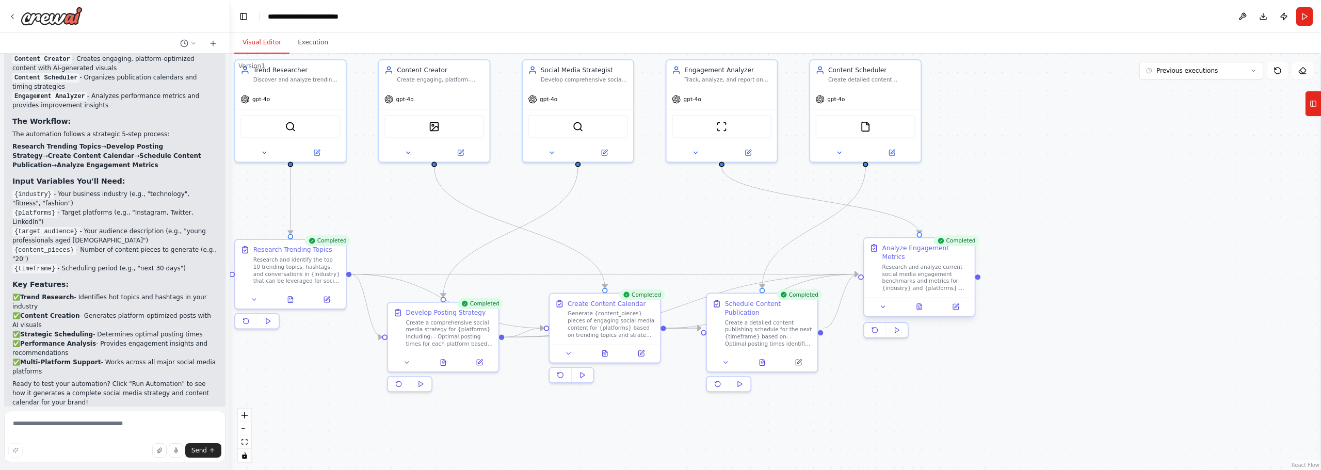
click at [921, 267] on div "Research and analyze current social media engagement benchmarks and metrics for…" at bounding box center [925, 277] width 87 height 29
click at [920, 275] on div "Research and analyze current social media engagement benchmarks and metrics for…" at bounding box center [925, 277] width 87 height 29
click at [924, 263] on div "Research and analyze current social media engagement benchmarks and metrics for…" at bounding box center [925, 277] width 87 height 29
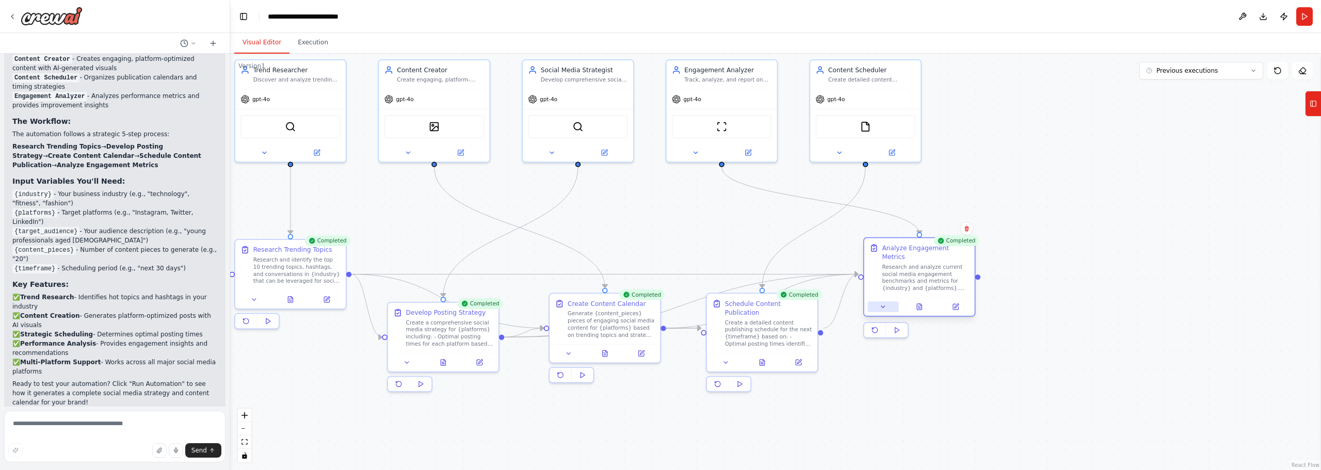
click at [893, 301] on button at bounding box center [883, 306] width 31 height 11
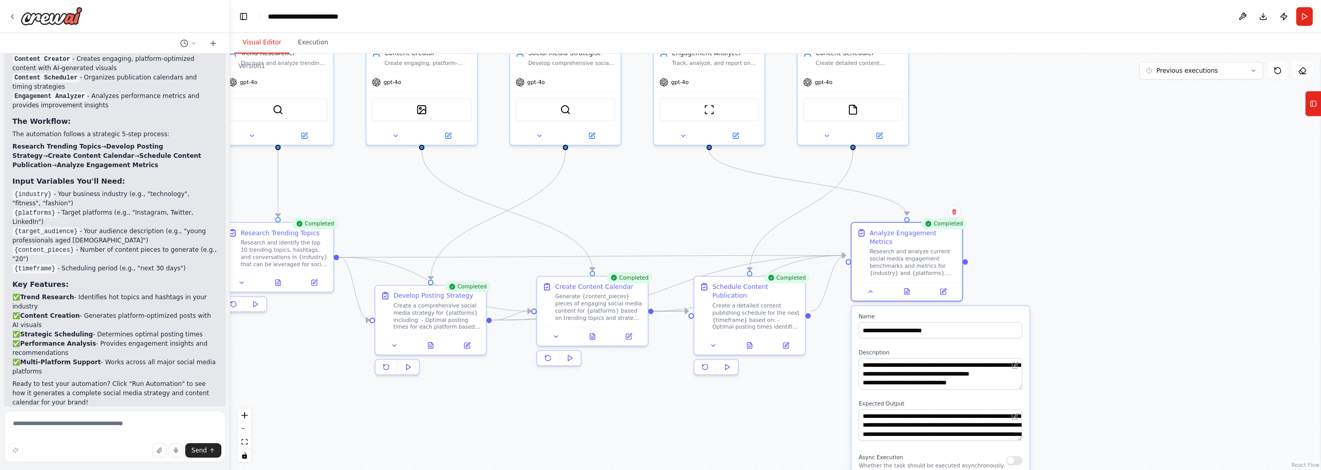
click at [975, 250] on div ".deletable-edge-delete-btn { width: 20px; height: 20px; border: 0px solid #ffff…" at bounding box center [775, 262] width 1091 height 416
click at [931, 258] on div "Research and analyze current social media engagement benchmarks and metrics for…" at bounding box center [912, 260] width 87 height 29
click at [911, 284] on button at bounding box center [907, 289] width 38 height 11
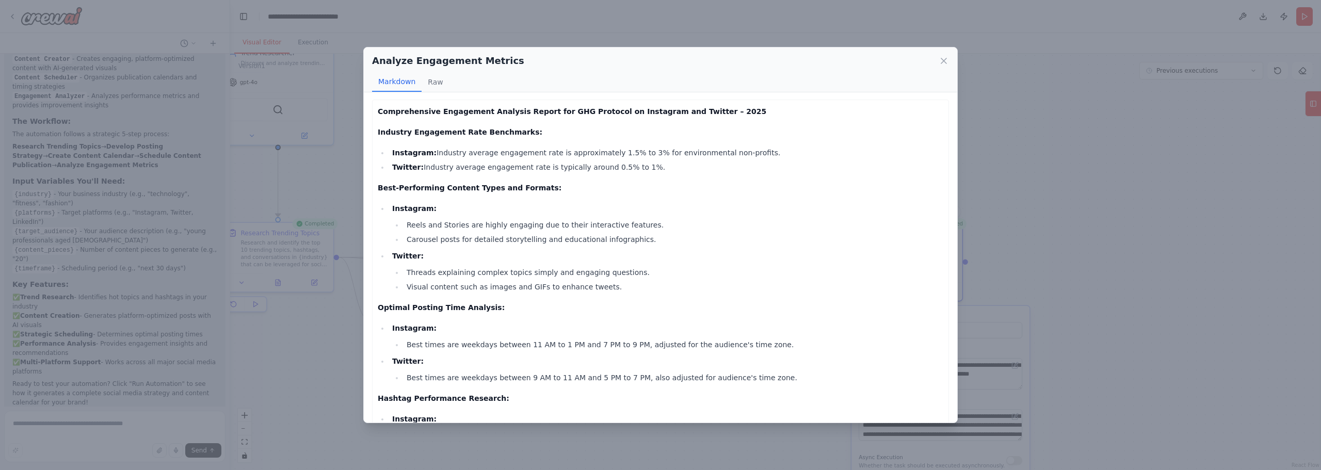
scroll to position [0, 0]
click at [998, 209] on div "Analyze Engagement Metrics Markdown Raw Comprehensive Engagement Analysis Repor…" at bounding box center [660, 235] width 1321 height 470
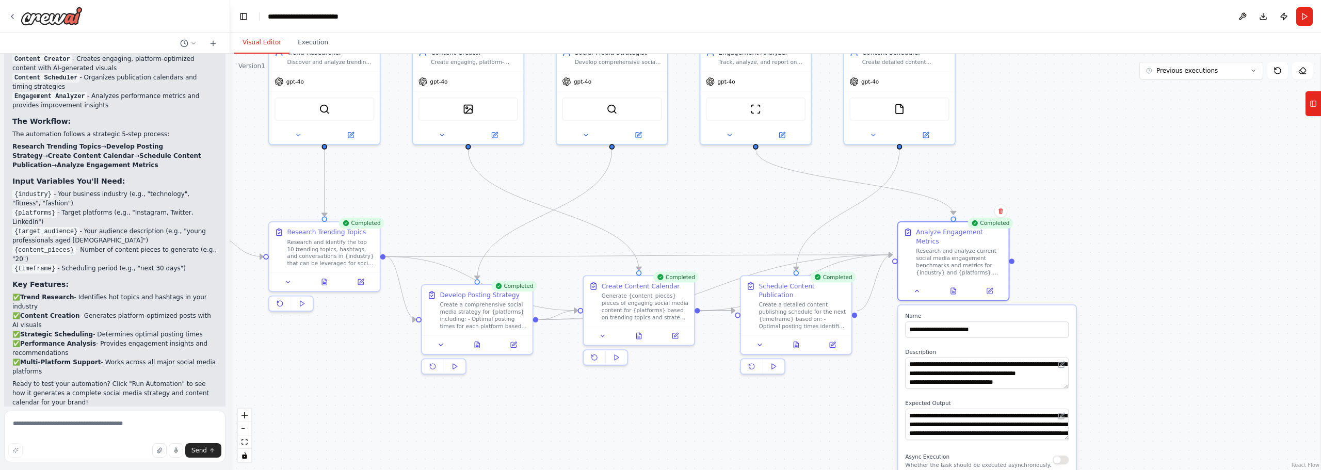
drag, startPoint x: 576, startPoint y: 214, endPoint x: 638, endPoint y: 208, distance: 62.7
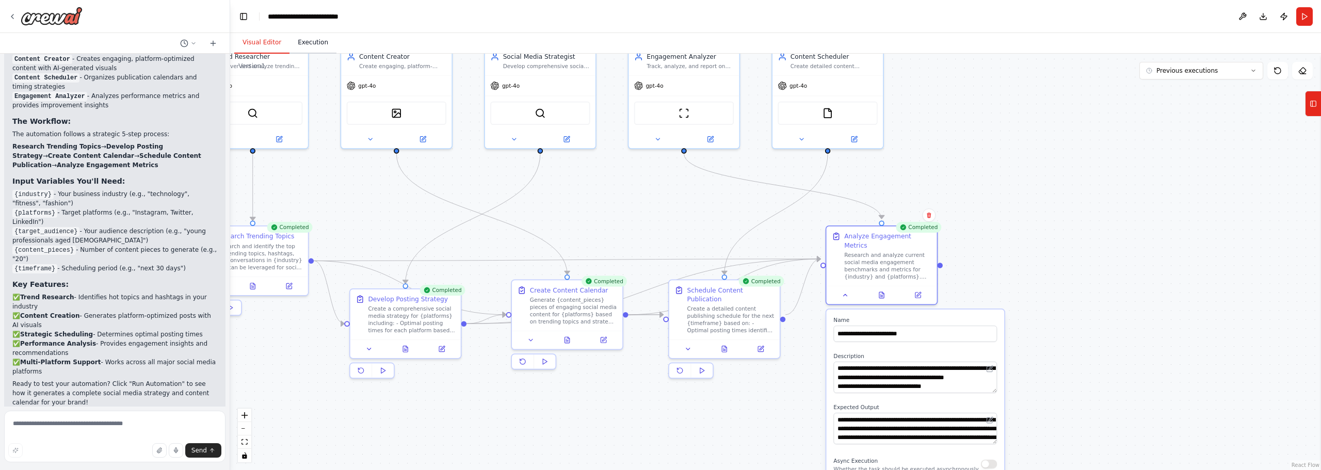
click at [296, 37] on button "Execution" at bounding box center [312, 43] width 47 height 22
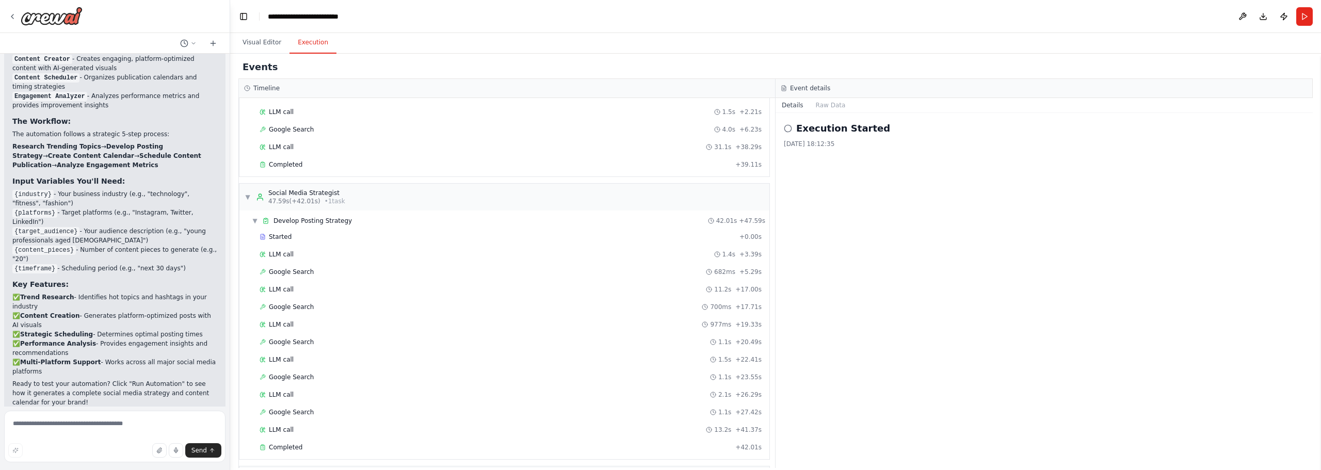
scroll to position [52, 0]
click at [270, 43] on button "Visual Editor" at bounding box center [261, 43] width 55 height 22
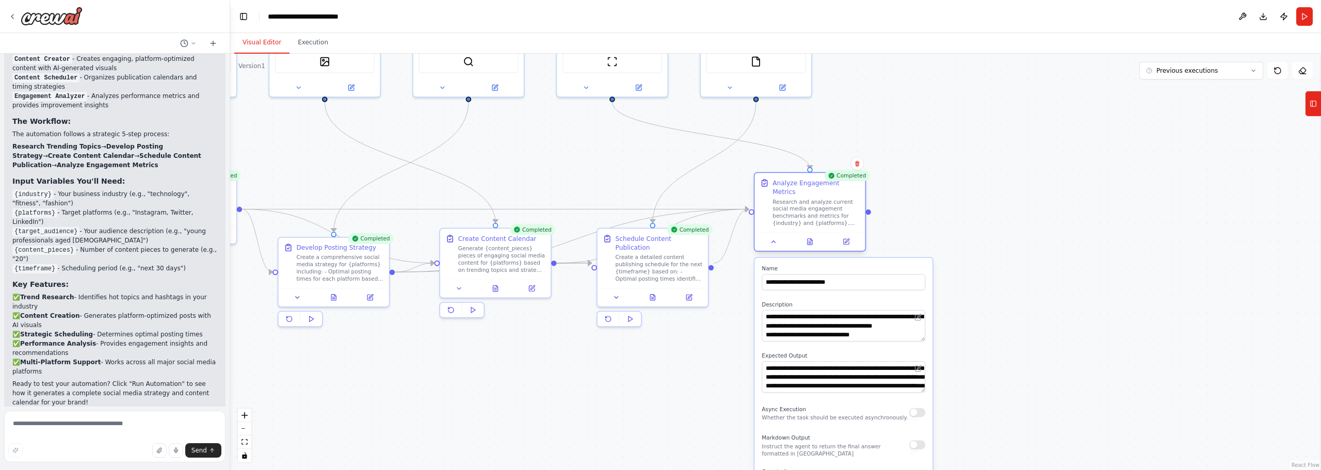
drag, startPoint x: 872, startPoint y: 209, endPoint x: 847, endPoint y: 193, distance: 29.6
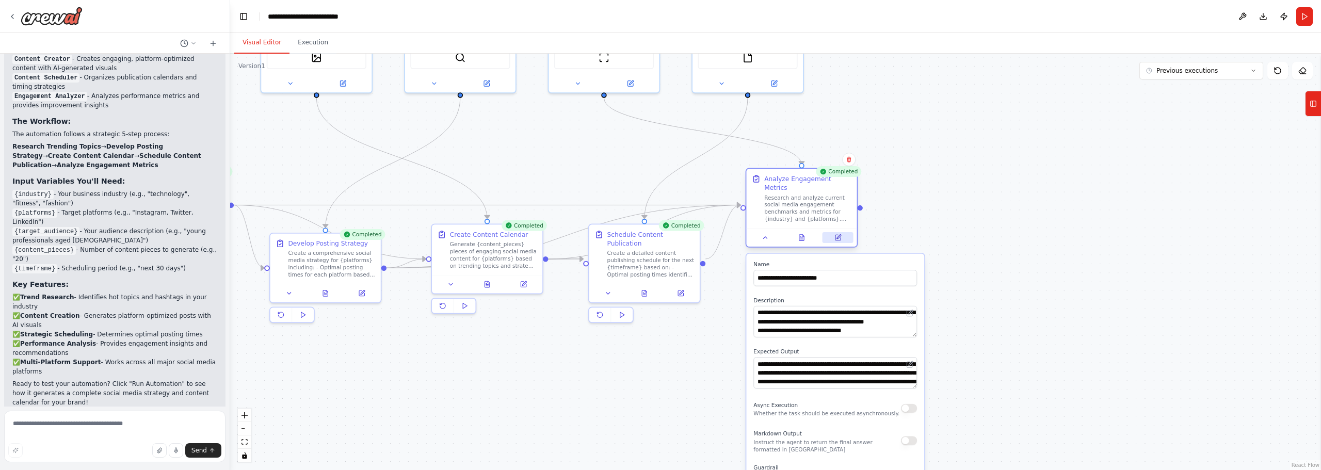
click at [838, 234] on icon at bounding box center [837, 237] width 7 height 7
click at [775, 232] on button at bounding box center [765, 237] width 31 height 11
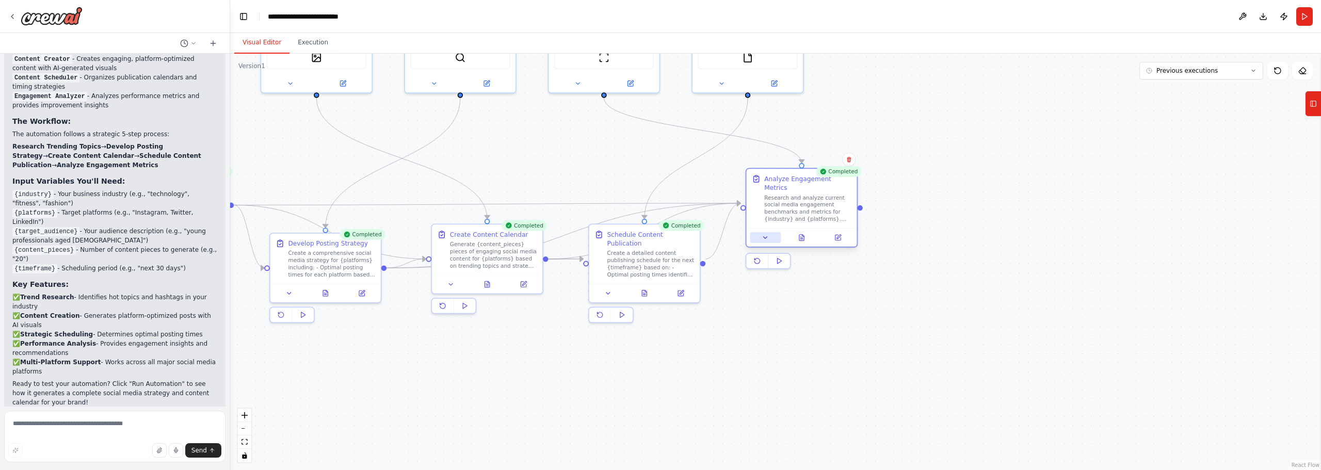
click at [775, 232] on button at bounding box center [765, 237] width 31 height 11
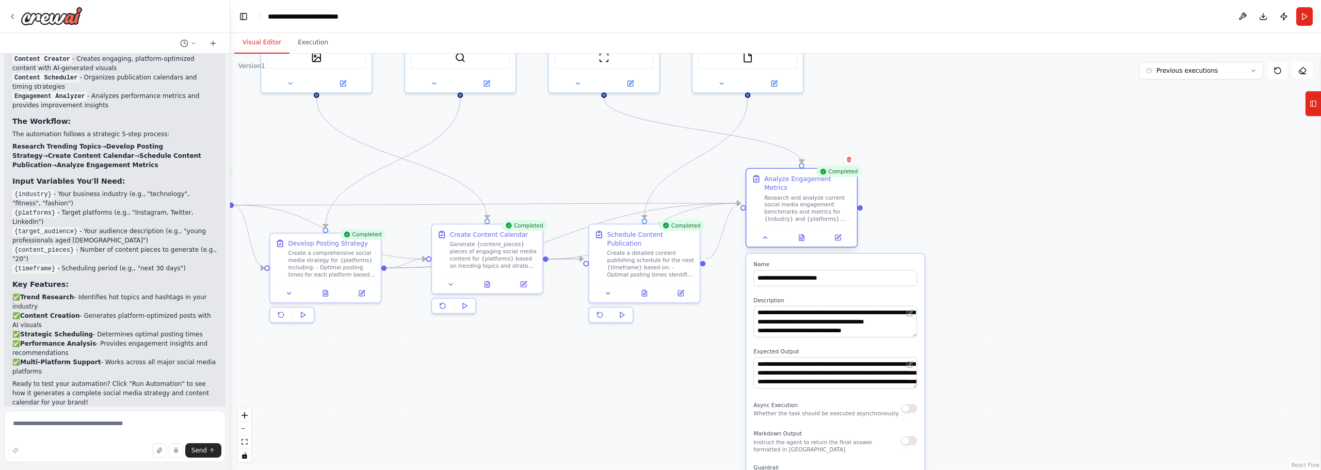
click at [786, 194] on div "Research and analyze current social media engagement benchmarks and metrics for…" at bounding box center [807, 208] width 87 height 29
click at [994, 211] on div ".deletable-edge-delete-btn { width: 20px; height: 20px; border: 0px solid #ffff…" at bounding box center [775, 262] width 1091 height 416
click at [1317, 114] on button "Tools" at bounding box center [1313, 104] width 16 height 26
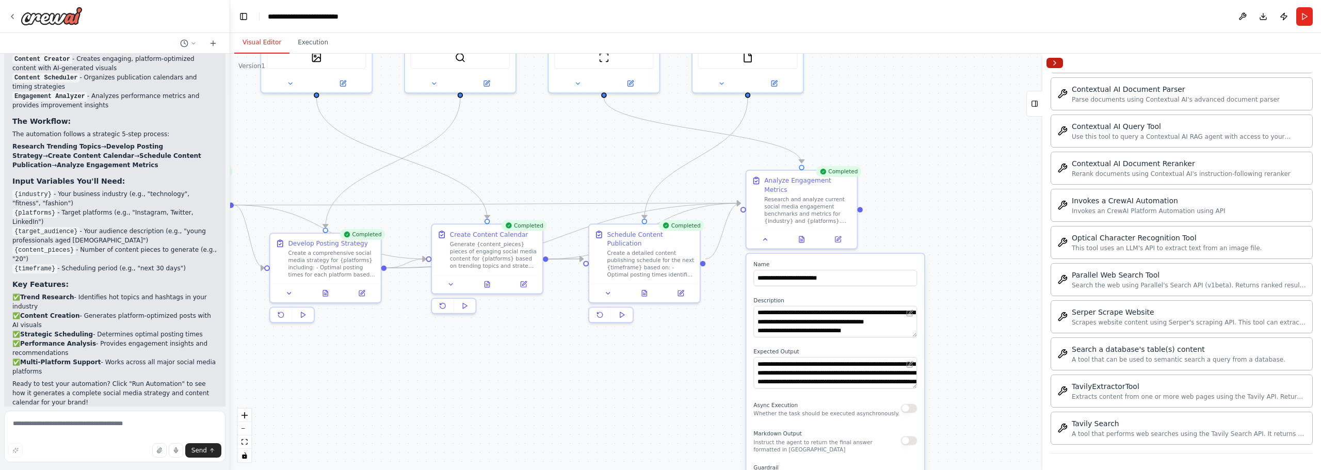
click at [1055, 62] on button "Collapse right sidebar" at bounding box center [1054, 63] width 17 height 10
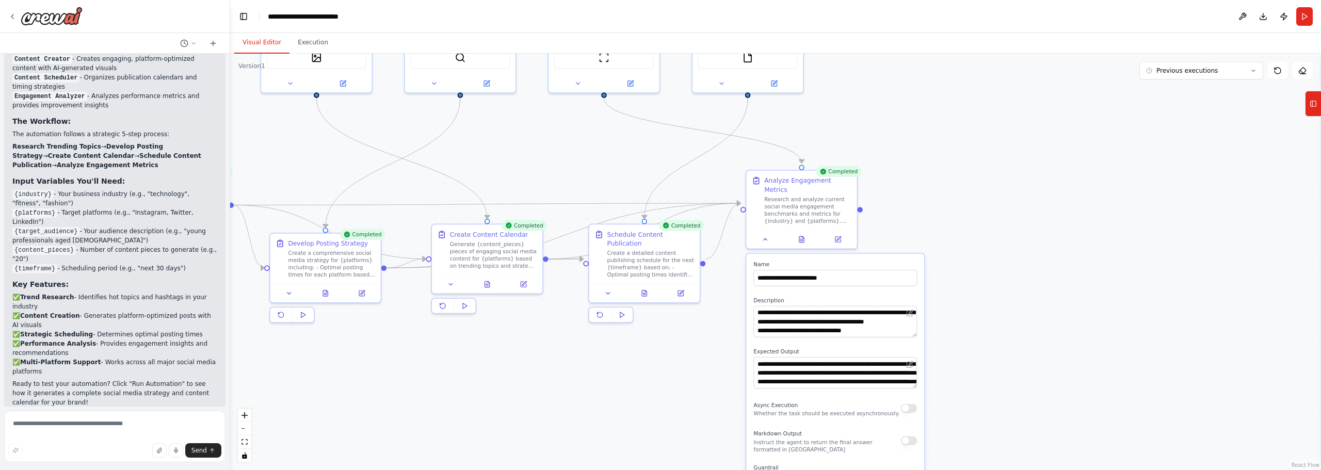
click at [1305, 79] on div ".deletable-edge-delete-btn { width: 20px; height: 20px; border: 0px solid #ffff…" at bounding box center [775, 262] width 1091 height 416
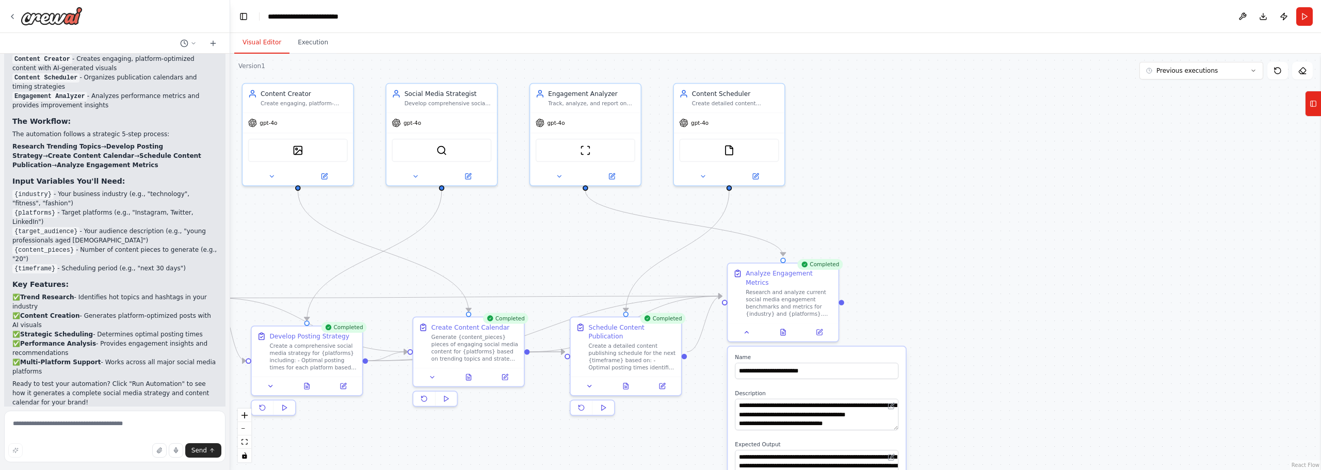
drag, startPoint x: 822, startPoint y: 183, endPoint x: 827, endPoint y: 197, distance: 14.7
click at [744, 110] on div "Content Scheduler Create detailed content publishing schedules, organize conten…" at bounding box center [729, 99] width 110 height 29
click at [717, 152] on div "FileReadTool" at bounding box center [729, 150] width 100 height 23
click at [705, 177] on icon at bounding box center [703, 176] width 7 height 7
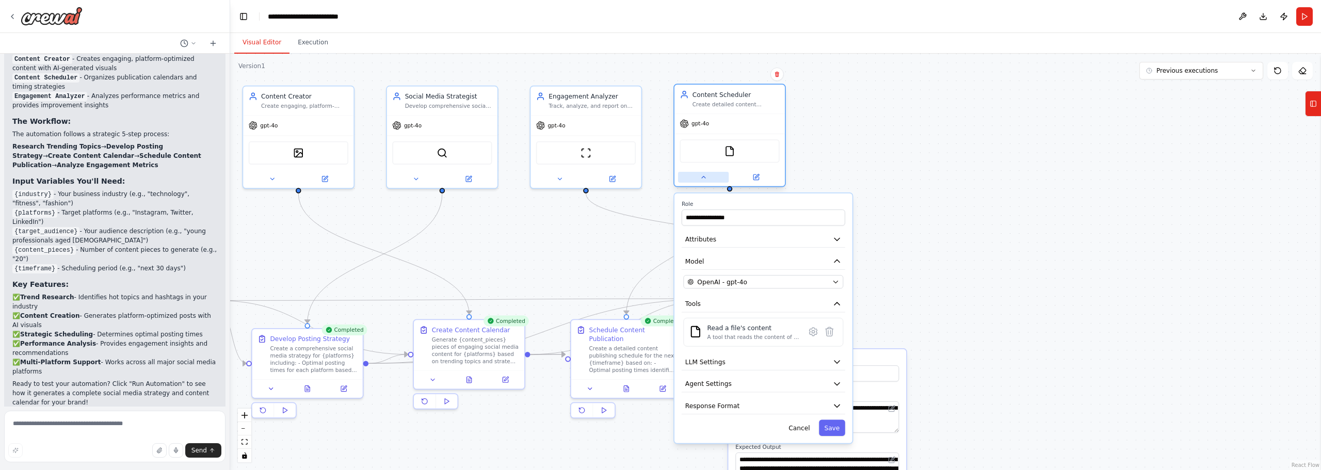
click at [705, 177] on icon at bounding box center [703, 176] width 7 height 7
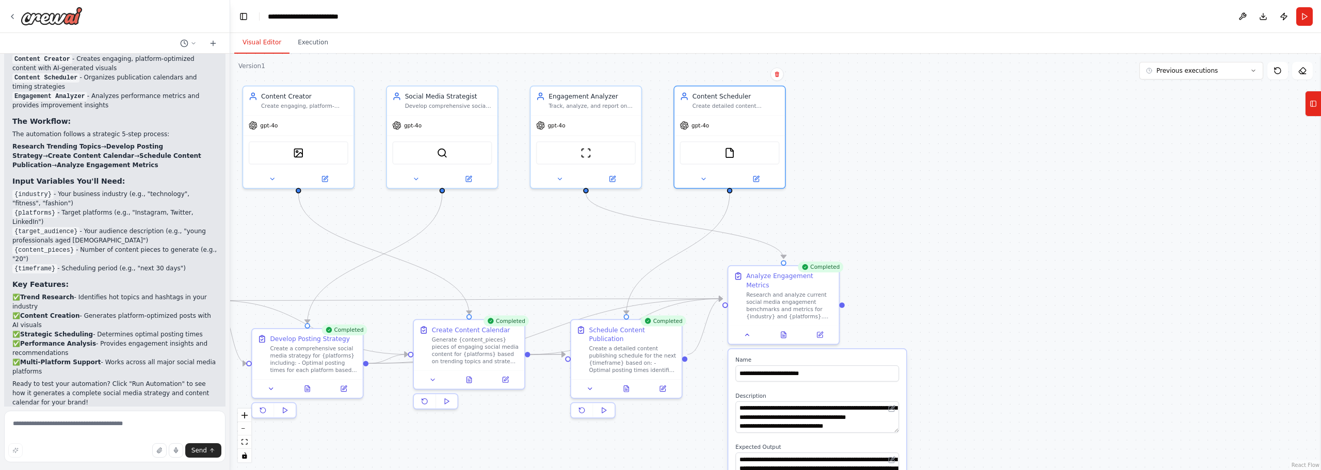
click at [856, 210] on div ".deletable-edge-delete-btn { width: 20px; height: 20px; border: 0px solid #ffff…" at bounding box center [775, 262] width 1091 height 416
drag, startPoint x: 799, startPoint y: 192, endPoint x: 784, endPoint y: 177, distance: 21.2
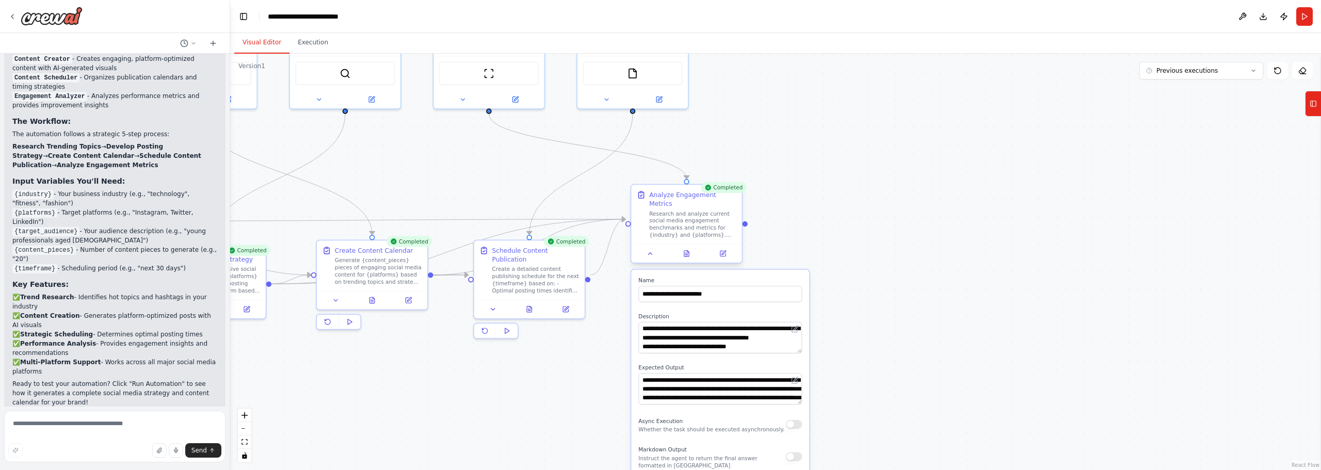
click at [690, 210] on div "Research and analyze current social media engagement benchmarks and metrics for…" at bounding box center [692, 224] width 87 height 29
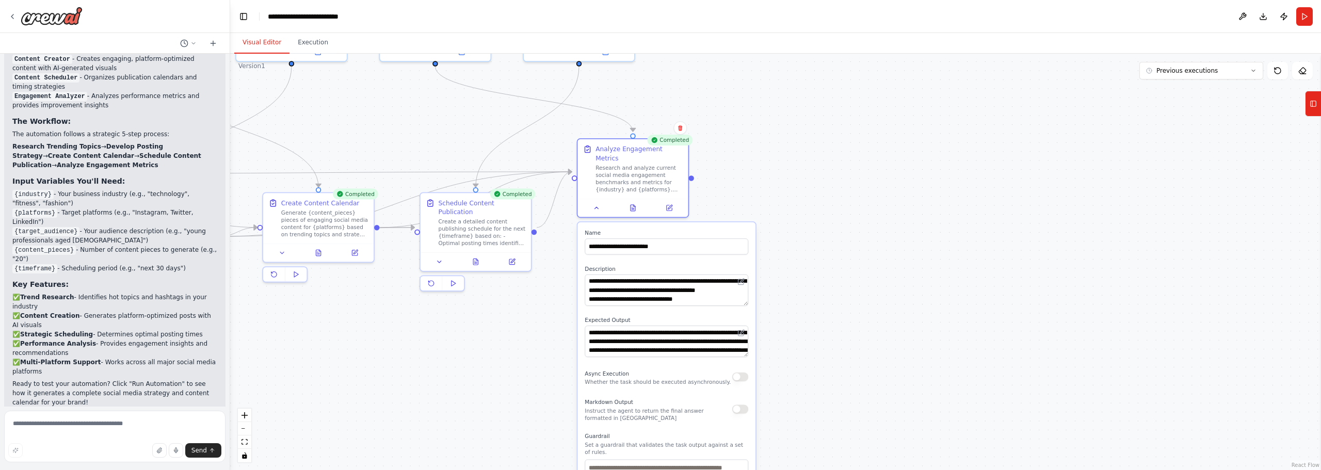
drag, startPoint x: 808, startPoint y: 228, endPoint x: 739, endPoint y: 179, distance: 84.3
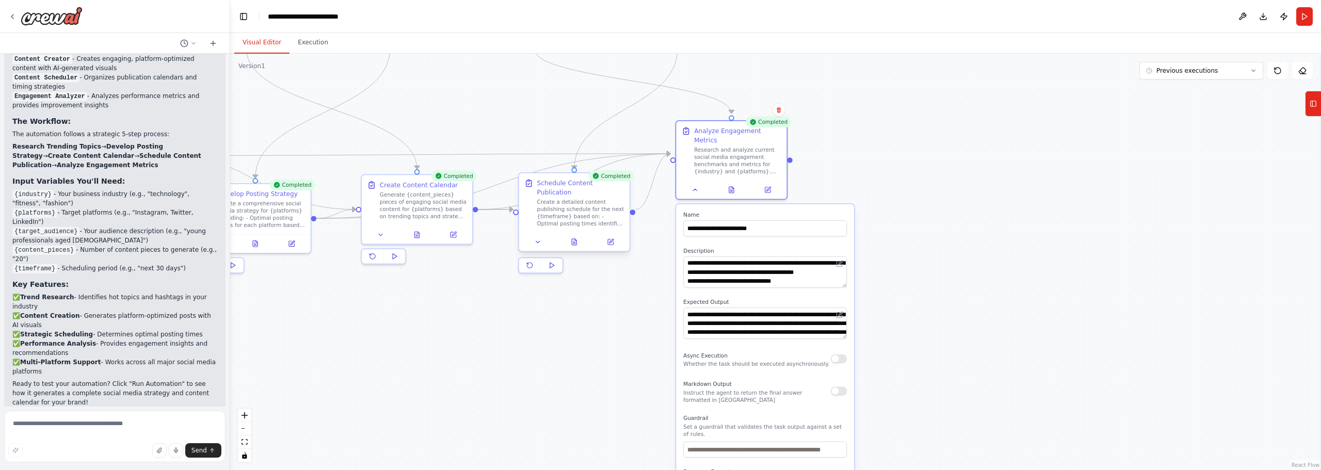
drag, startPoint x: 515, startPoint y: 196, endPoint x: 596, endPoint y: 203, distance: 80.8
click at [586, 199] on div "Create a detailed content publishing schedule for the next {timeframe} based on…" at bounding box center [580, 213] width 87 height 29
click at [537, 238] on icon at bounding box center [537, 241] width 7 height 7
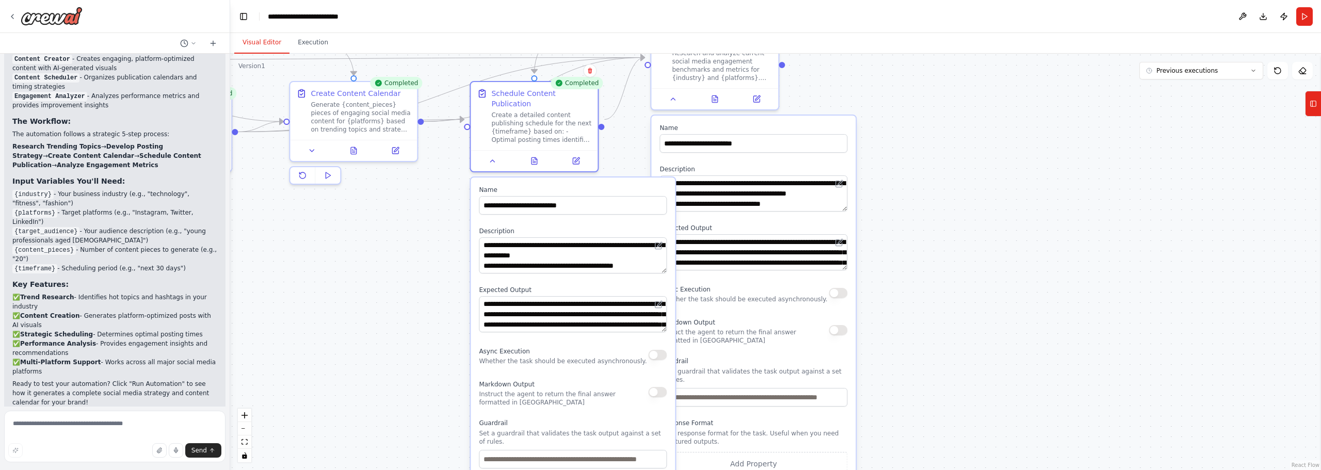
drag, startPoint x: 948, startPoint y: 239, endPoint x: 910, endPoint y: 126, distance: 119.3
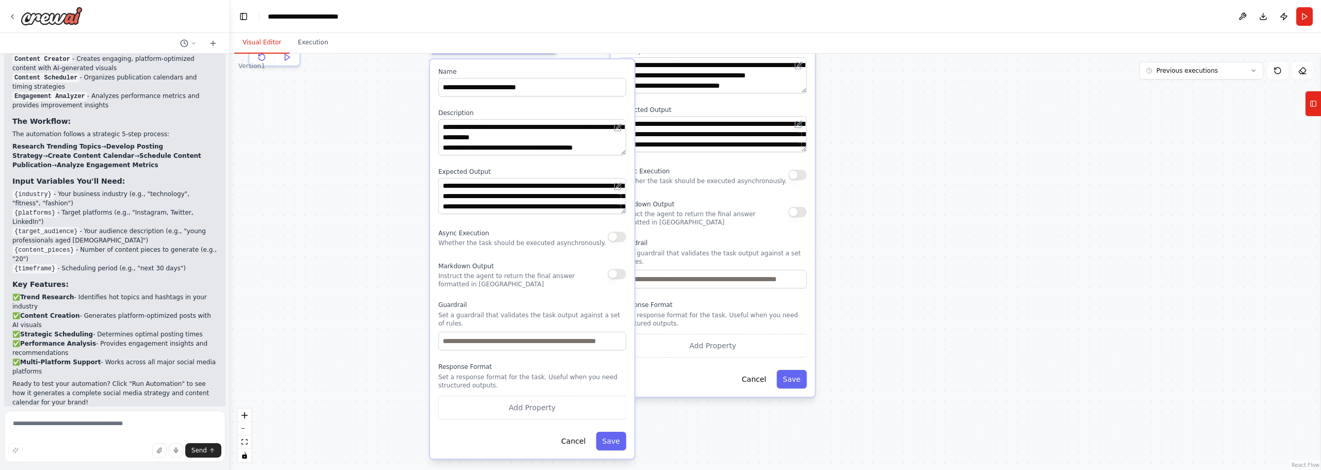
drag, startPoint x: 921, startPoint y: 191, endPoint x: 910, endPoint y: 162, distance: 31.0
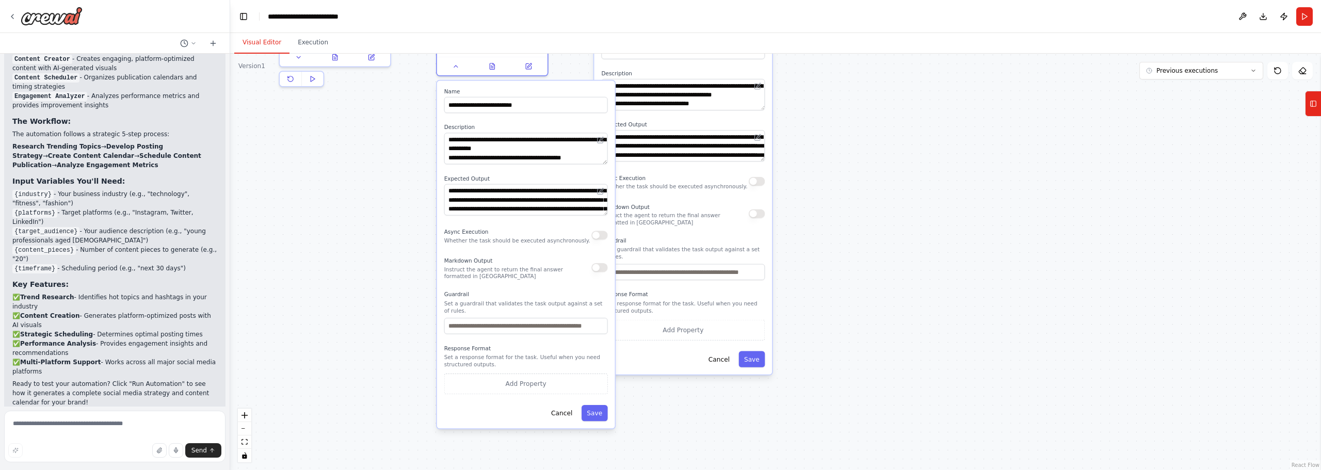
click at [372, 200] on div ".deletable-edge-delete-btn { width: 20px; height: 20px; border: 0px solid #ffff…" at bounding box center [775, 262] width 1091 height 416
click at [930, 158] on div ".deletable-edge-delete-btn { width: 20px; height: 20px; border: 0px solid #ffff…" at bounding box center [775, 262] width 1091 height 416
click at [719, 351] on button "Cancel" at bounding box center [719, 359] width 32 height 16
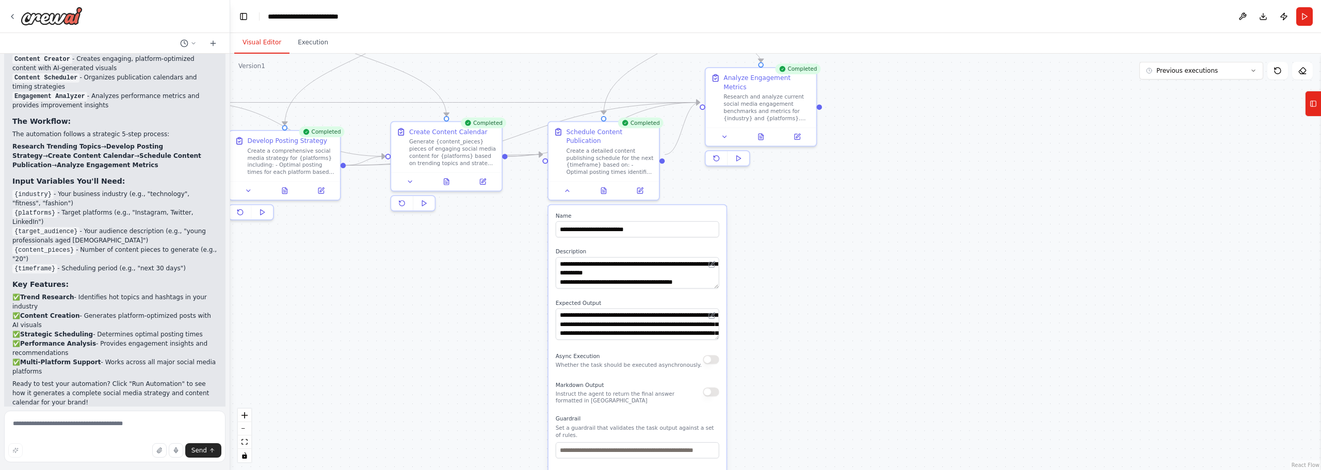
drag, startPoint x: 689, startPoint y: 217, endPoint x: 847, endPoint y: 342, distance: 201.7
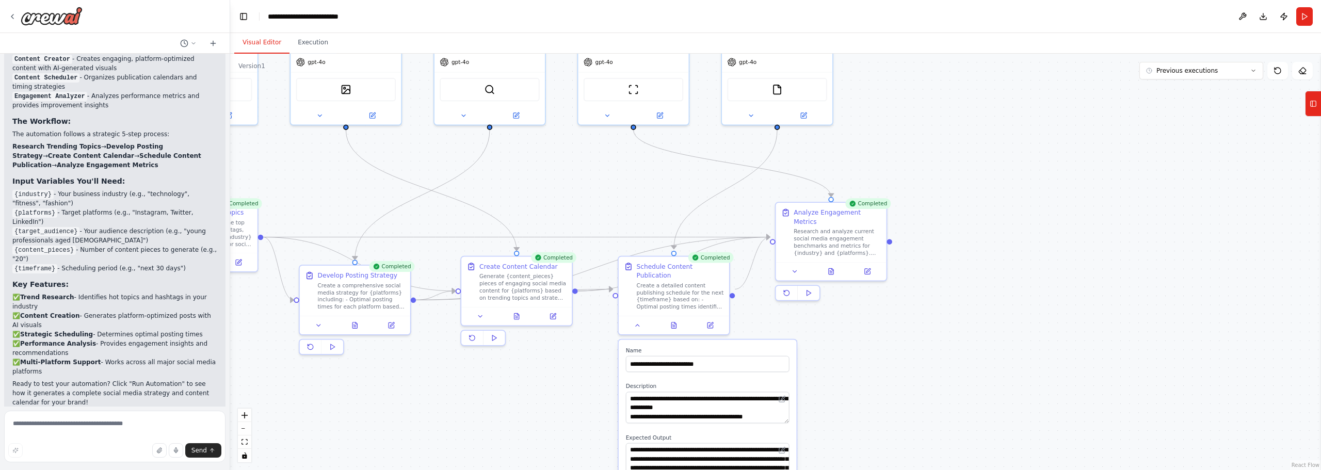
drag, startPoint x: 868, startPoint y: 258, endPoint x: 880, endPoint y: 334, distance: 76.3
drag, startPoint x: 974, startPoint y: 174, endPoint x: 993, endPoint y: 171, distance: 19.4
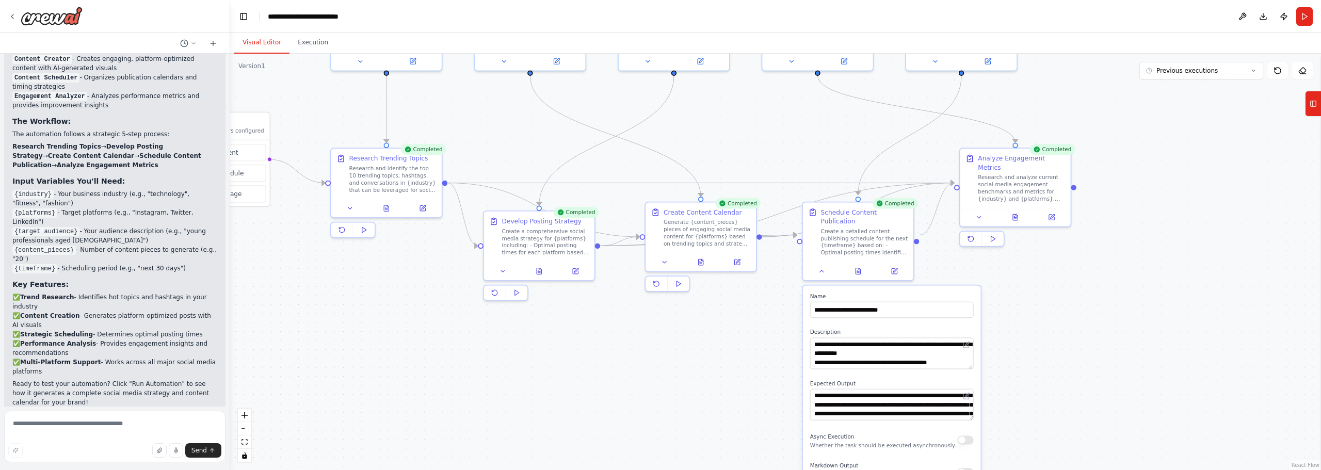
drag, startPoint x: 613, startPoint y: 194, endPoint x: 773, endPoint y: 141, distance: 168.2
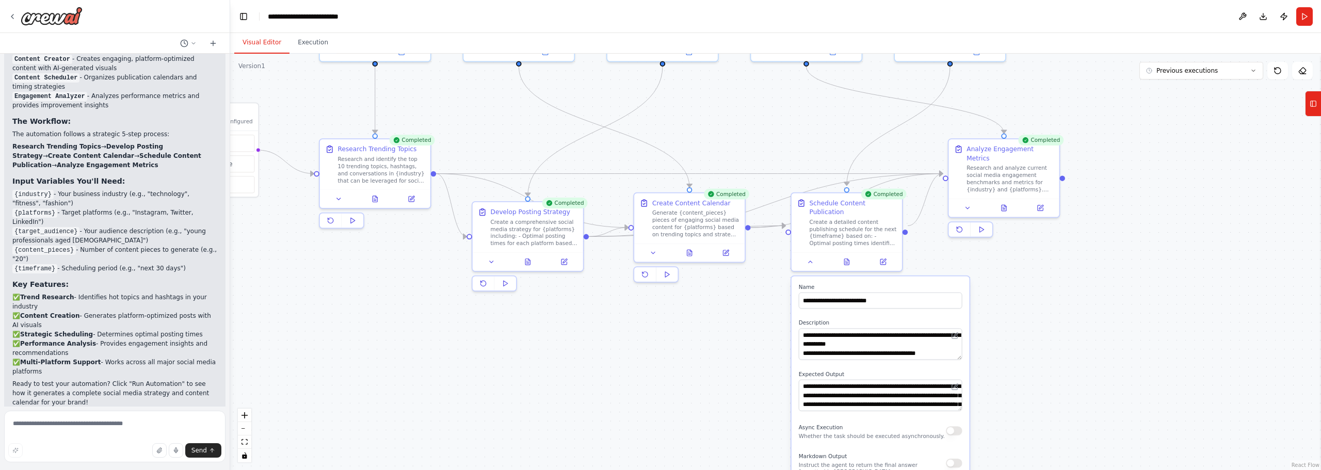
drag, startPoint x: 578, startPoint y: 149, endPoint x: 559, endPoint y: 98, distance: 55.0
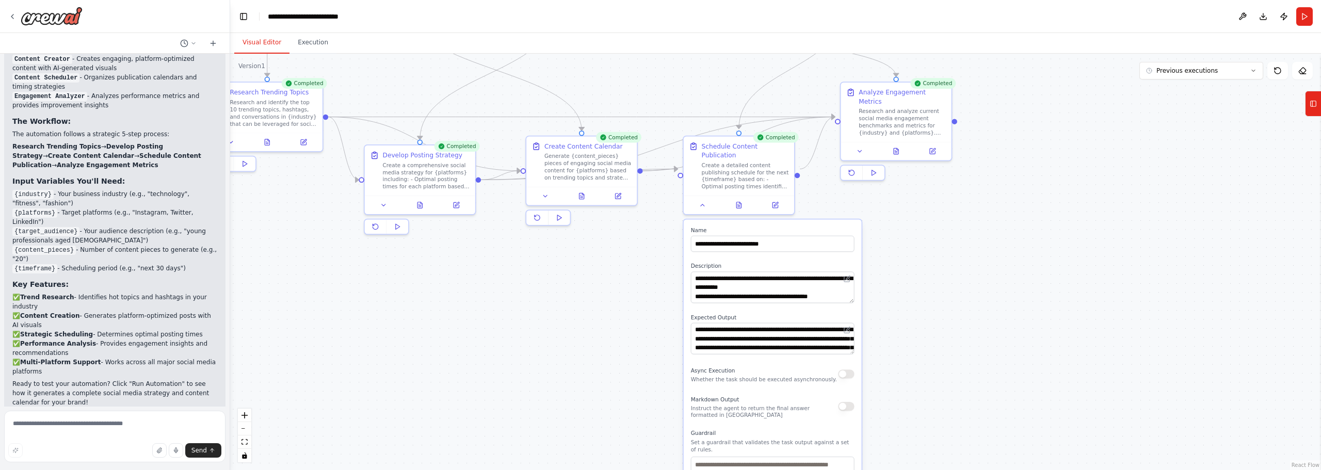
drag, startPoint x: 1085, startPoint y: 167, endPoint x: 955, endPoint y: 134, distance: 133.6
click at [1084, 167] on div ".deletable-edge-delete-btn { width: 20px; height: 20px; border: 0px solid #ffff…" at bounding box center [775, 262] width 1091 height 416
